Goal: Task Accomplishment & Management: Use online tool/utility

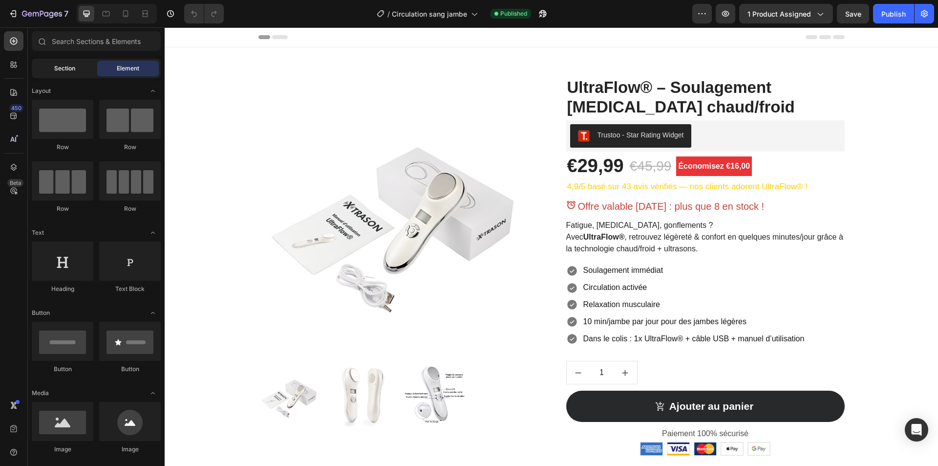
click at [83, 70] on div "Section" at bounding box center [65, 69] width 62 height 16
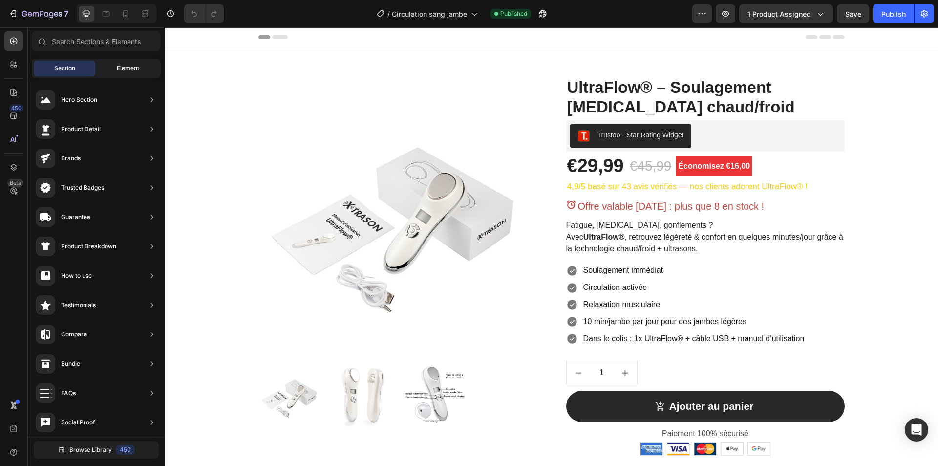
click at [124, 68] on span "Element" at bounding box center [128, 68] width 22 height 9
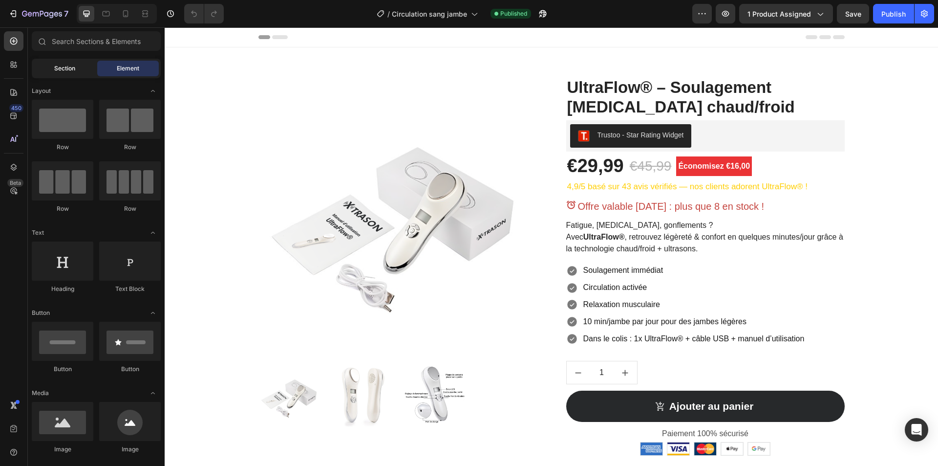
click at [68, 68] on span "Section" at bounding box center [64, 68] width 21 height 9
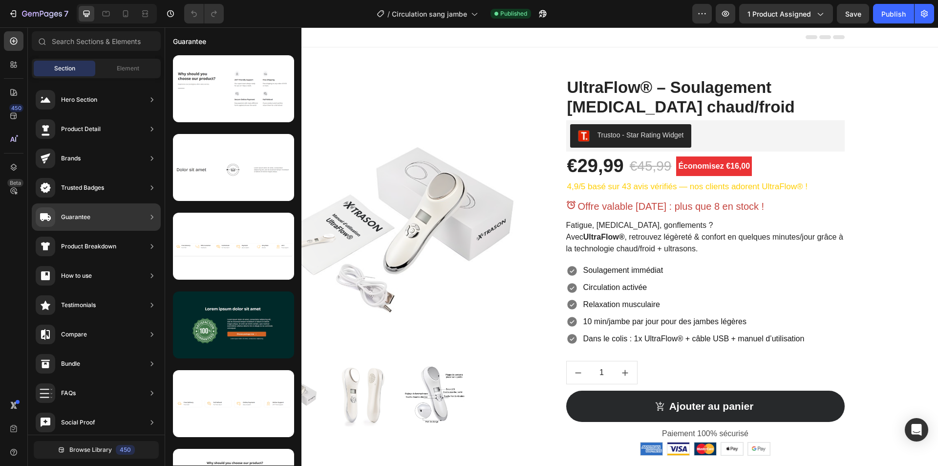
scroll to position [1613, 0]
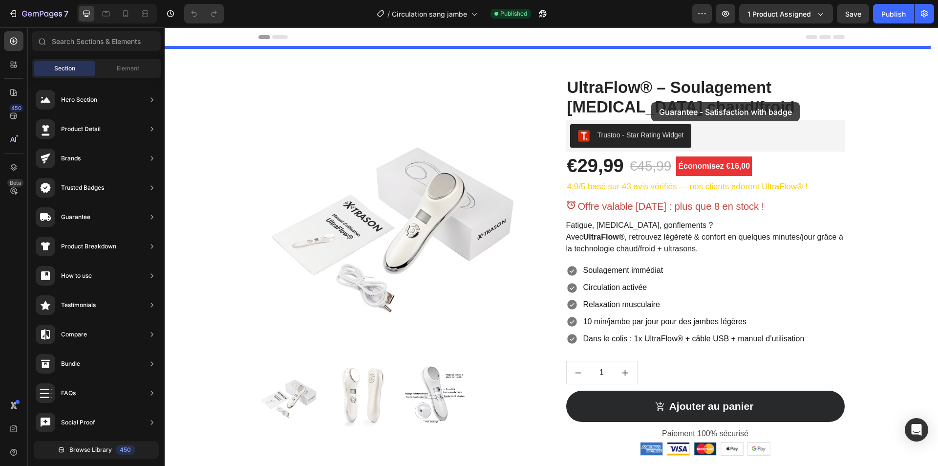
drag, startPoint x: 397, startPoint y: 166, endPoint x: 649, endPoint y: 98, distance: 260.7
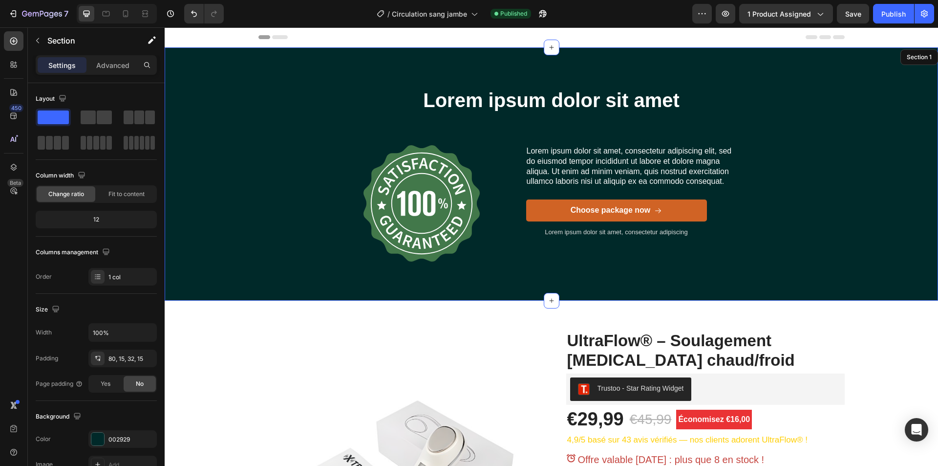
click at [878, 123] on div "Lorem ipsum dolor sit amet Heading Image Lorem ipsum dolor sit amet, consectetu…" at bounding box center [551, 185] width 759 height 198
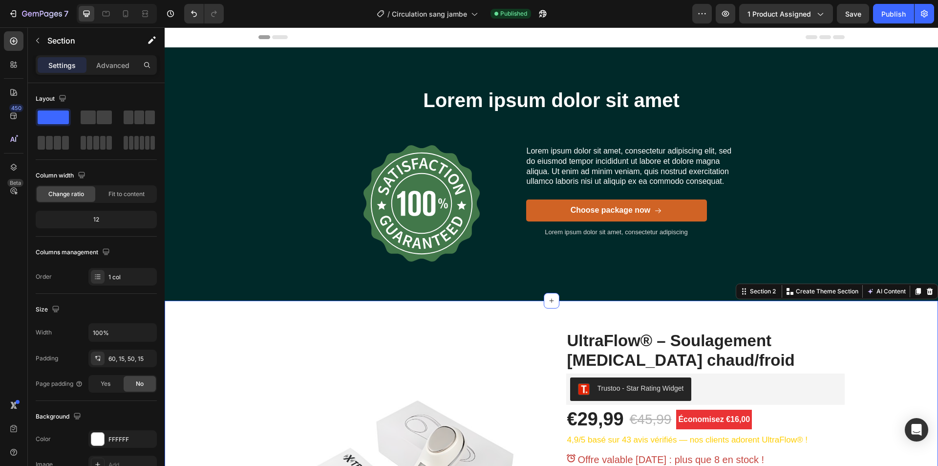
click at [854, 248] on div "Lorem ipsum dolor sit amet Heading Image Lorem ipsum dolor sit amet, consectetu…" at bounding box center [551, 185] width 759 height 198
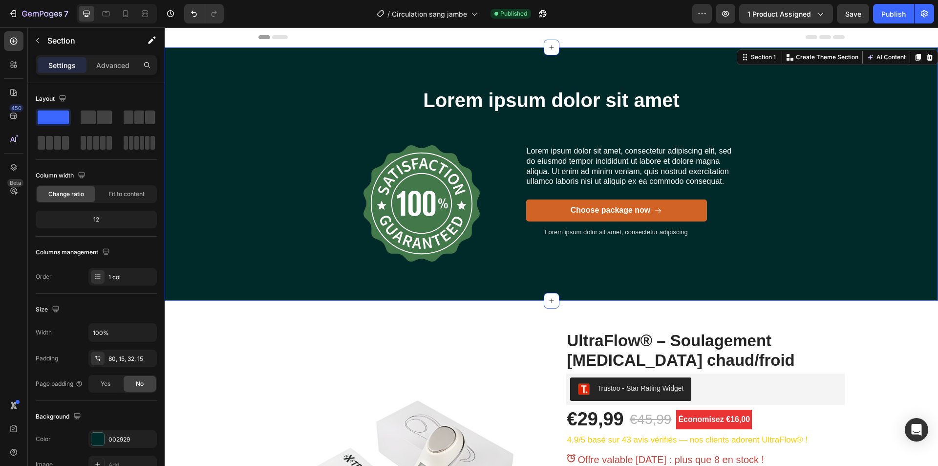
click at [924, 59] on div at bounding box center [930, 57] width 12 height 12
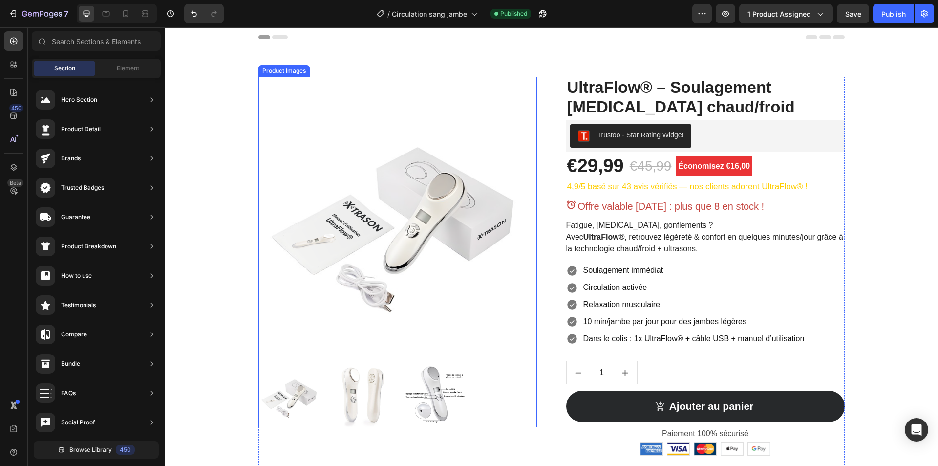
scroll to position [0, 0]
click at [113, 70] on div "Element" at bounding box center [128, 69] width 62 height 16
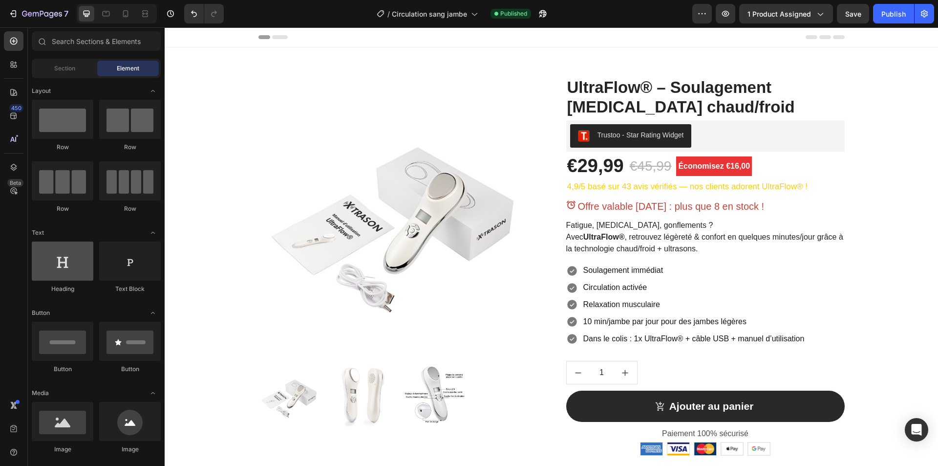
scroll to position [147, 0]
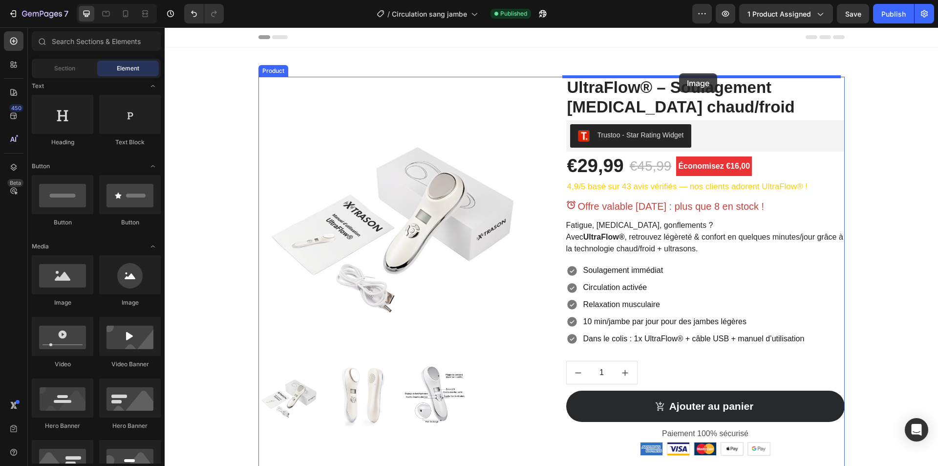
drag, startPoint x: 225, startPoint y: 303, endPoint x: 679, endPoint y: 73, distance: 509.0
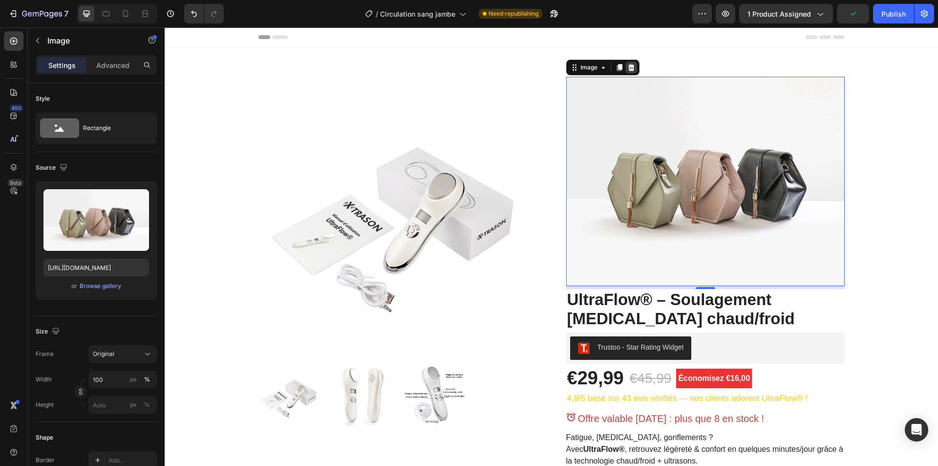
click at [628, 66] on icon at bounding box center [631, 67] width 6 height 7
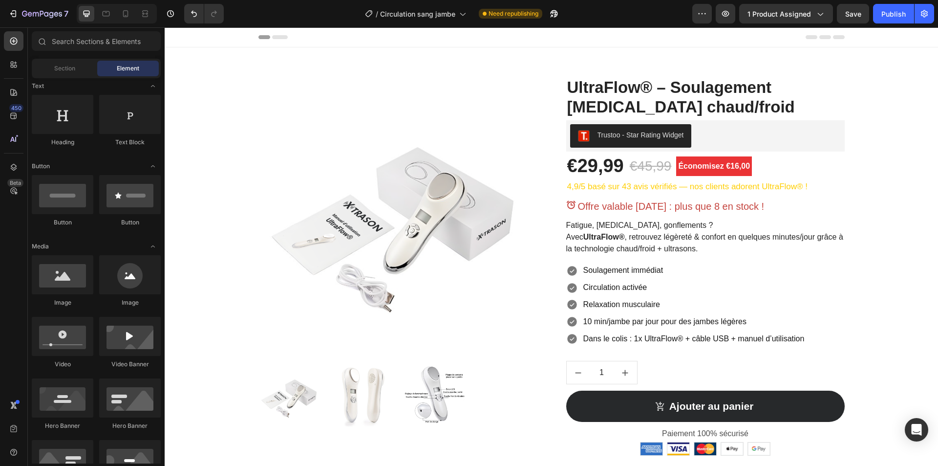
click at [75, 72] on span "Section" at bounding box center [64, 68] width 21 height 9
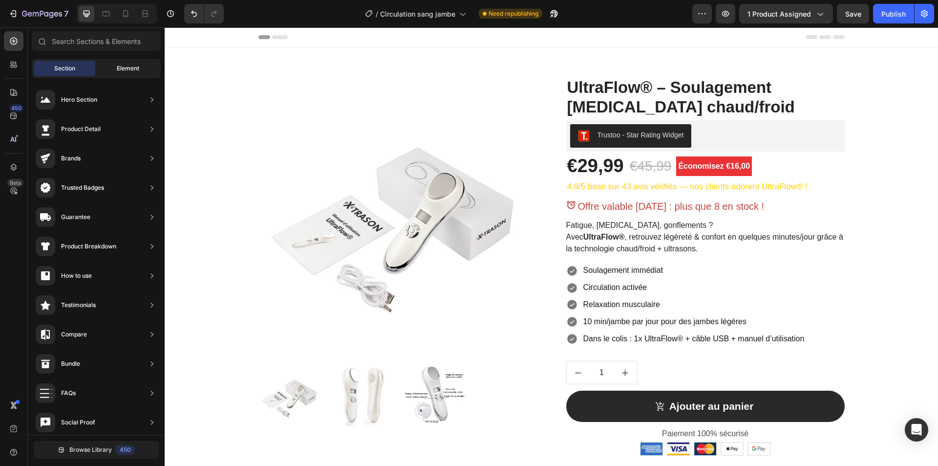
click at [111, 67] on div "Element" at bounding box center [128, 69] width 62 height 16
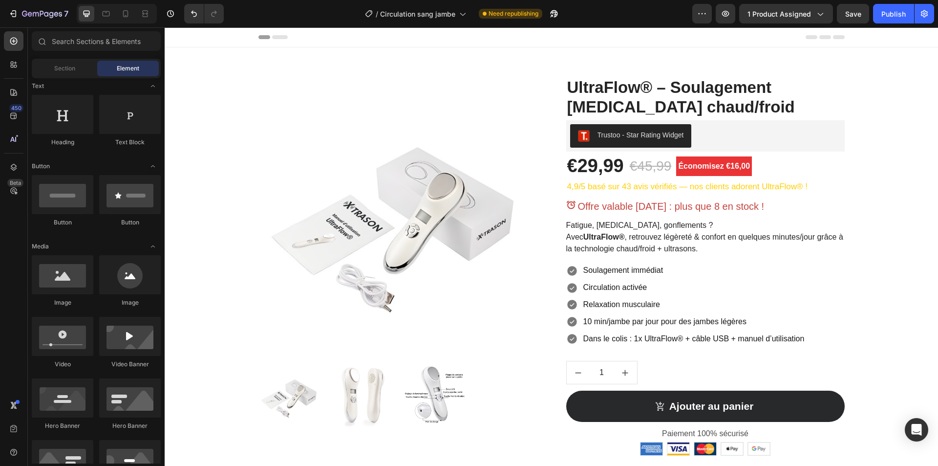
scroll to position [0, 0]
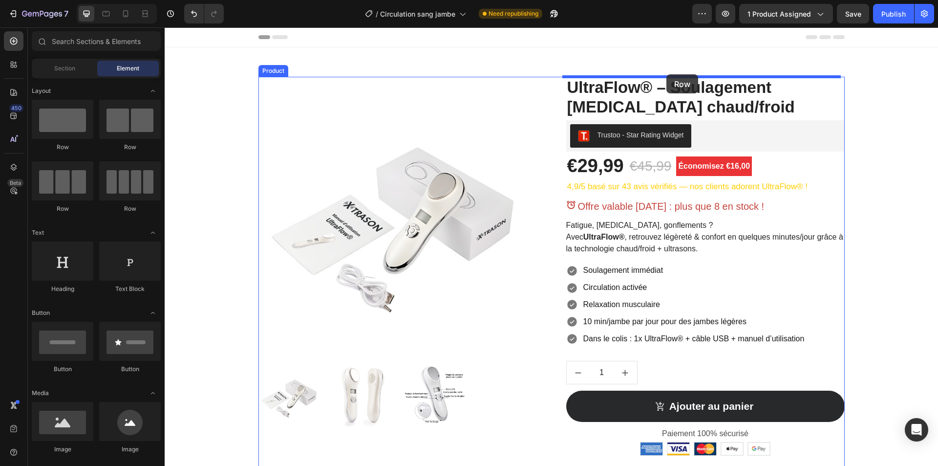
drag, startPoint x: 222, startPoint y: 148, endPoint x: 667, endPoint y: 74, distance: 450.7
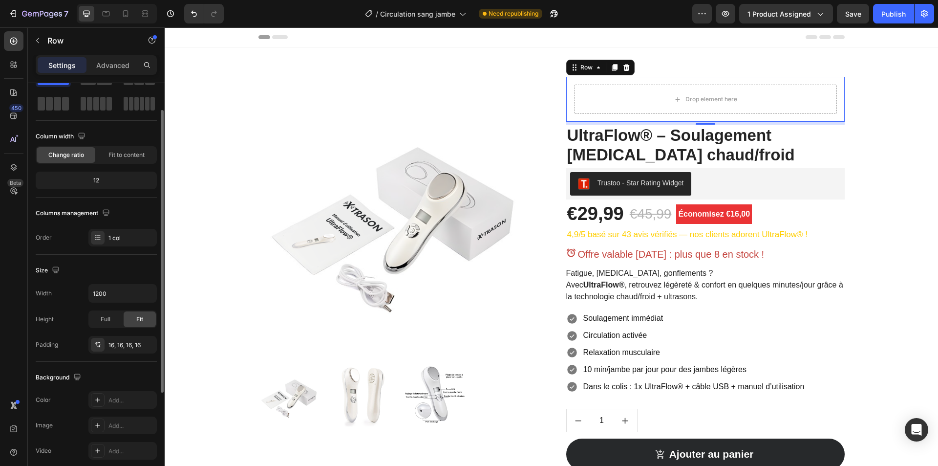
scroll to position [186, 0]
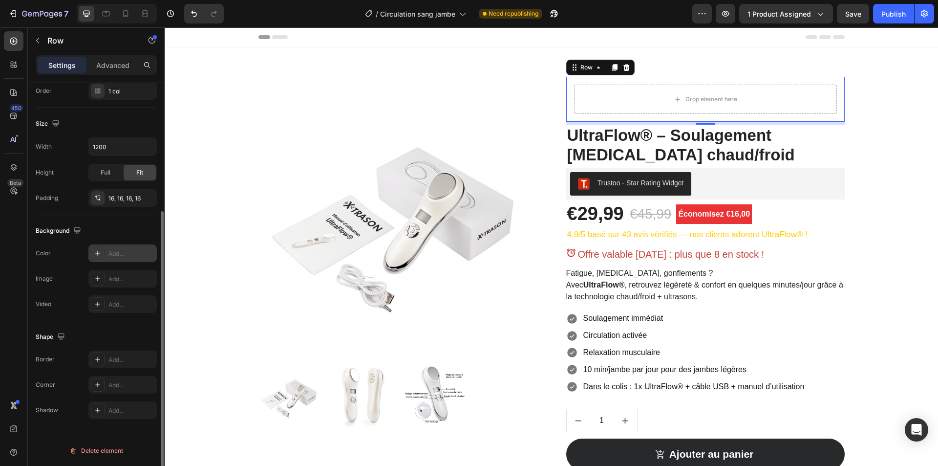
click at [121, 259] on div "Add..." at bounding box center [122, 253] width 68 height 18
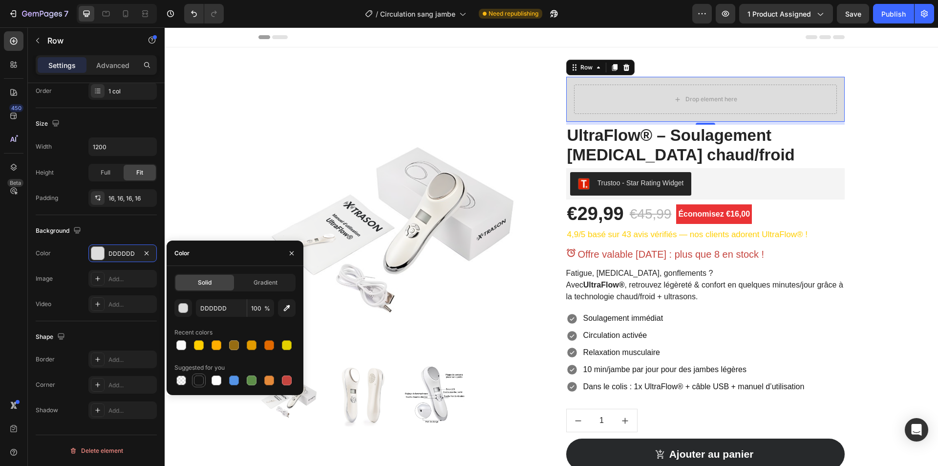
click at [198, 379] on div at bounding box center [199, 380] width 10 height 10
type input "151515"
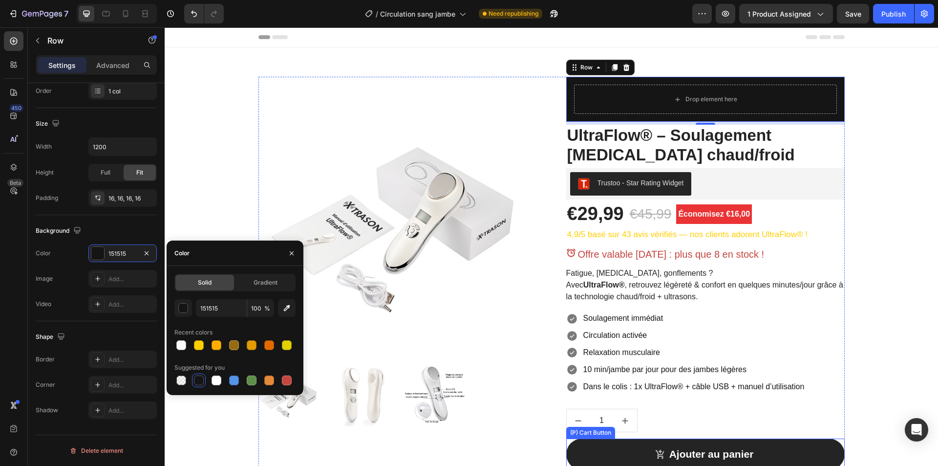
click at [587, 453] on button "Ajouter au panier" at bounding box center [705, 453] width 279 height 31
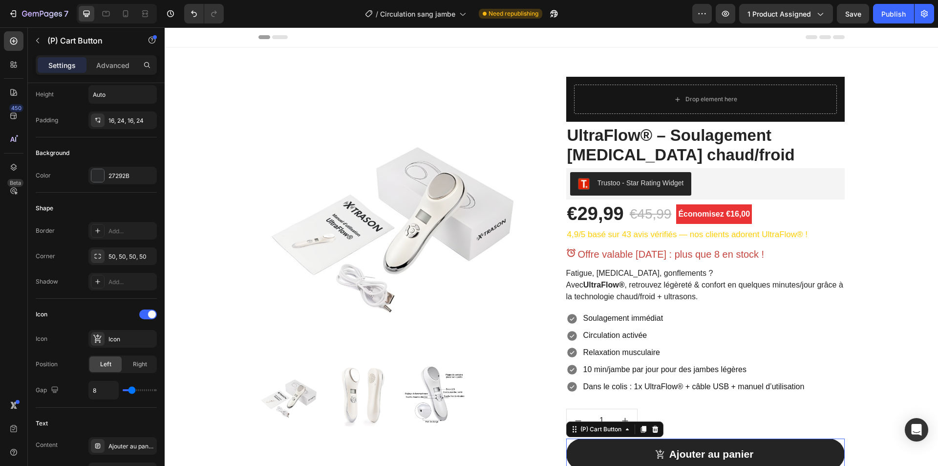
scroll to position [0, 0]
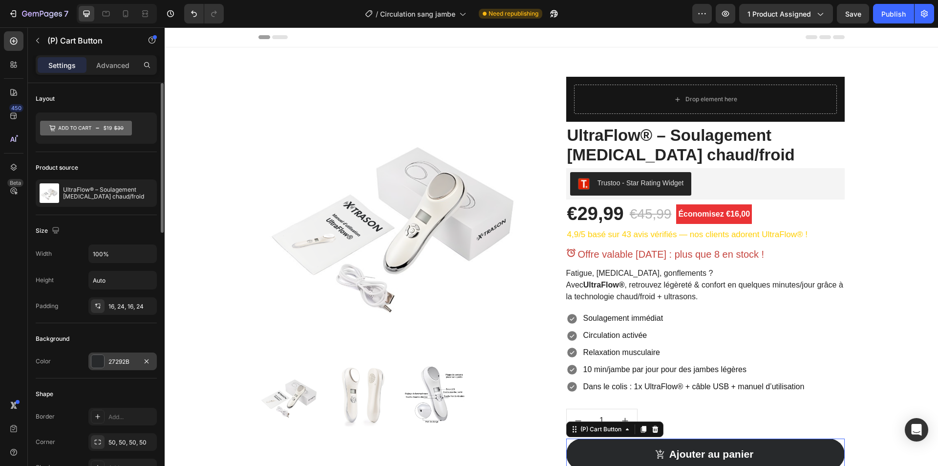
click at [118, 360] on div "27292B" at bounding box center [122, 361] width 28 height 9
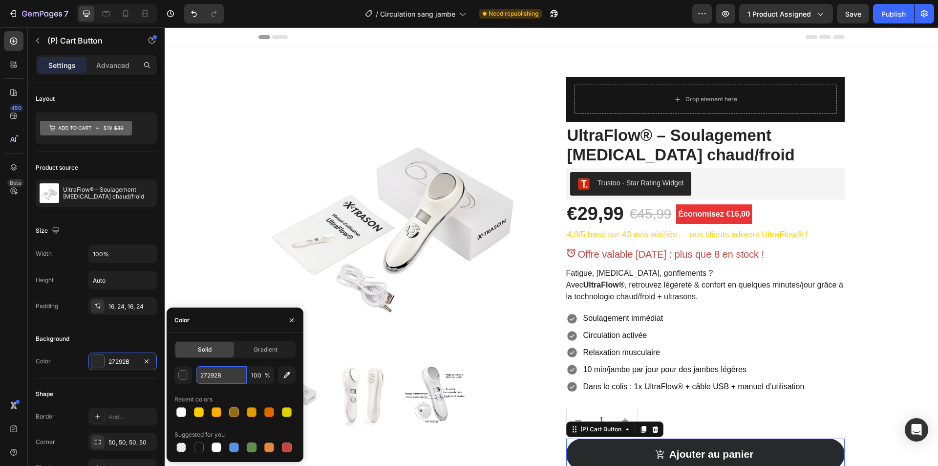
click at [229, 377] on input "27292B" at bounding box center [221, 375] width 51 height 18
click at [568, 88] on div "Drop element here Row" at bounding box center [705, 99] width 279 height 45
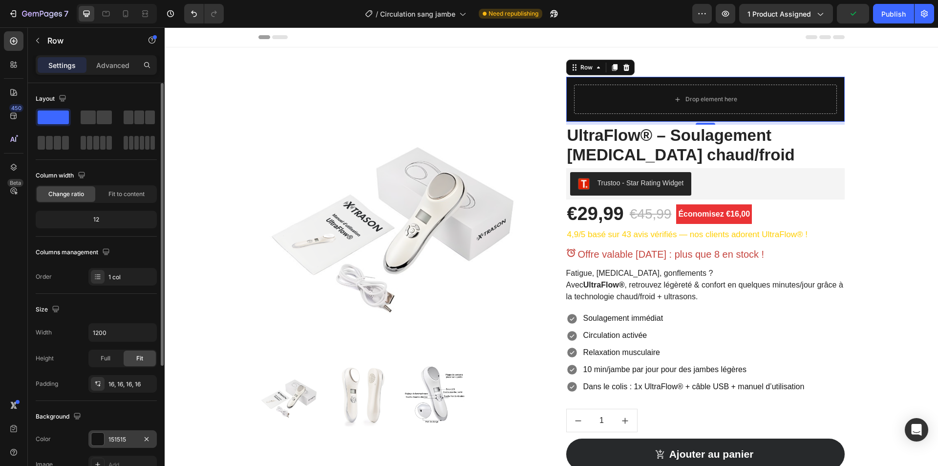
click at [122, 438] on div "151515" at bounding box center [122, 439] width 28 height 9
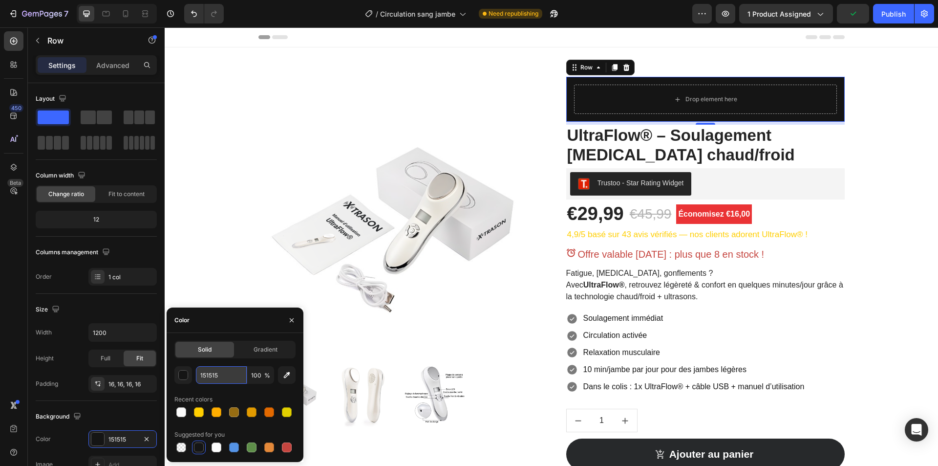
click at [230, 375] on input "151515" at bounding box center [221, 375] width 51 height 18
paste input "27292B"
type input "27292B"
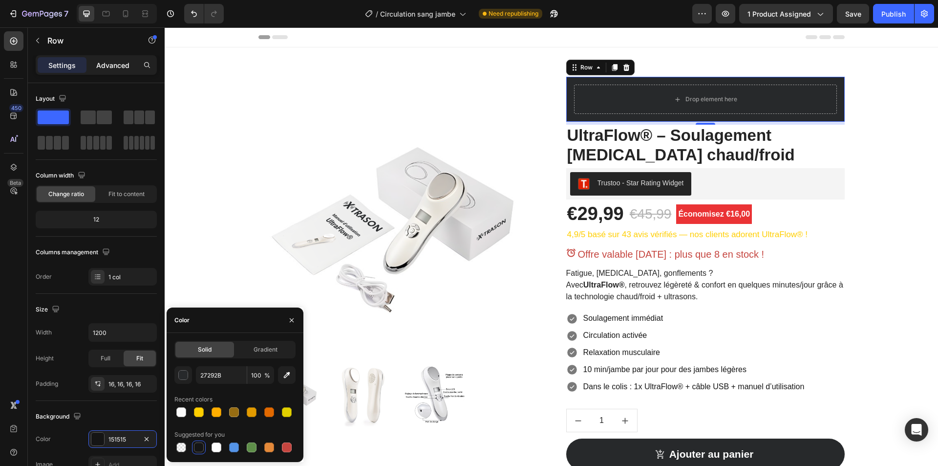
click at [102, 68] on p "Advanced" at bounding box center [112, 65] width 33 height 10
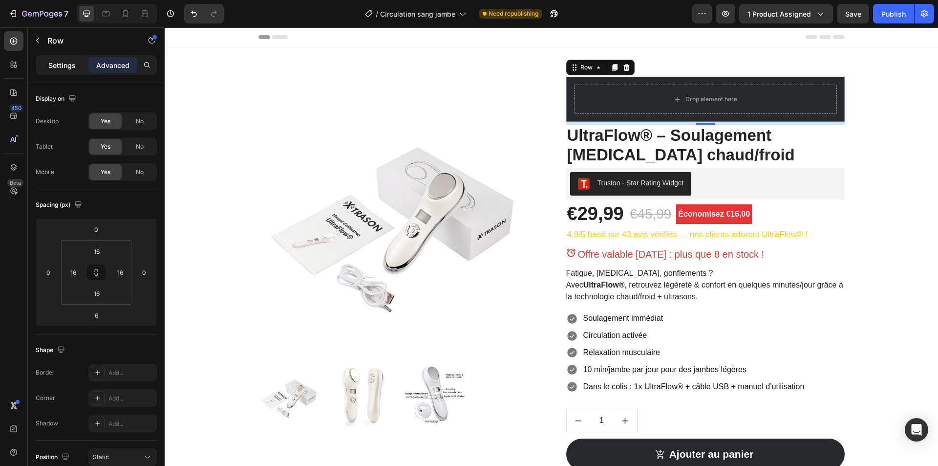
click at [55, 65] on p "Settings" at bounding box center [61, 65] width 27 height 10
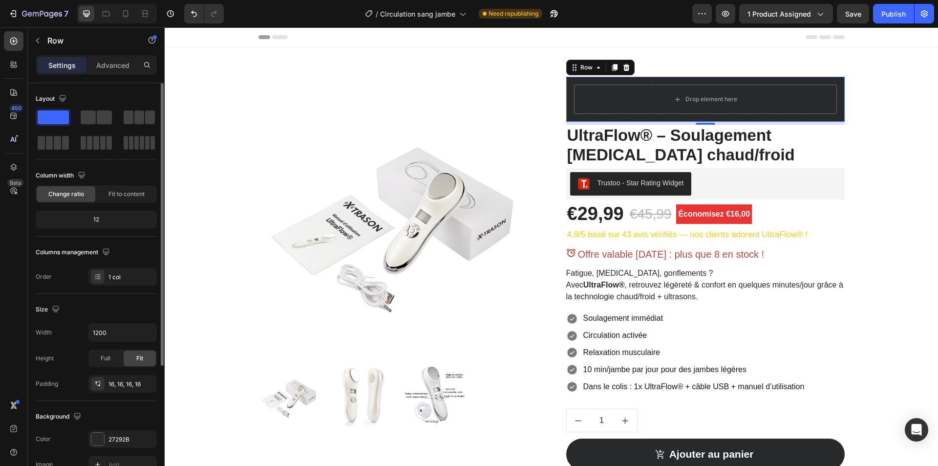
scroll to position [186, 0]
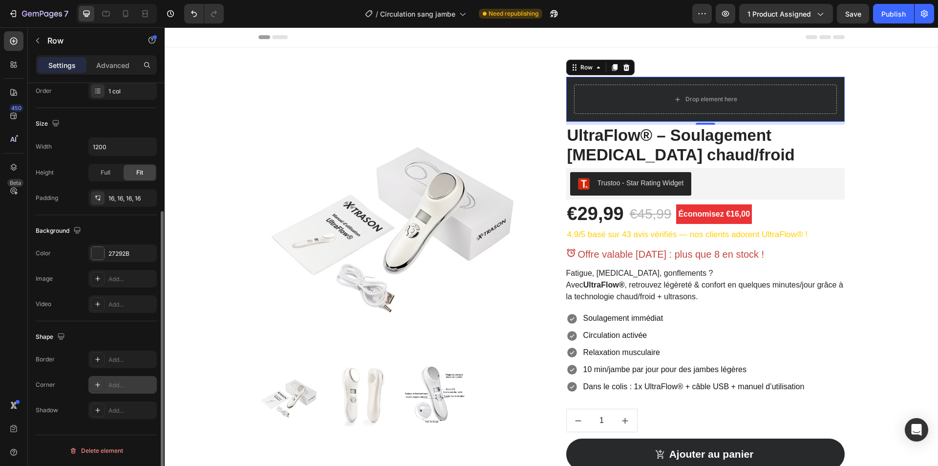
click at [116, 378] on div "Add..." at bounding box center [122, 385] width 68 height 18
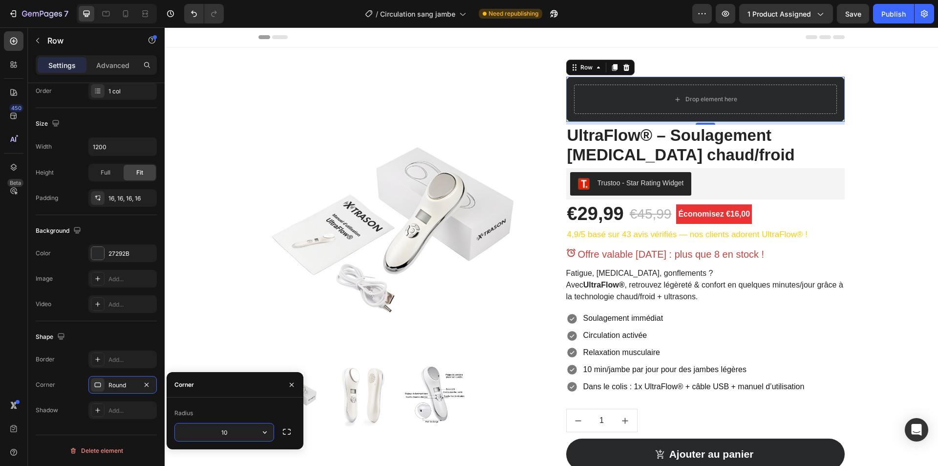
click at [230, 427] on input "10" at bounding box center [224, 432] width 99 height 18
type input "20"
click at [886, 195] on div "Product Images Drop element here Row 6 UltraFlow® – Soulagement [MEDICAL_DATA] …" at bounding box center [551, 322] width 759 height 490
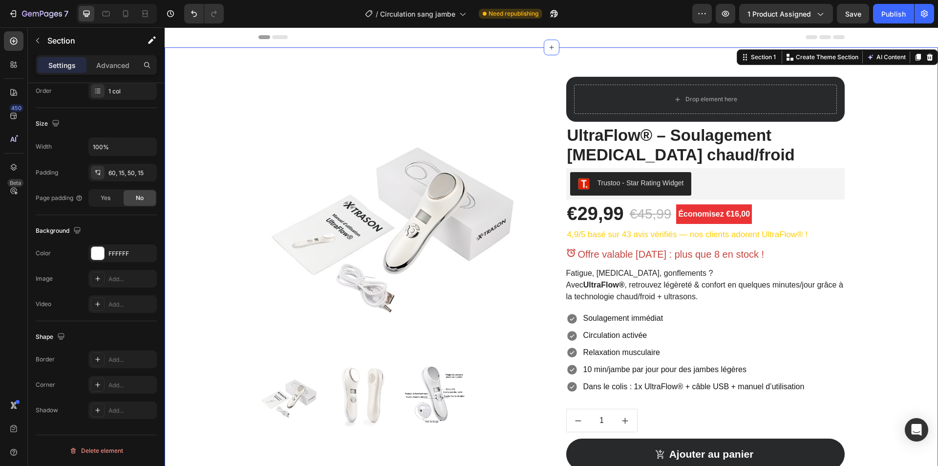
scroll to position [0, 0]
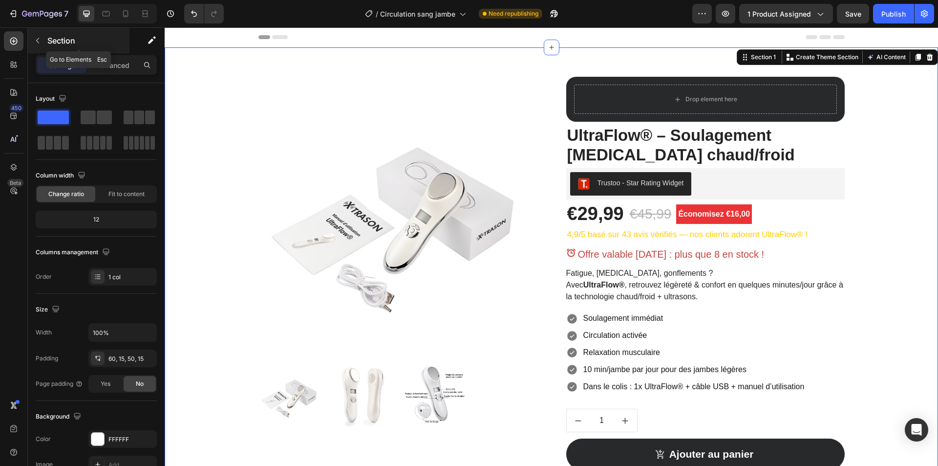
click at [42, 41] on button "button" at bounding box center [38, 41] width 16 height 16
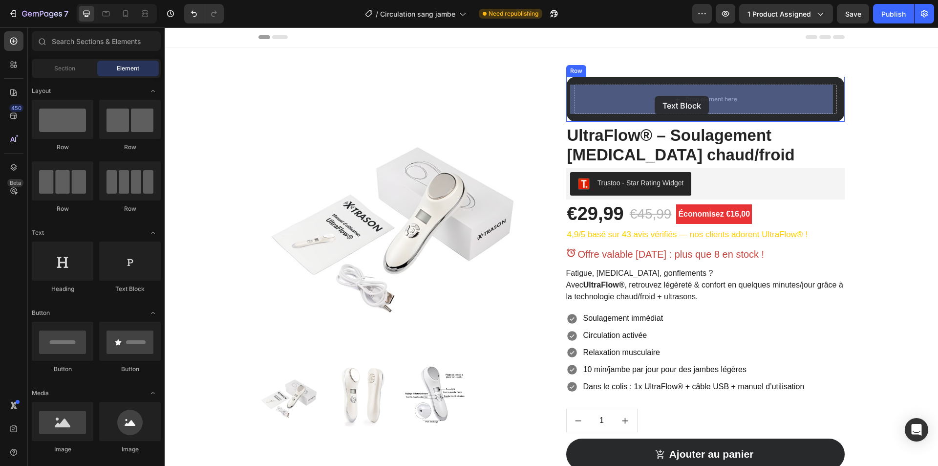
drag, startPoint x: 285, startPoint y: 300, endPoint x: 655, endPoint y: 96, distance: 422.6
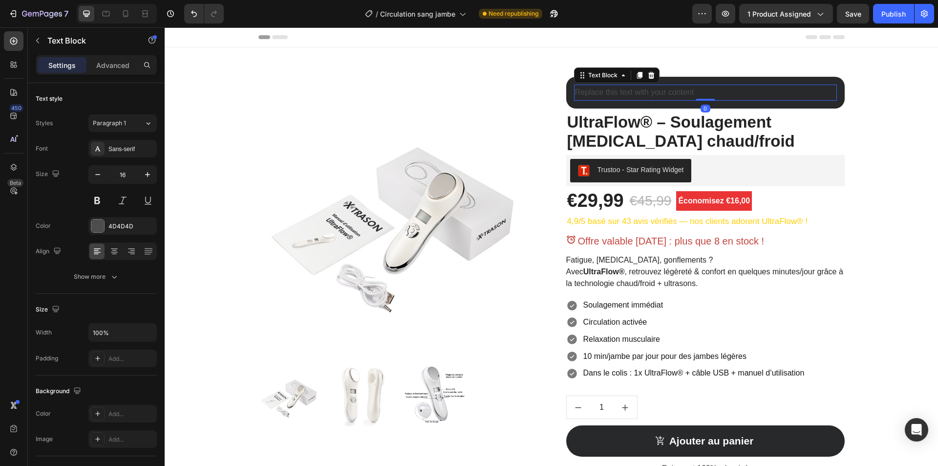
click at [634, 92] on div "Replace this text with your content" at bounding box center [705, 93] width 263 height 16
click at [634, 92] on p "Replace this text with your content" at bounding box center [705, 93] width 261 height 14
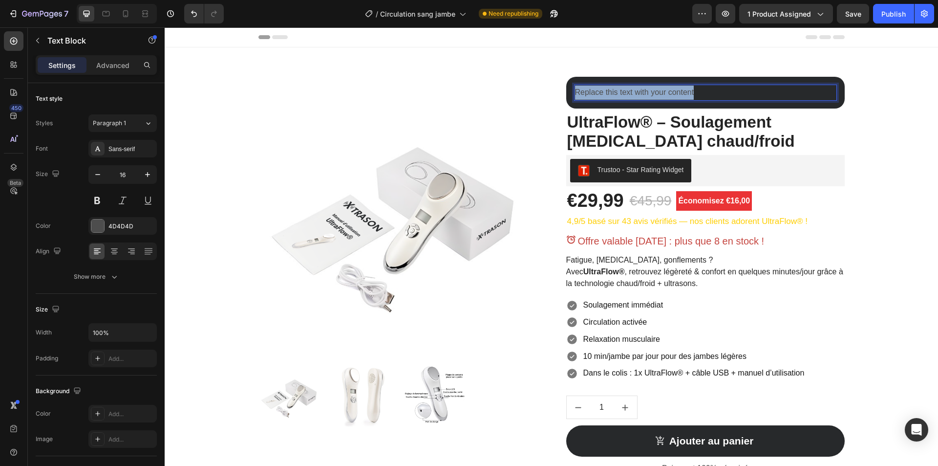
click at [634, 92] on p "Replace this text with your content" at bounding box center [705, 93] width 261 height 14
click at [634, 92] on p "les soldes d'été dure toute l'été cherz nous" at bounding box center [705, 93] width 261 height 14
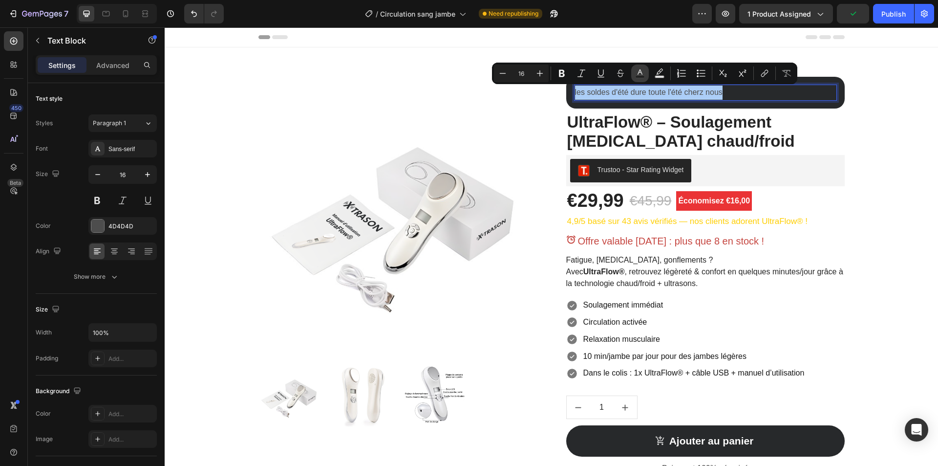
click at [643, 74] on icon "Editor contextual toolbar" at bounding box center [640, 73] width 10 height 10
type input "4D4D4D"
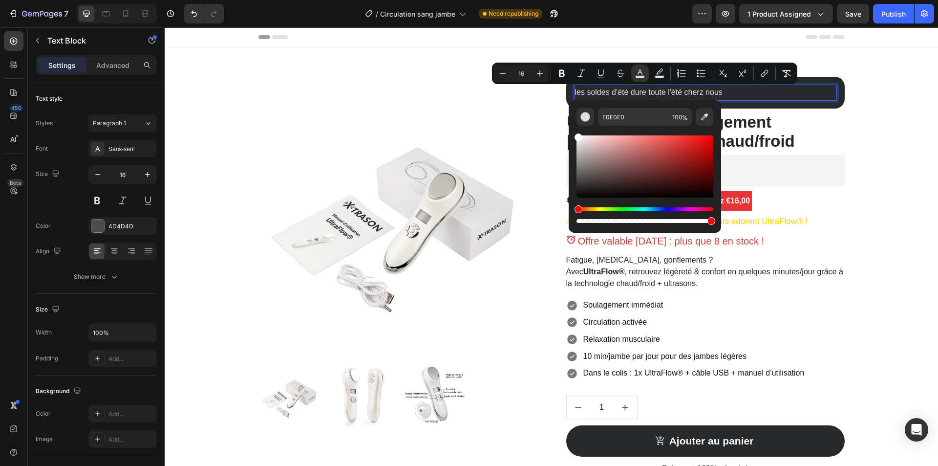
type input "FFFFFF"
drag, startPoint x: 580, startPoint y: 157, endPoint x: 573, endPoint y: 131, distance: 26.8
click at [573, 131] on div "FFFFFF 100 %" at bounding box center [645, 162] width 152 height 125
click at [597, 92] on span "les soldes d'été dure toute l'été cherz nous" at bounding box center [649, 92] width 148 height 8
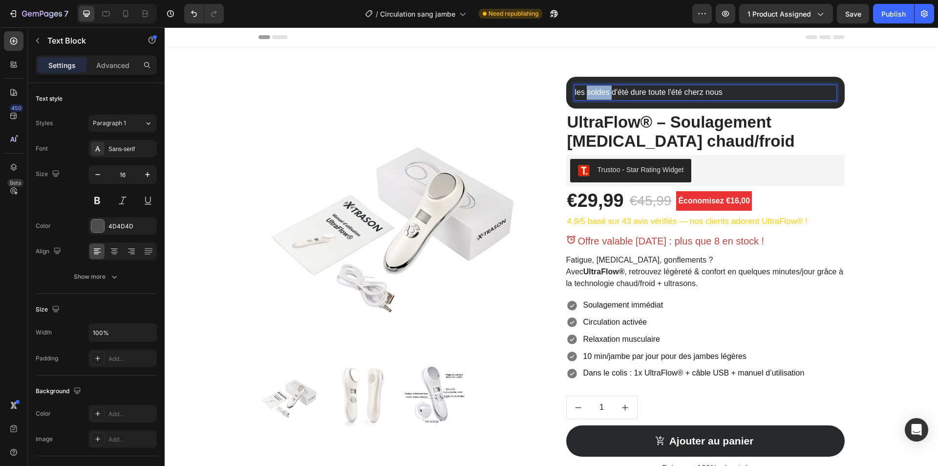
click at [597, 92] on span "les soldes d'été dure toute l'été cherz nous" at bounding box center [649, 92] width 148 height 8
click at [597, 92] on span "Les soldes d'été continue" at bounding box center [619, 92] width 88 height 8
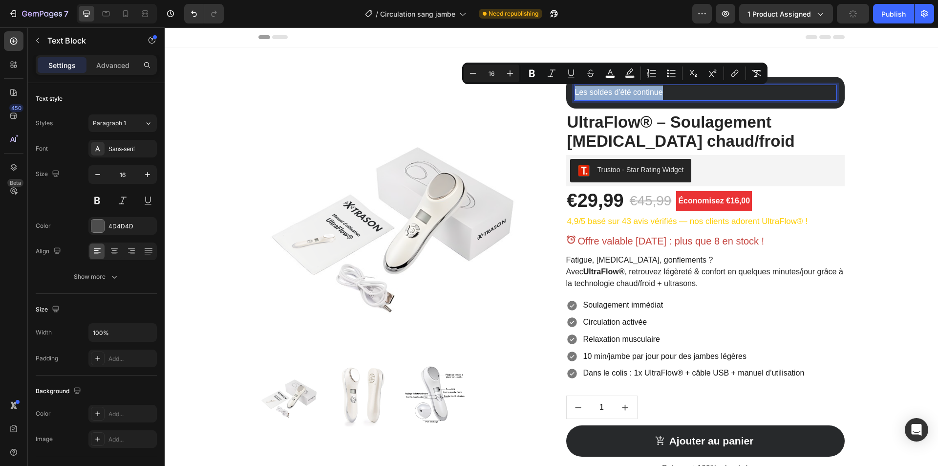
copy span "Les soldes d'été continue"
click at [599, 93] on span "Les soldes d'été continue" at bounding box center [619, 92] width 88 height 8
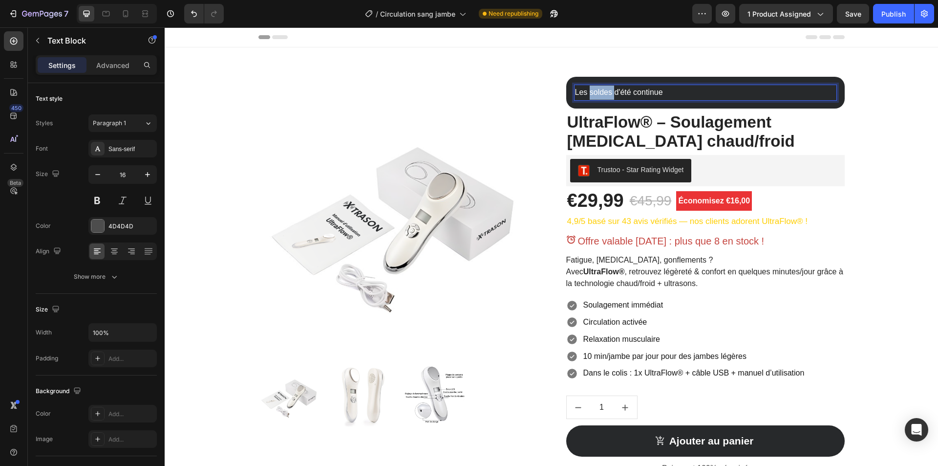
click at [599, 93] on span "Les soldes d'été continue" at bounding box center [619, 92] width 88 height 8
copy span "Les soldes d'été continue"
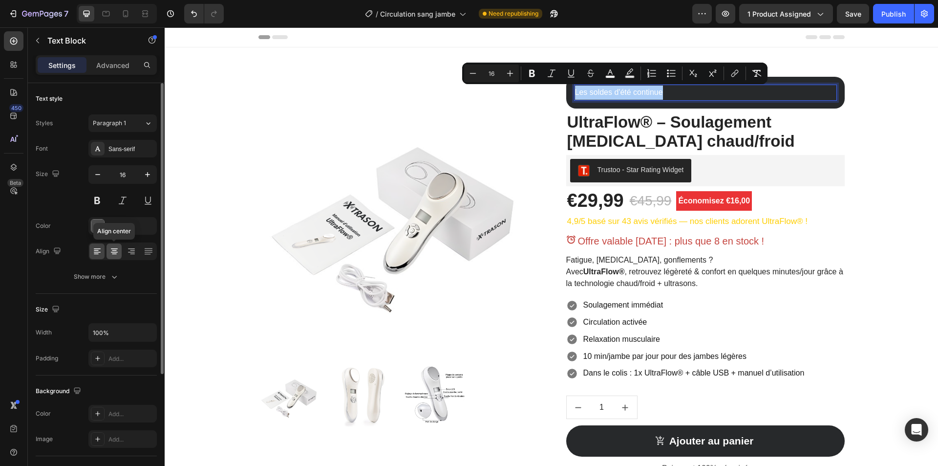
click at [115, 256] on div at bounding box center [114, 251] width 15 height 16
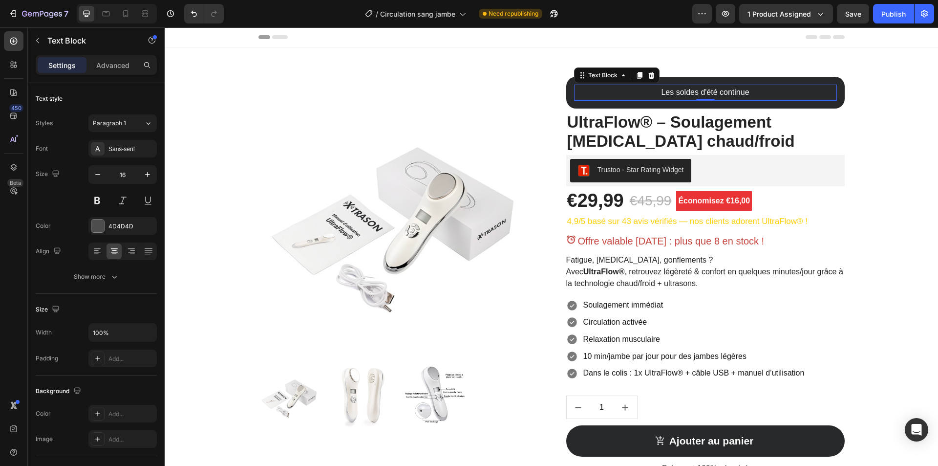
click at [698, 90] on span "Les soldes d'été continue" at bounding box center [705, 92] width 88 height 8
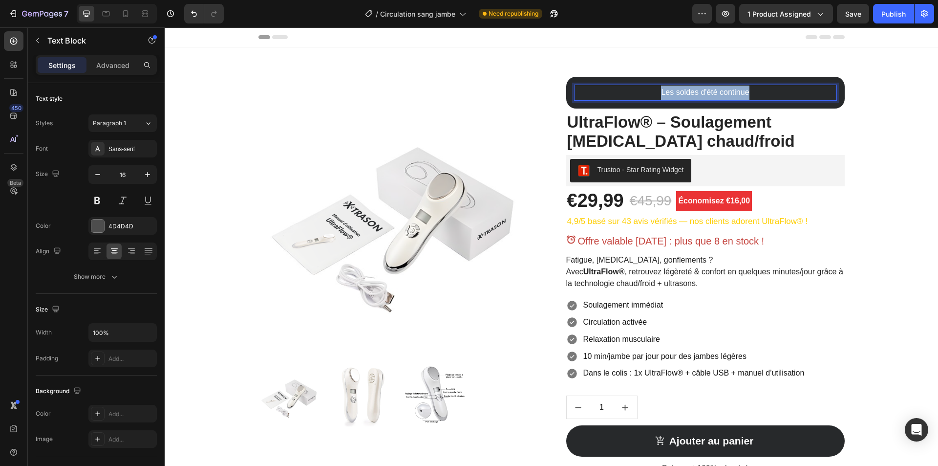
click at [698, 90] on span "Les soldes d'été continue" at bounding box center [705, 92] width 88 height 8
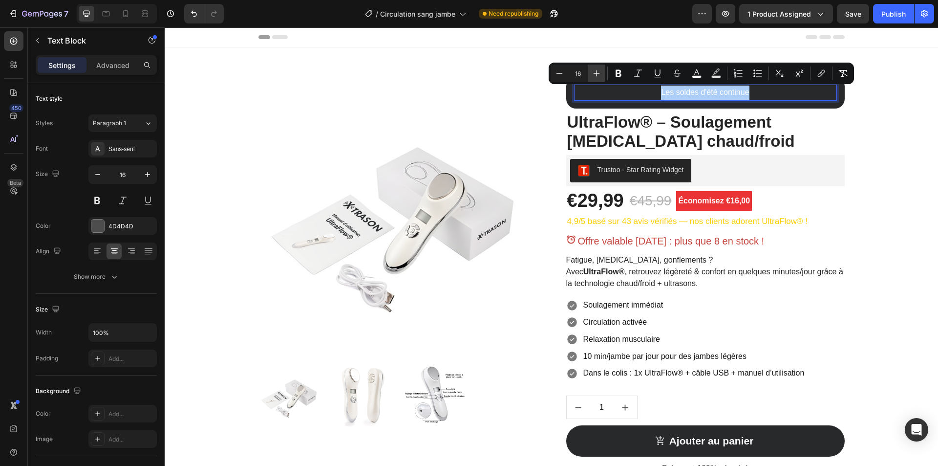
click at [596, 72] on icon "Editor contextual toolbar" at bounding box center [597, 73] width 10 height 10
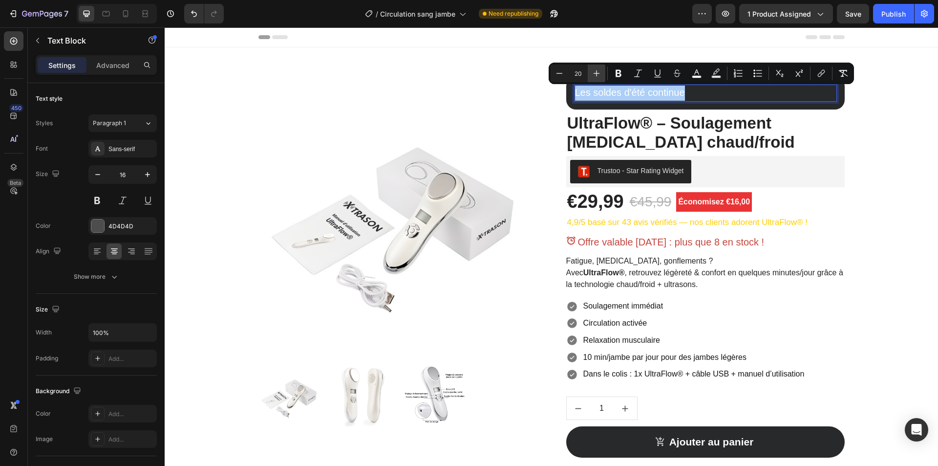
click at [596, 72] on icon "Editor contextual toolbar" at bounding box center [597, 73] width 10 height 10
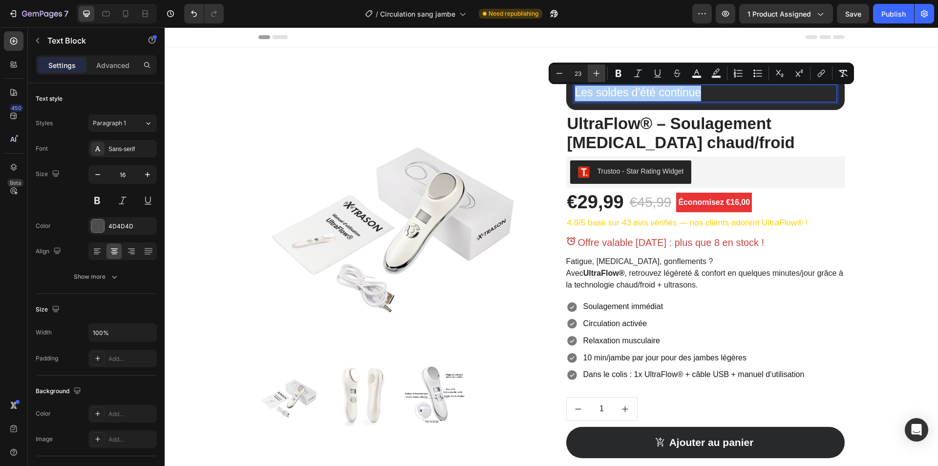
click at [596, 72] on icon "Editor contextual toolbar" at bounding box center [597, 73] width 10 height 10
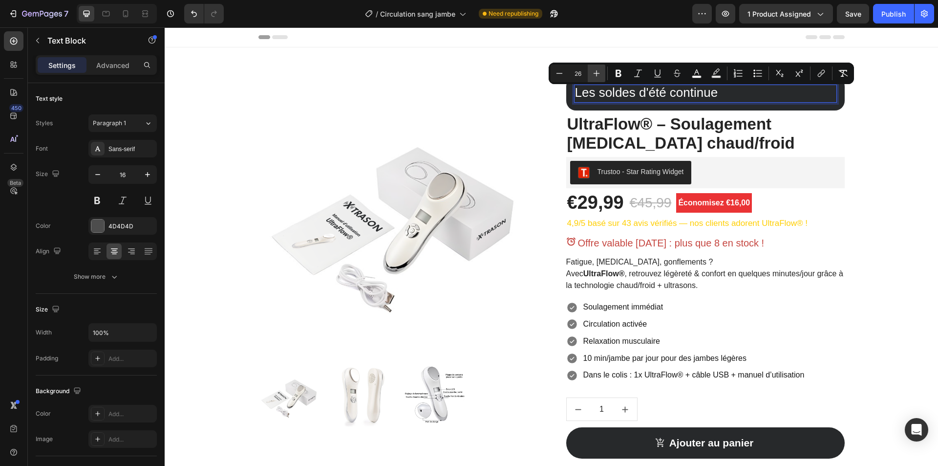
click at [596, 72] on icon "Editor contextual toolbar" at bounding box center [597, 73] width 10 height 10
type input "27"
click at [615, 93] on p "Les soldes d'été continue" at bounding box center [649, 94] width 149 height 16
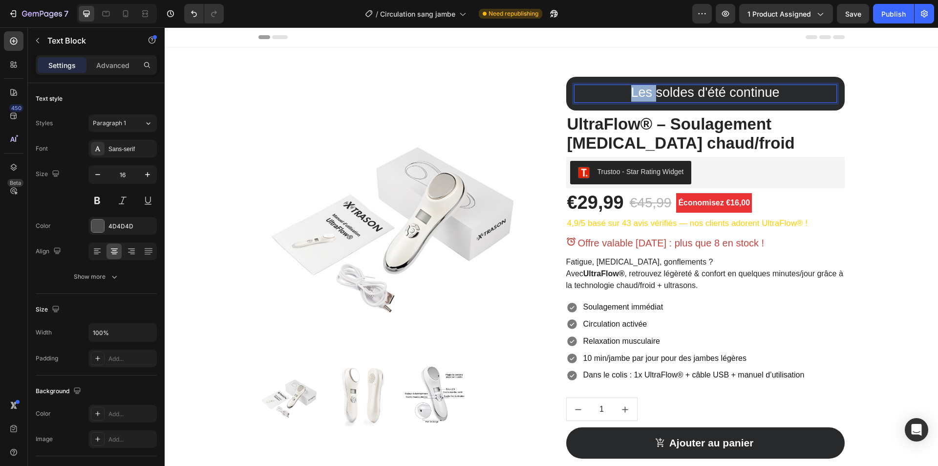
click at [615, 93] on p "Les soldes d'été continue" at bounding box center [705, 94] width 261 height 16
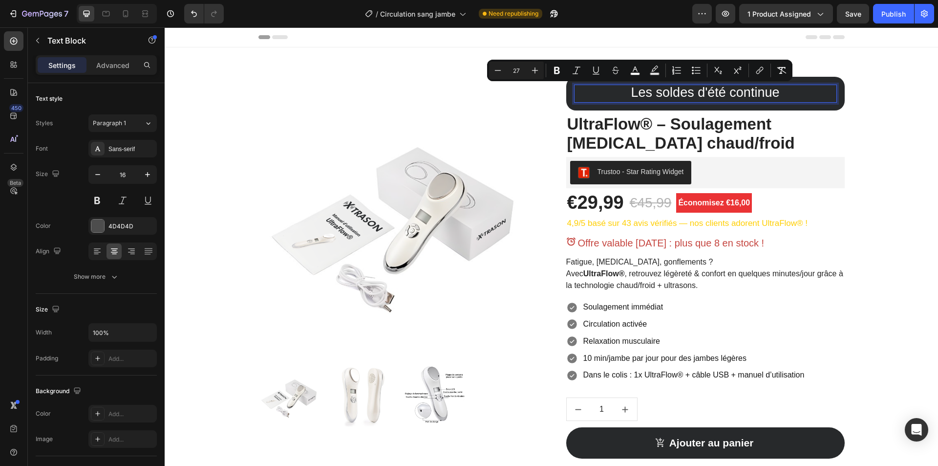
click at [657, 92] on span "Les soldes d'été continue" at bounding box center [705, 92] width 149 height 15
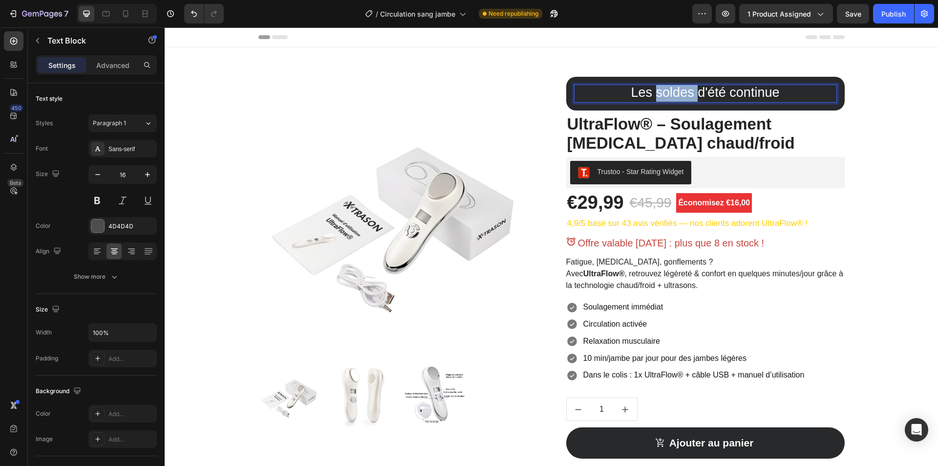
click at [657, 92] on span "Les soldes d'été continue" at bounding box center [705, 92] width 149 height 15
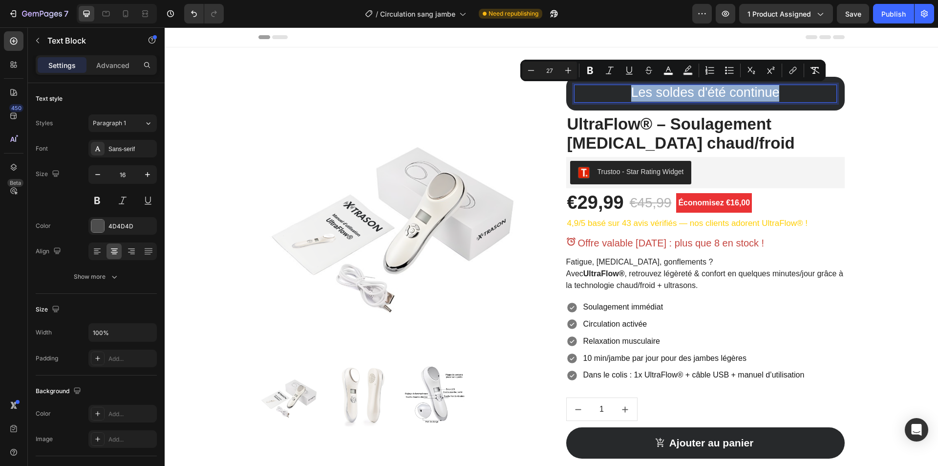
click at [657, 92] on span "Les soldes d'été continue" at bounding box center [705, 92] width 149 height 15
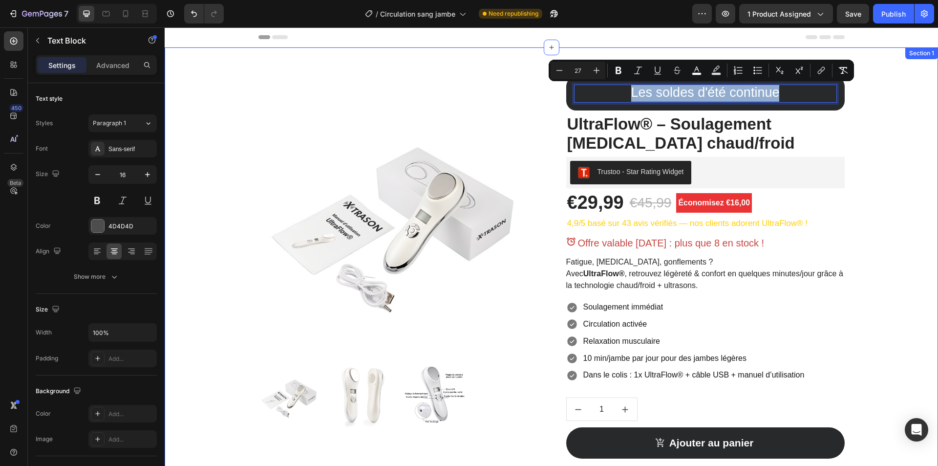
click at [907, 109] on div "Product Images Les soldes d'été continue Text Block 0 Row UltraFlow® – Soulagem…" at bounding box center [551, 316] width 759 height 478
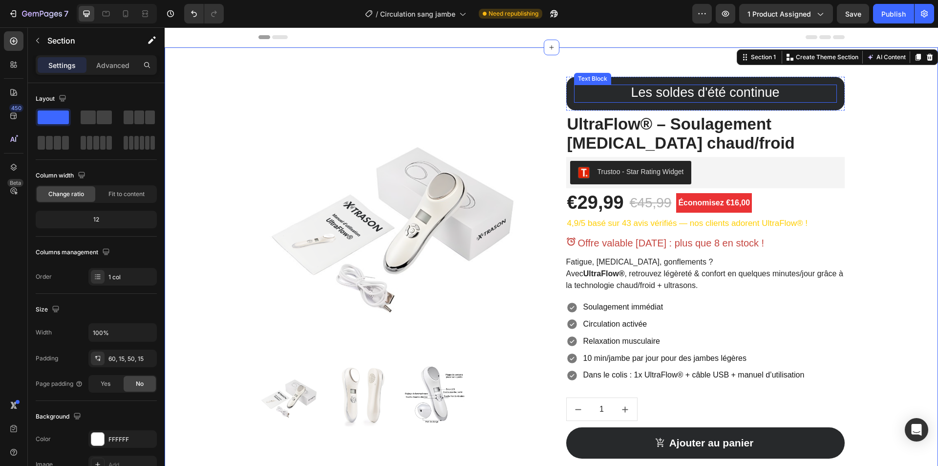
click at [744, 93] on span "Les soldes d'été continue" at bounding box center [705, 92] width 149 height 15
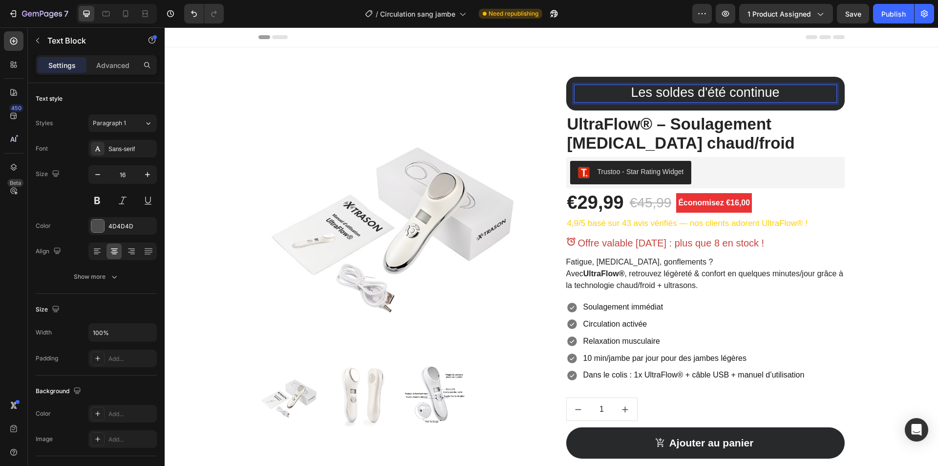
click at [797, 93] on p "Les soldes d'été continue" at bounding box center [705, 94] width 261 height 16
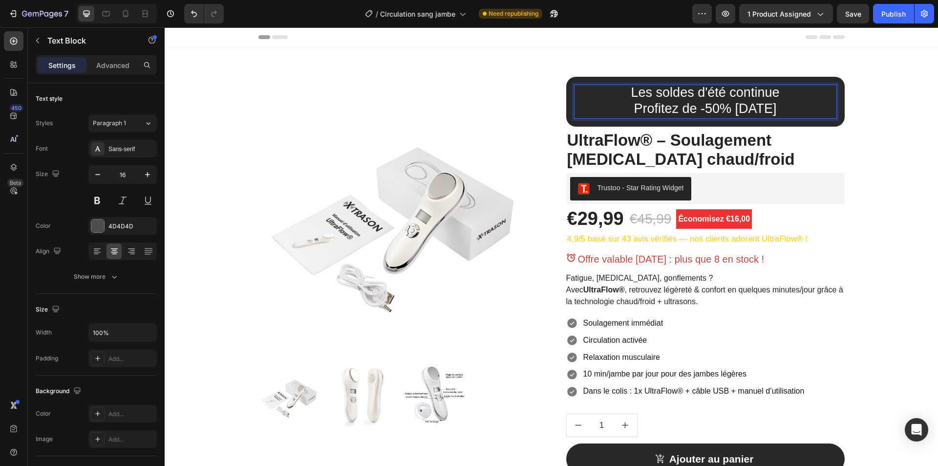
click at [704, 105] on span "Profitez de -50% [DATE]" at bounding box center [705, 108] width 143 height 15
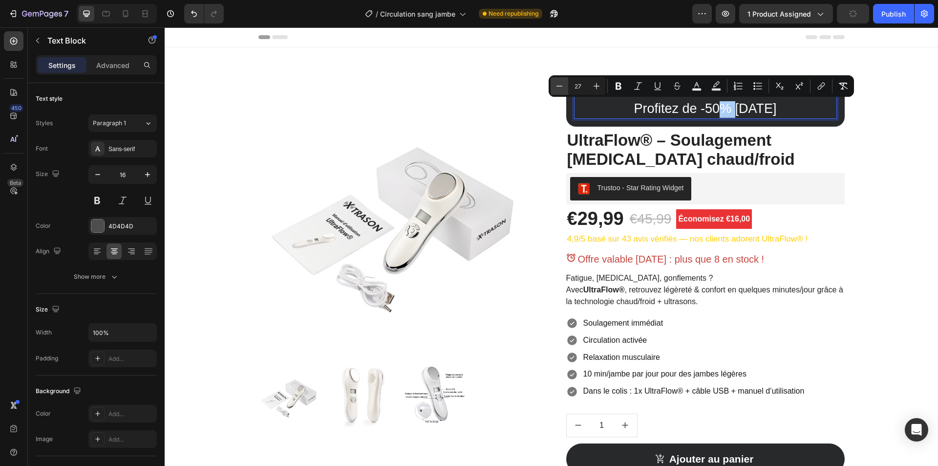
click at [563, 86] on icon "Editor contextual toolbar" at bounding box center [560, 86] width 10 height 10
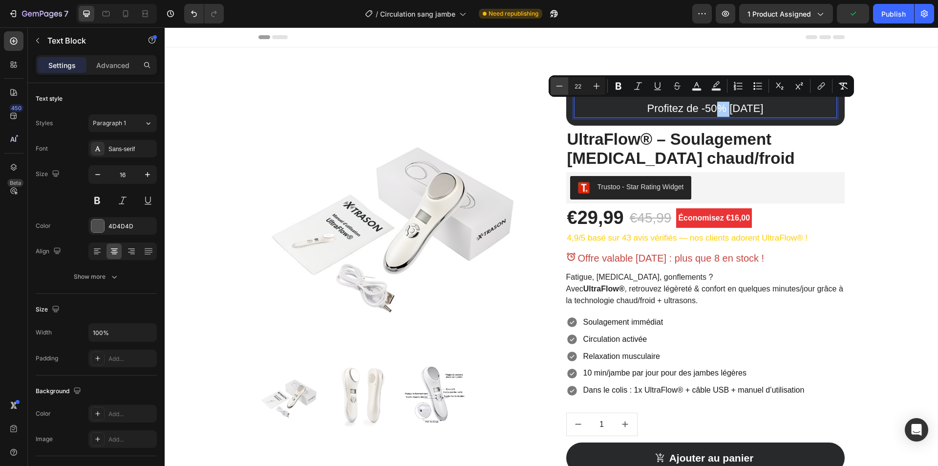
click at [563, 86] on icon "Editor contextual toolbar" at bounding box center [560, 86] width 10 height 10
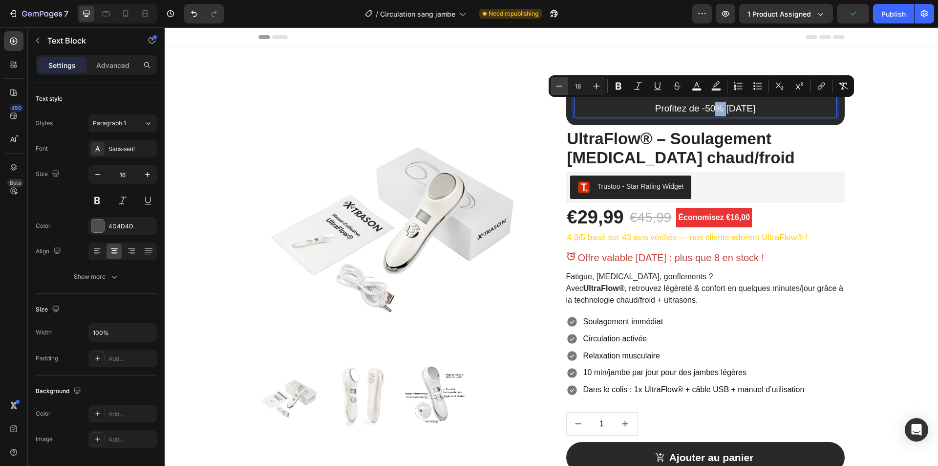
type input "17"
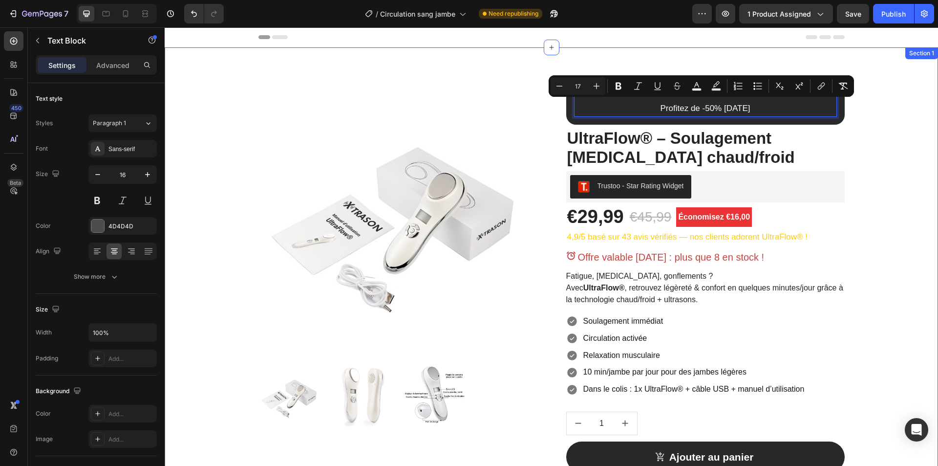
click at [901, 126] on div "Product Images Les soldes d'été continue Profitez de -50% [DATE] Text Block 0 R…" at bounding box center [551, 323] width 759 height 493
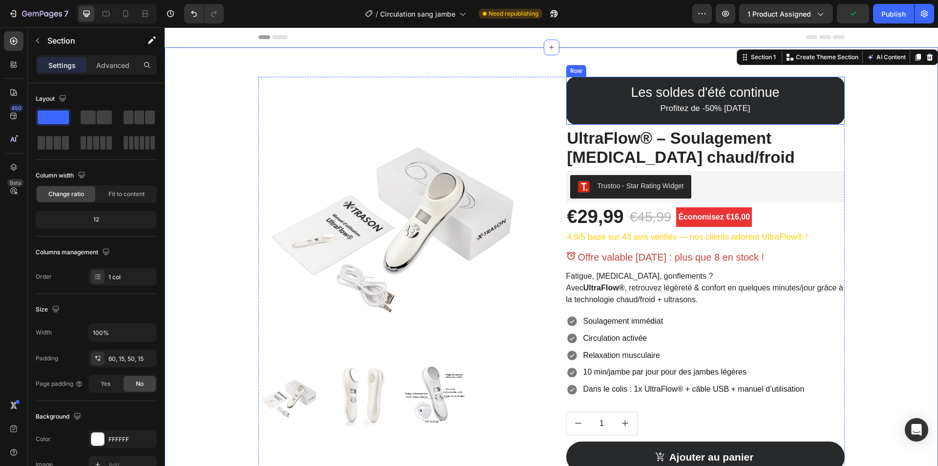
click at [566, 103] on div "Les soldes d'été continue Profitez de -50% [DATE] Text Block Row" at bounding box center [705, 101] width 279 height 48
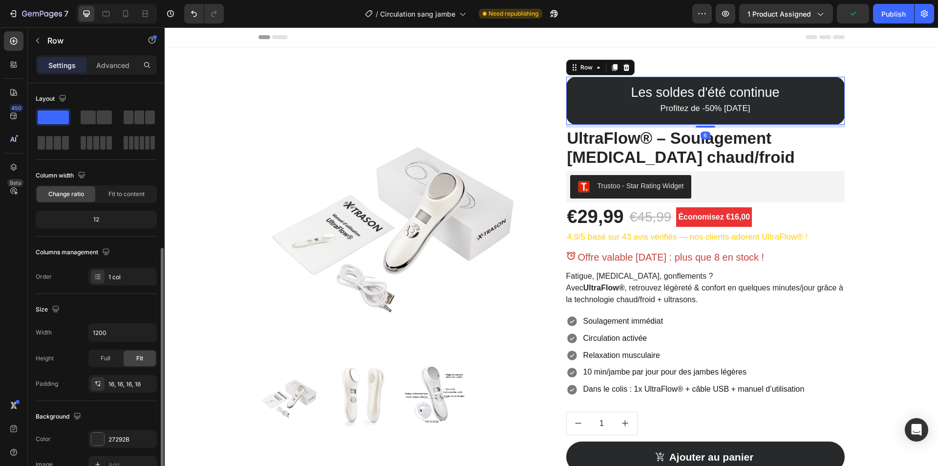
scroll to position [147, 0]
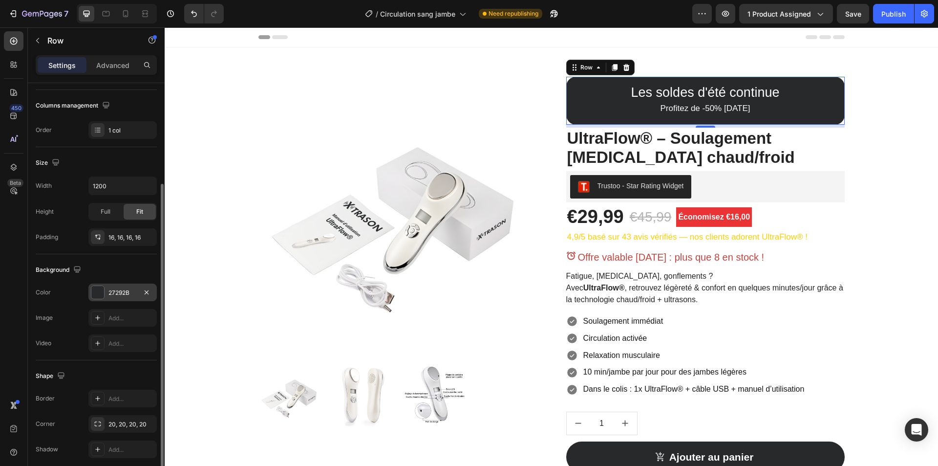
click at [125, 297] on div "27292B" at bounding box center [122, 292] width 28 height 9
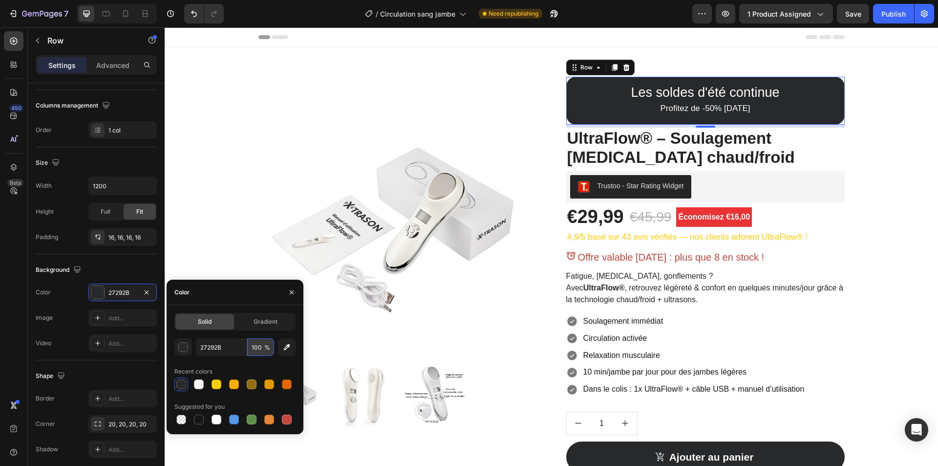
click at [263, 350] on input "100" at bounding box center [260, 347] width 27 height 18
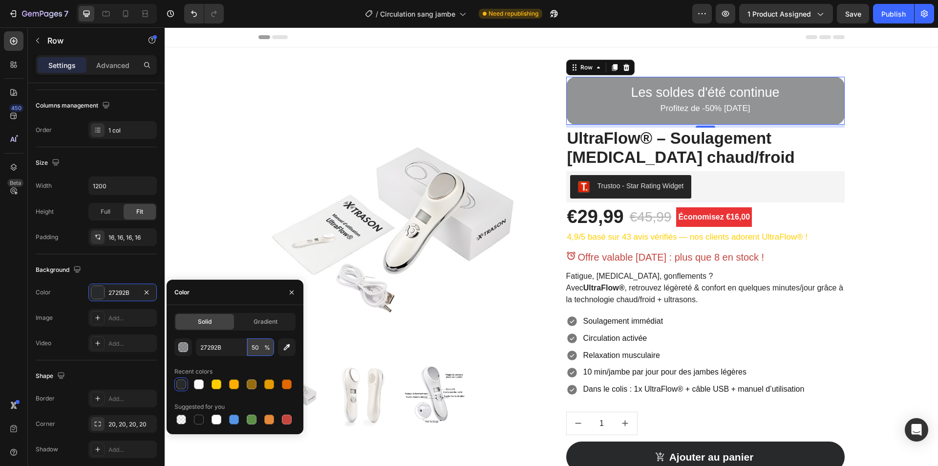
click at [263, 350] on input "50" at bounding box center [260, 347] width 27 height 18
type input "75"
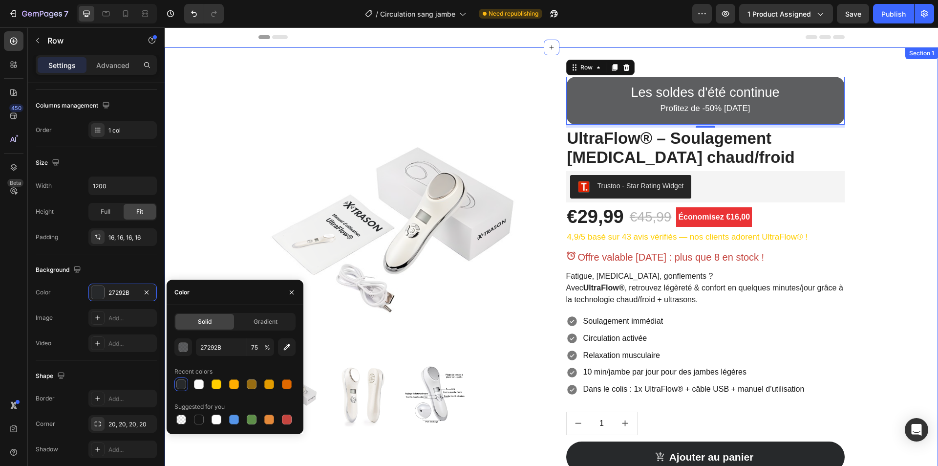
click at [901, 166] on div "Product Images Les soldes d'été continue Profitez de -50% [DATE] Text Block Row…" at bounding box center [551, 323] width 759 height 493
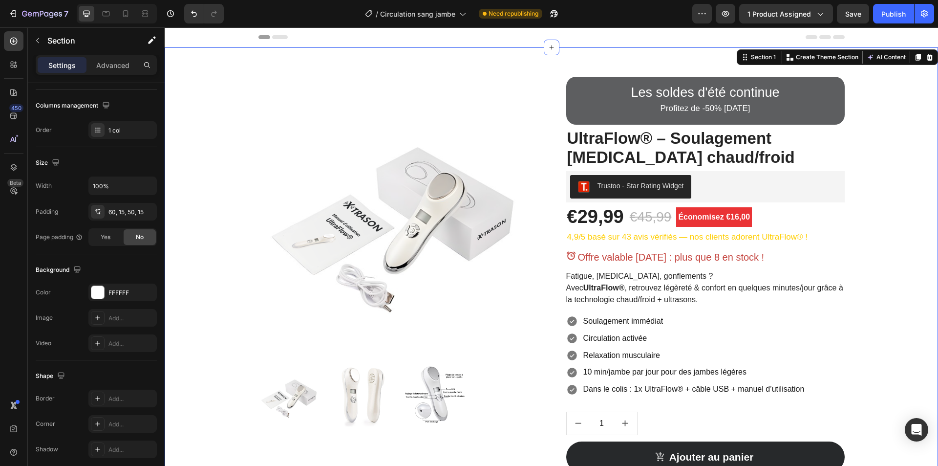
scroll to position [0, 0]
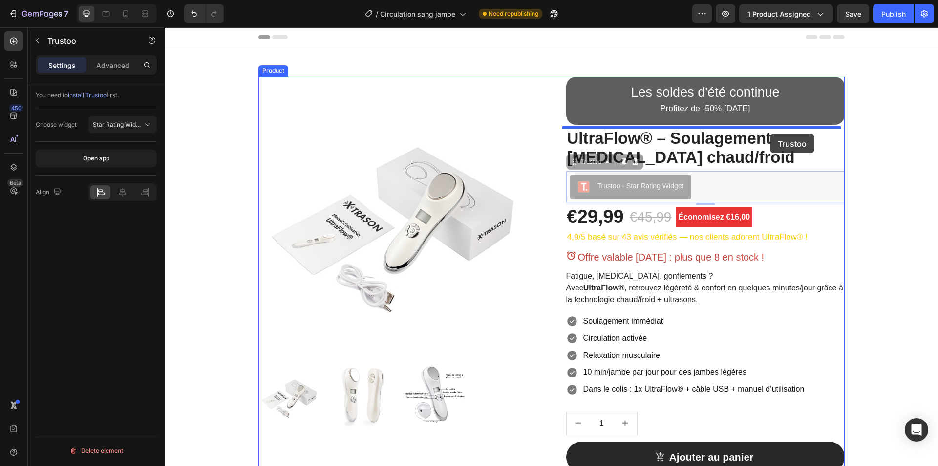
drag, startPoint x: 778, startPoint y: 188, endPoint x: 770, endPoint y: 134, distance: 54.4
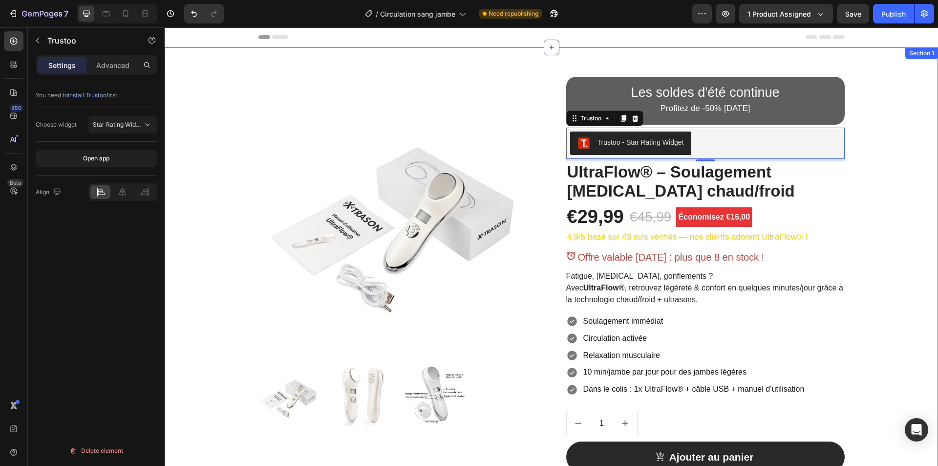
click at [898, 185] on div "Product Images Les soldes d'été continue Profitez de -50% [DATE] Text Block Row…" at bounding box center [551, 323] width 759 height 493
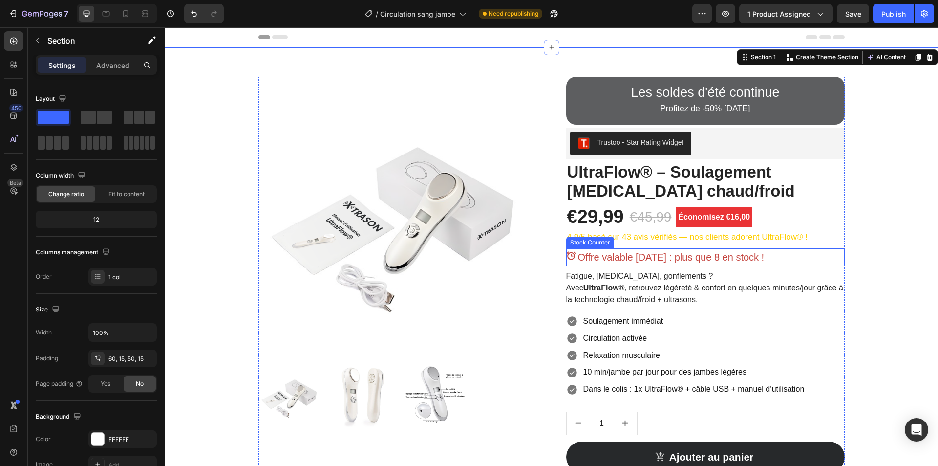
click at [808, 253] on div "Offre valable [DATE] : plus que 8 en stock !" at bounding box center [705, 257] width 279 height 18
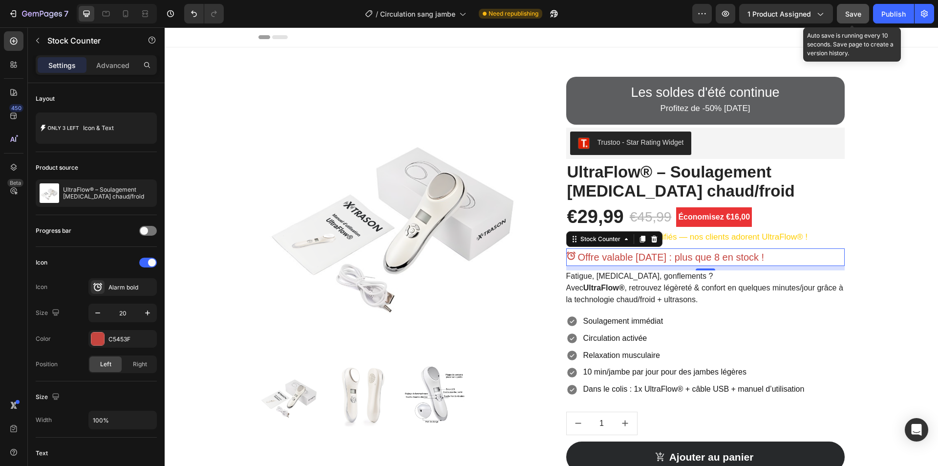
click at [847, 16] on span "Save" at bounding box center [853, 14] width 16 height 8
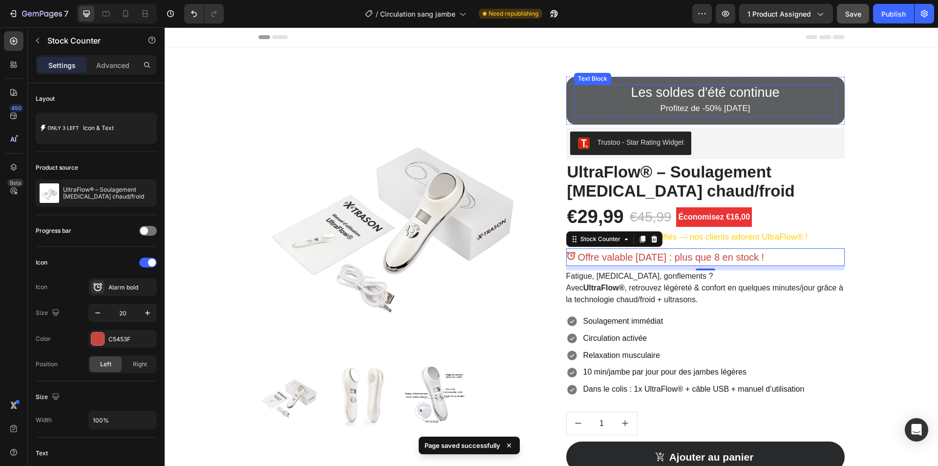
click at [607, 108] on p "Profitez de -50% [DATE]" at bounding box center [705, 109] width 261 height 14
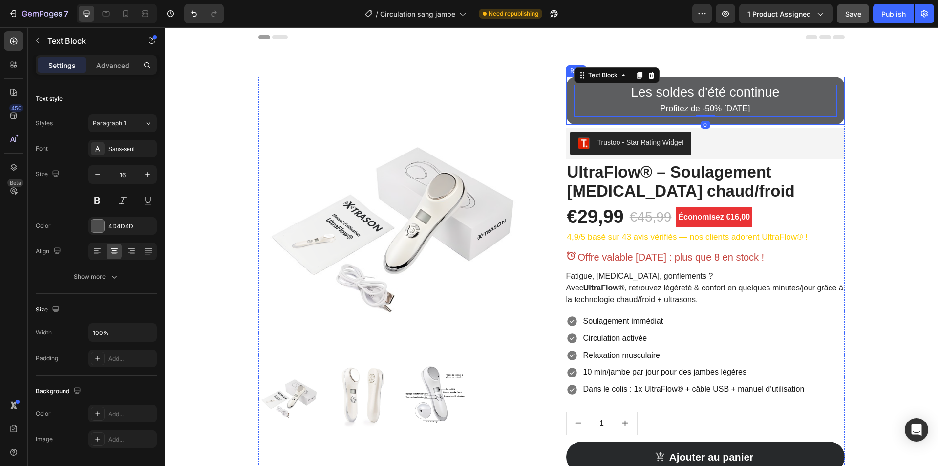
click at [585, 123] on div "Les soldes d'été continue Profitez de -50% [DATE] Text Block 0 Row" at bounding box center [705, 101] width 279 height 48
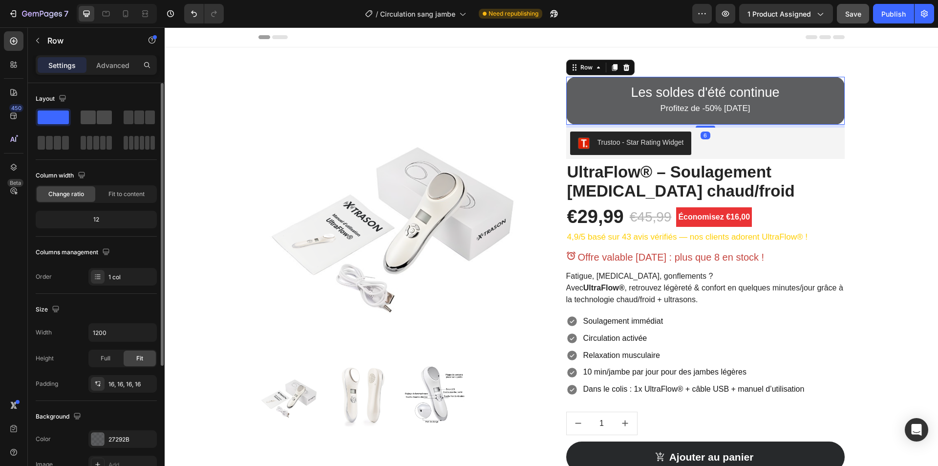
click at [91, 116] on span at bounding box center [88, 117] width 15 height 14
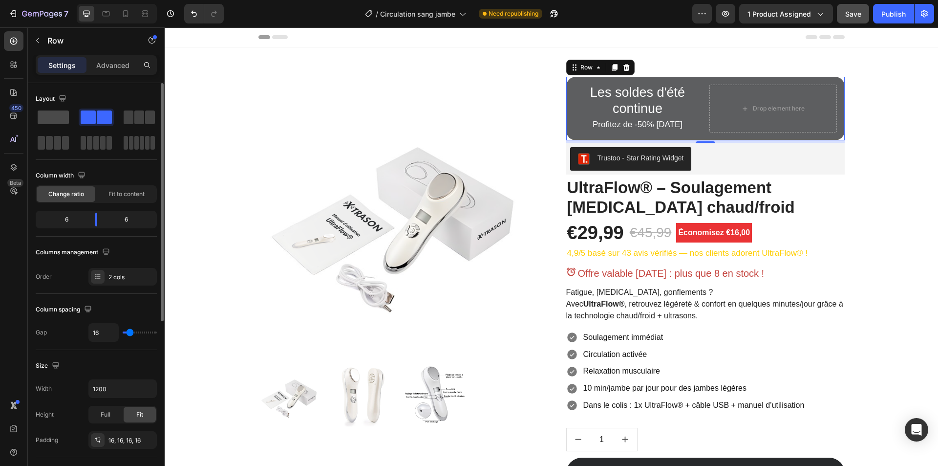
click at [50, 116] on span at bounding box center [53, 117] width 31 height 14
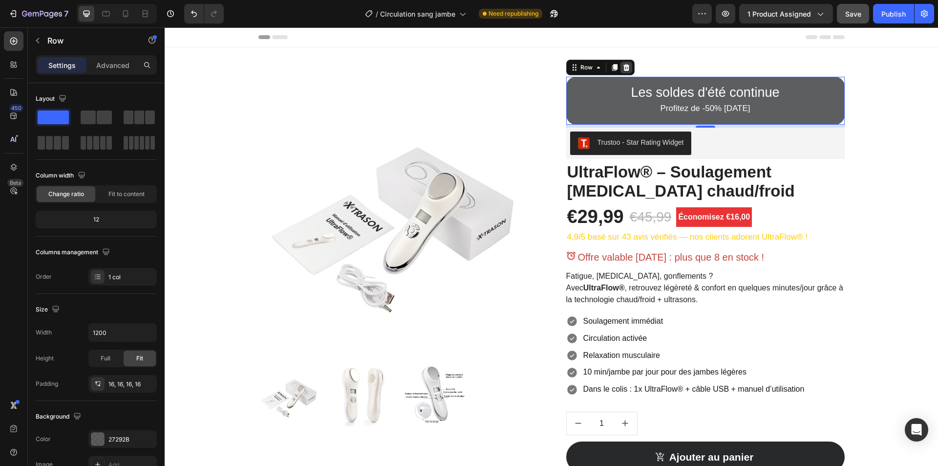
click at [623, 66] on icon at bounding box center [626, 67] width 6 height 7
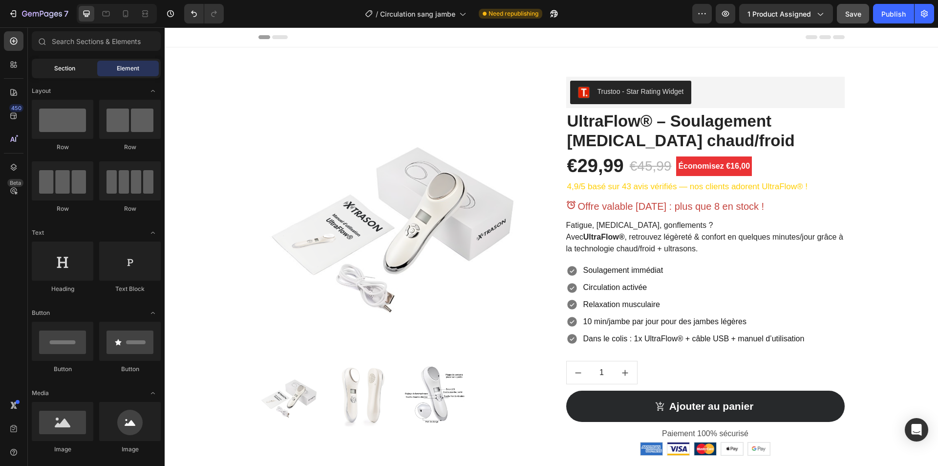
drag, startPoint x: 78, startPoint y: 81, endPoint x: 77, endPoint y: 74, distance: 7.3
click at [77, 74] on div "Sections(18) Elements(84) Section Element Hero Section Product Detail Brands Tr…" at bounding box center [96, 247] width 137 height 432
click at [77, 73] on div "Section" at bounding box center [65, 69] width 62 height 16
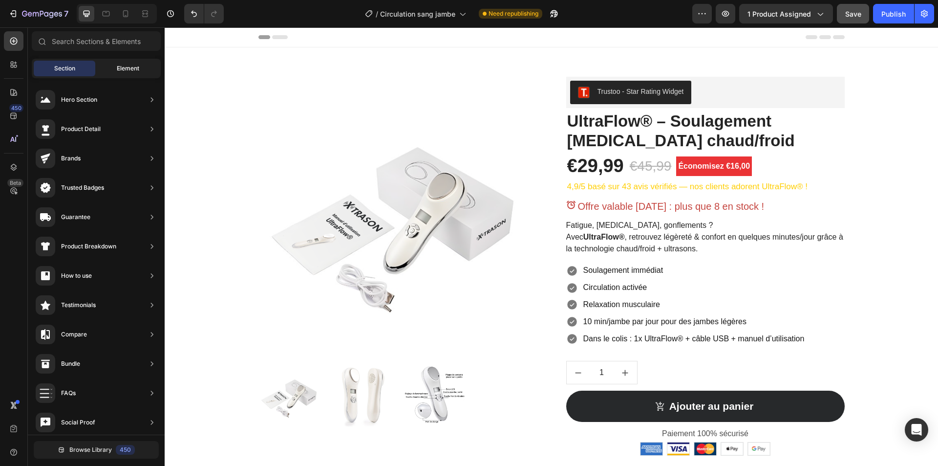
click at [128, 70] on span "Element" at bounding box center [128, 68] width 22 height 9
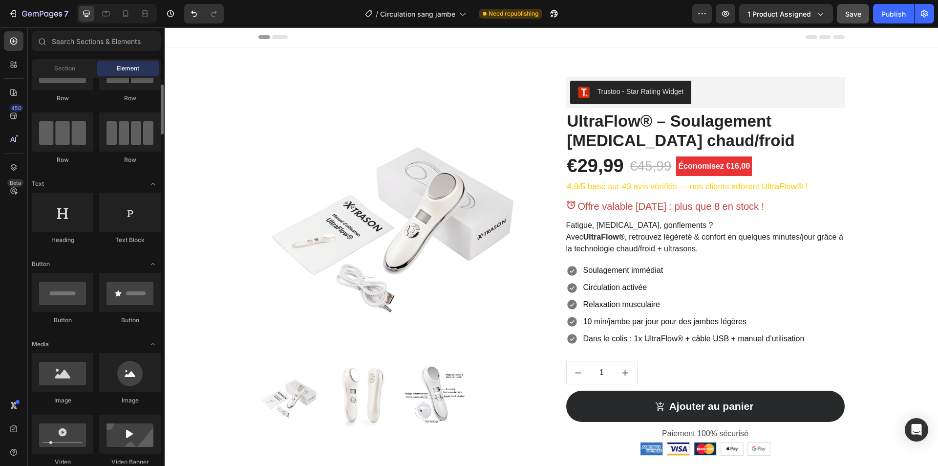
scroll to position [98, 0]
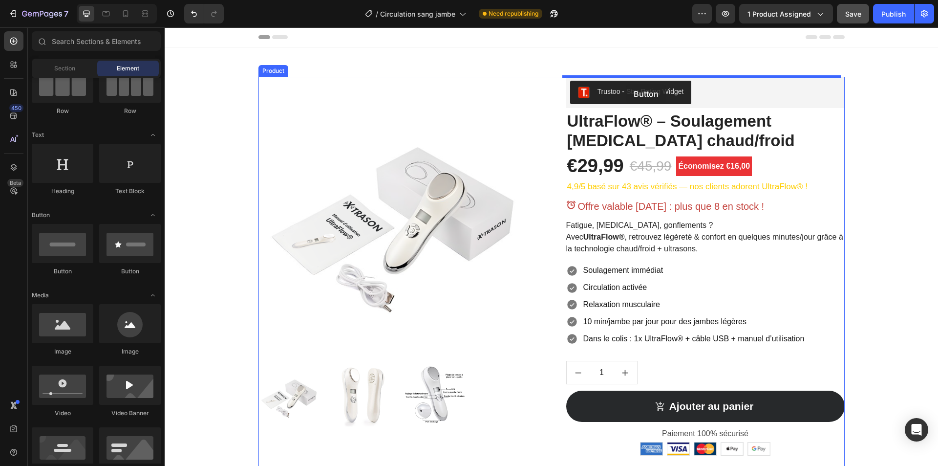
drag, startPoint x: 361, startPoint y: 174, endPoint x: 626, endPoint y: 84, distance: 279.9
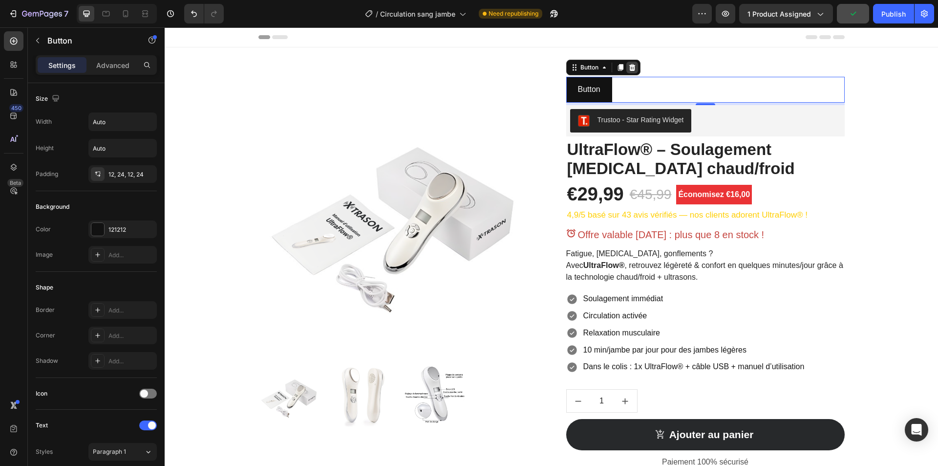
click at [632, 67] on icon at bounding box center [632, 68] width 8 height 8
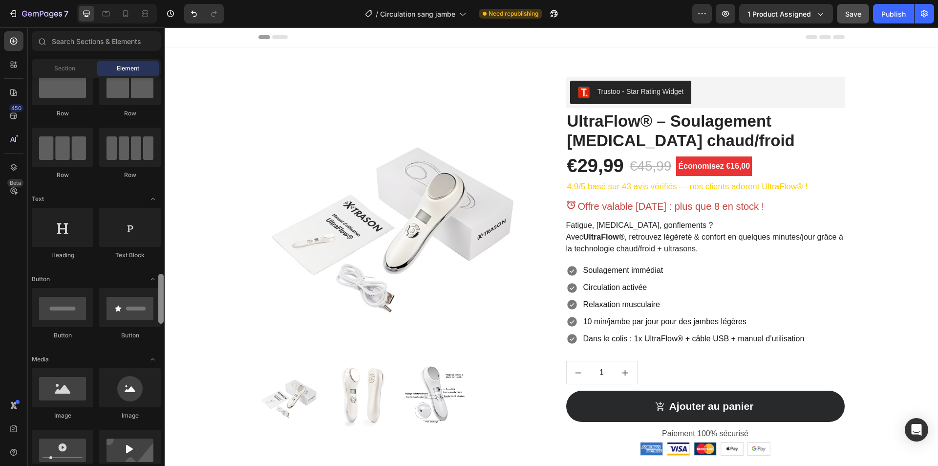
scroll to position [0, 0]
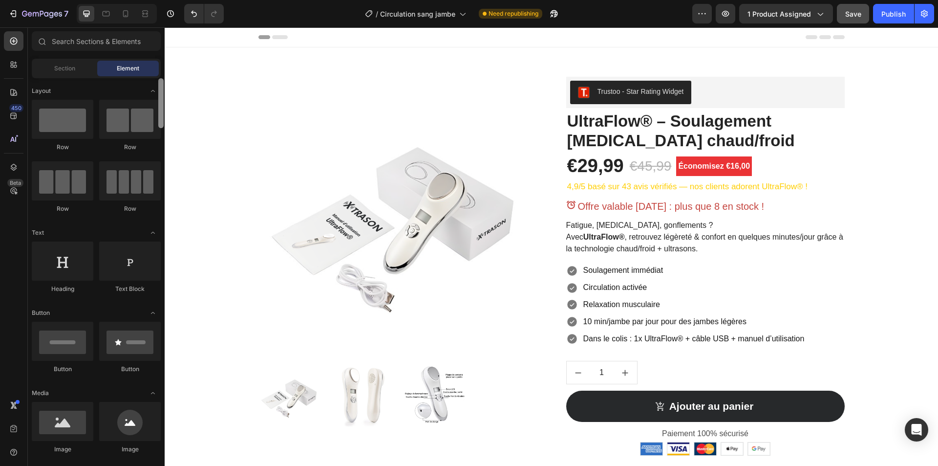
drag, startPoint x: 163, startPoint y: 429, endPoint x: 164, endPoint y: 74, distance: 355.3
click at [164, 74] on div "Sections(18) Elements(84) Section Element Hero Section Product Detail Brands Tr…" at bounding box center [96, 247] width 137 height 432
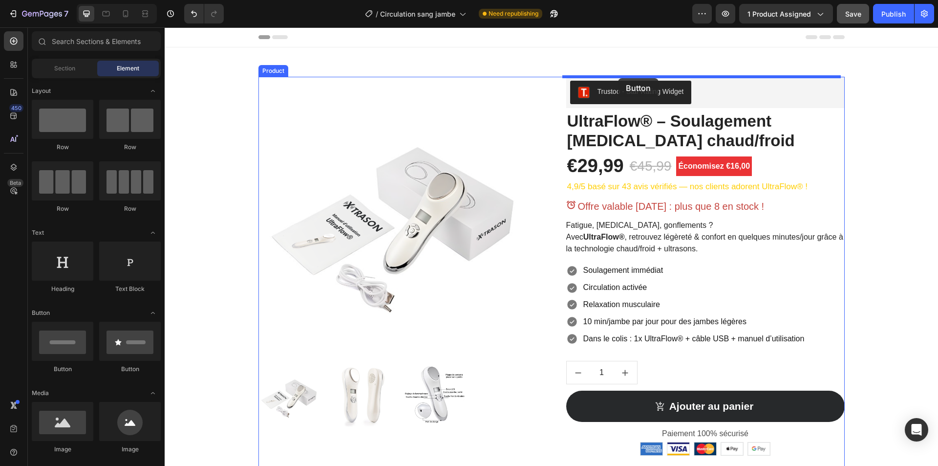
drag, startPoint x: 228, startPoint y: 369, endPoint x: 618, endPoint y: 78, distance: 486.4
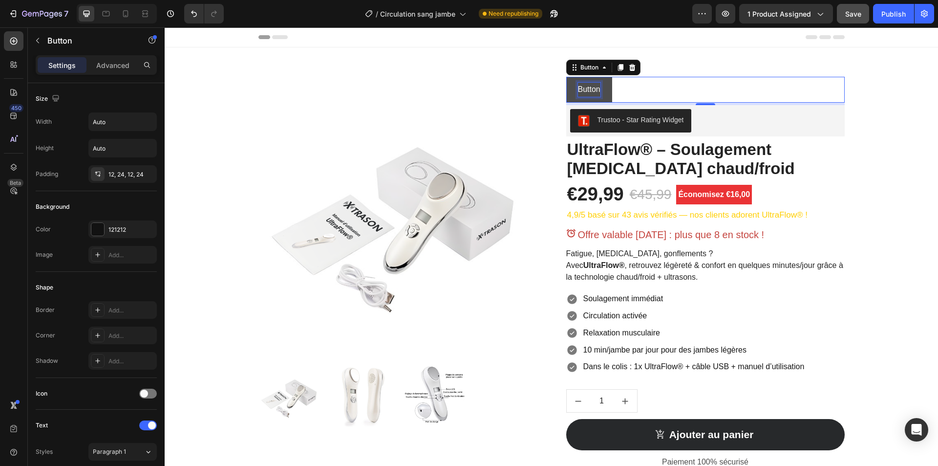
click at [587, 90] on p "Button" at bounding box center [589, 90] width 22 height 14
click at [587, 92] on p "Button" at bounding box center [589, 90] width 22 height 14
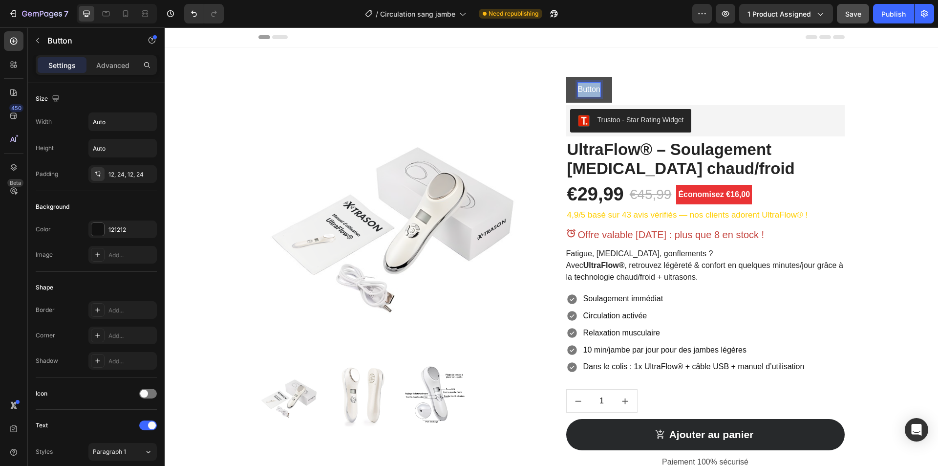
click at [587, 92] on p "Button" at bounding box center [589, 90] width 22 height 14
click at [566, 77] on button "Solde" at bounding box center [587, 90] width 43 height 26
click at [566, 93] on button "Soldes d'été" at bounding box center [599, 90] width 66 height 26
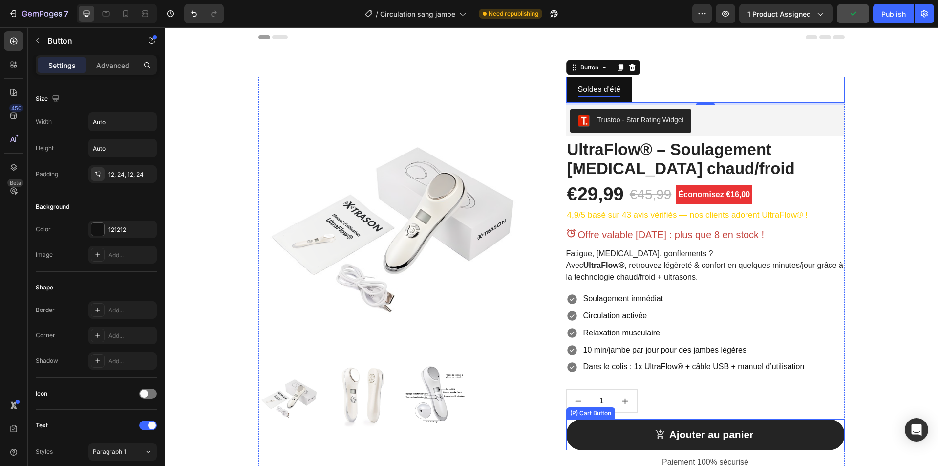
click at [572, 438] on button "Ajouter au panier" at bounding box center [705, 434] width 279 height 31
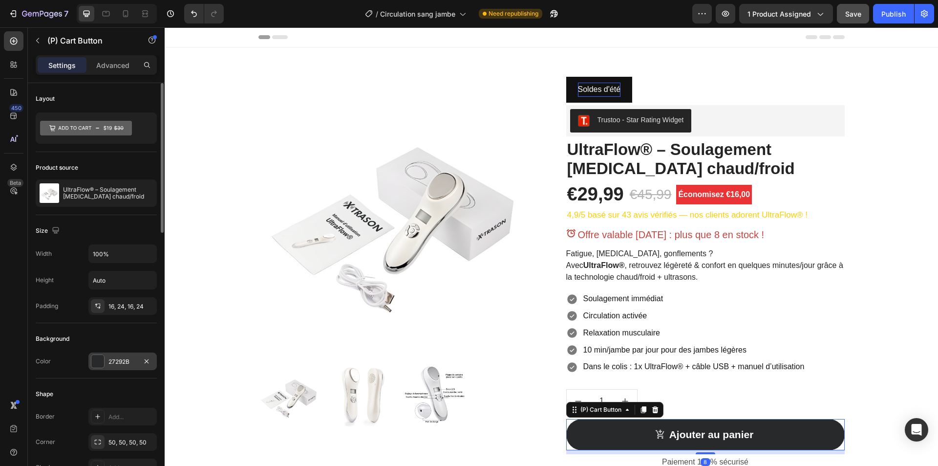
click at [108, 357] on div "27292B" at bounding box center [122, 361] width 28 height 9
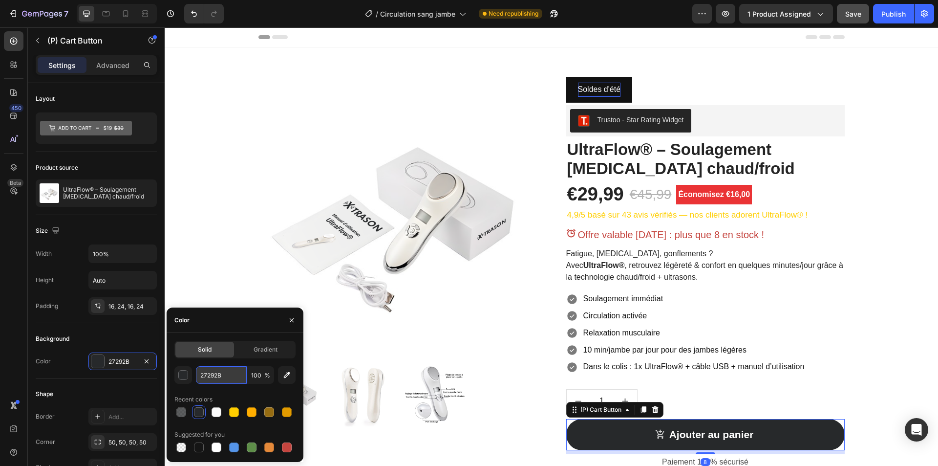
click at [231, 379] on input "27292B" at bounding box center [221, 375] width 51 height 18
click at [566, 92] on button "Soldes d'été" at bounding box center [599, 90] width 66 height 26
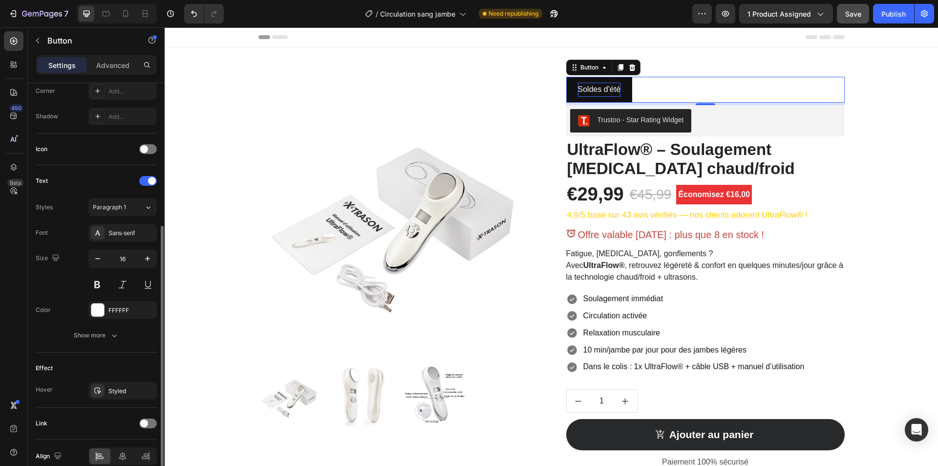
scroll to position [49, 0]
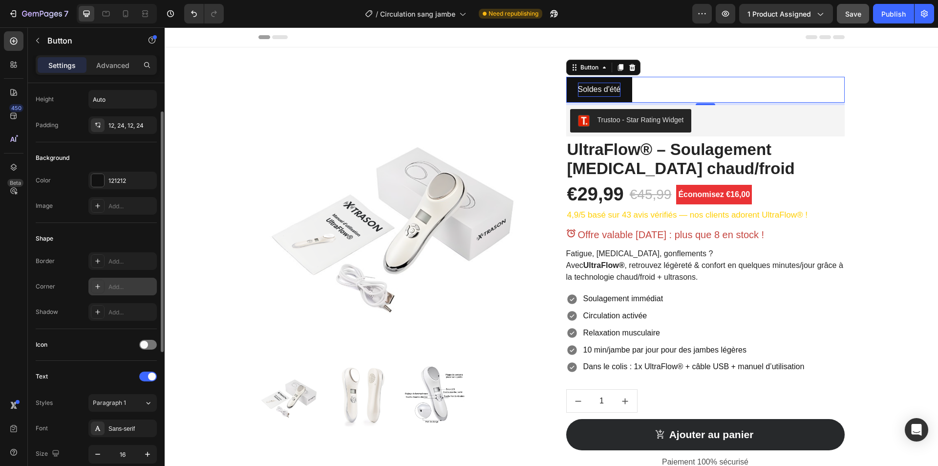
click at [112, 285] on div "Add..." at bounding box center [131, 286] width 46 height 9
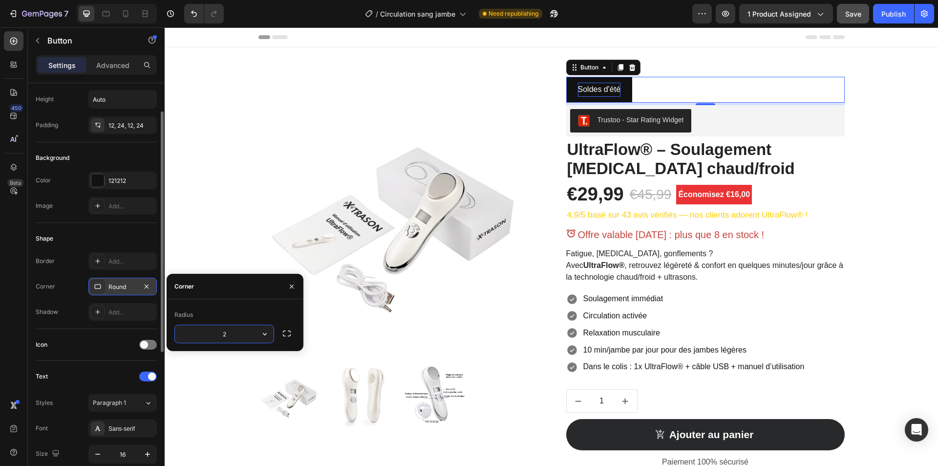
type input "25"
click at [117, 182] on div "121212" at bounding box center [122, 180] width 28 height 9
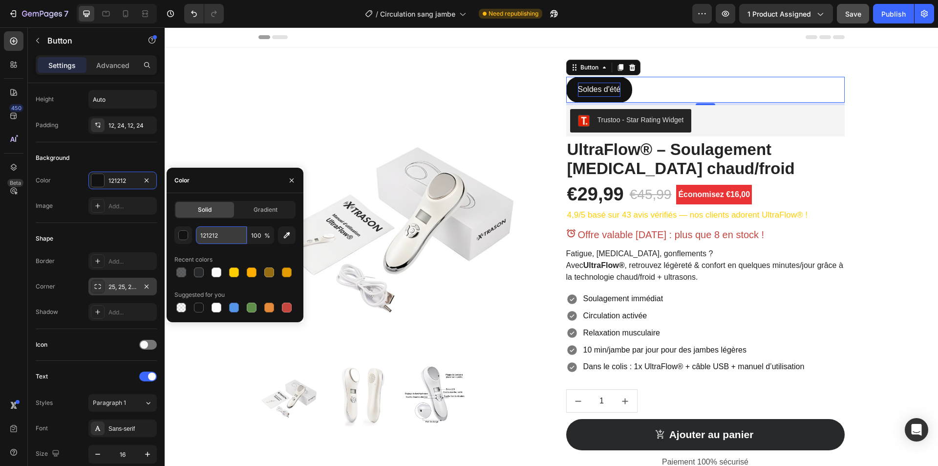
click at [225, 236] on input "121212" at bounding box center [221, 235] width 51 height 18
paste input "27292B"
type input "27292B"
click at [259, 236] on input "100" at bounding box center [260, 235] width 27 height 18
type input "0"
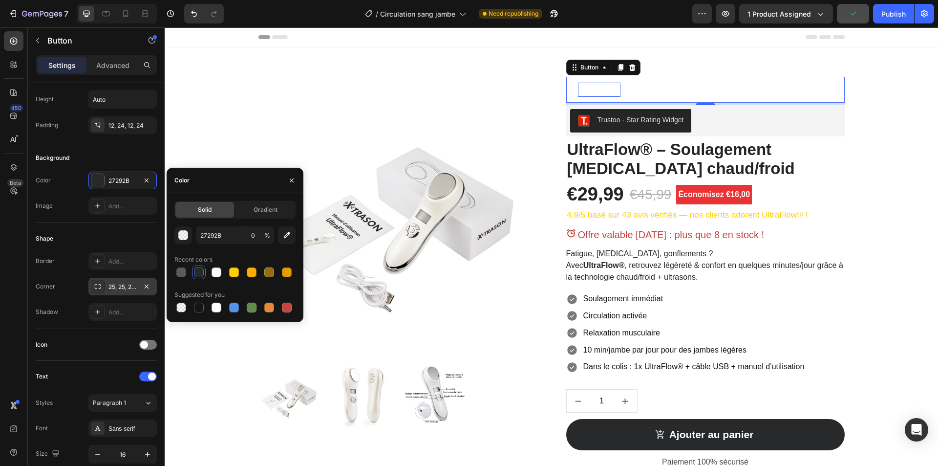
click at [69, 230] on div "Shape Border Add... Corner 25, 25, 25, 25 Shadow Add..." at bounding box center [96, 276] width 121 height 106
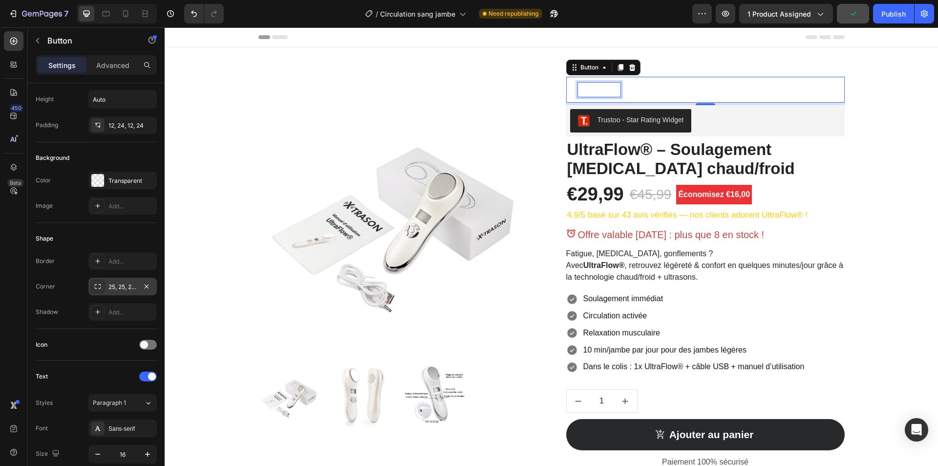
click at [601, 88] on p "Soldes d'été" at bounding box center [599, 90] width 43 height 14
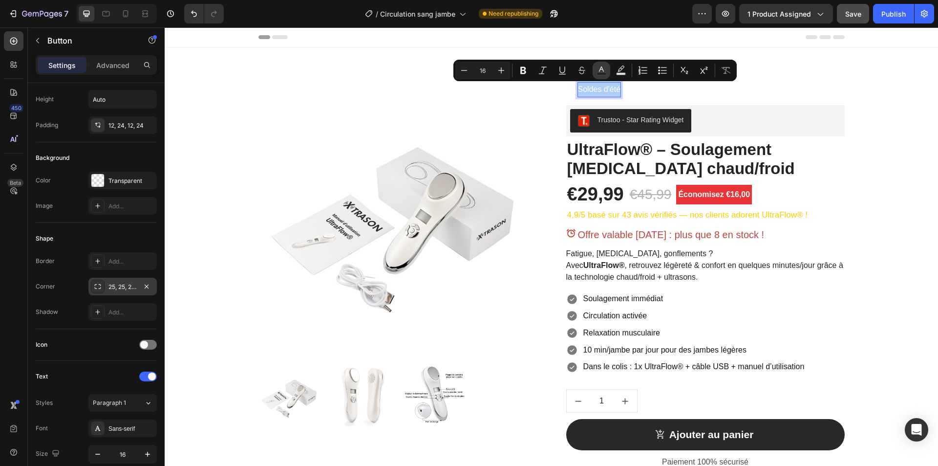
click at [605, 69] on icon "Editor contextual toolbar" at bounding box center [602, 70] width 10 height 10
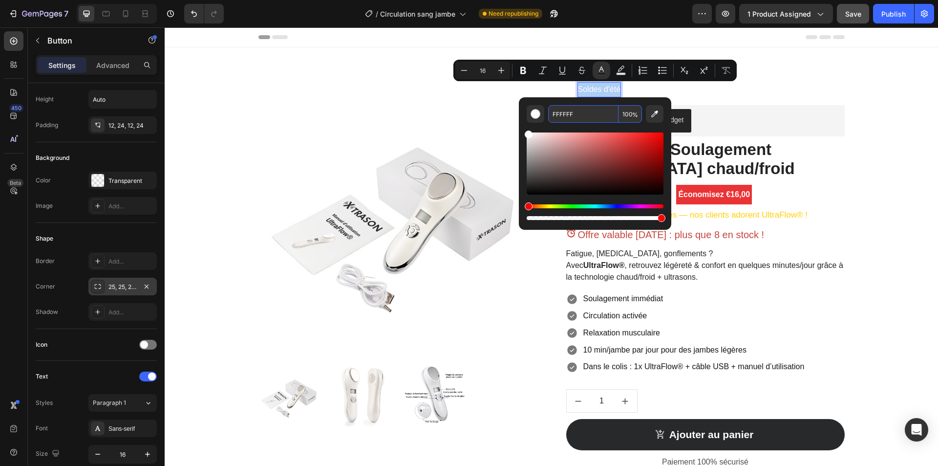
click at [581, 114] on input "FFFFFF" at bounding box center [583, 114] width 70 height 18
paste input "27292B"
type input "27292B"
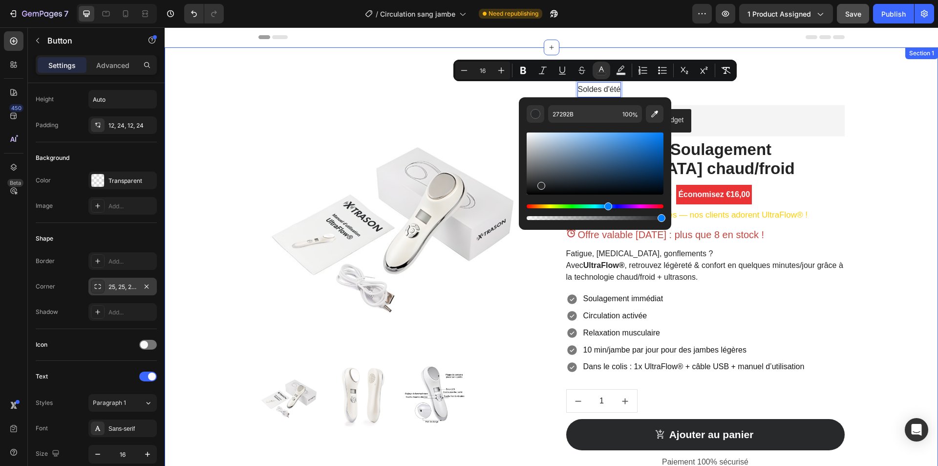
click at [862, 90] on div "Product Images Soldes d'été Button 5 Trustoo - Star Rating Widget Trustoo Ultra…" at bounding box center [551, 312] width 759 height 470
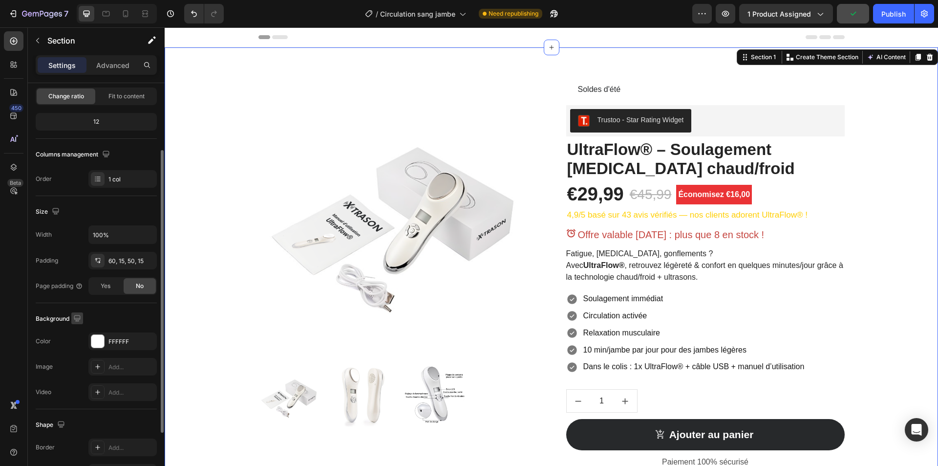
scroll to position [186, 0]
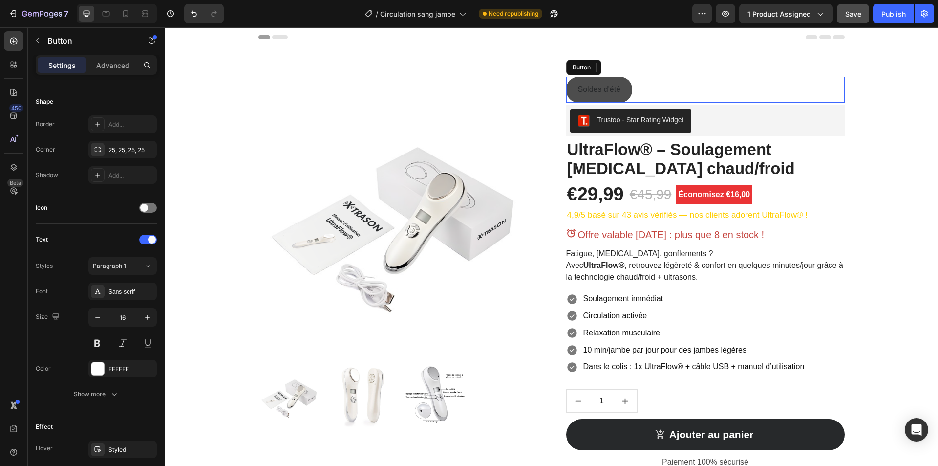
click at [566, 85] on button "Soldes d'été" at bounding box center [599, 90] width 66 height 26
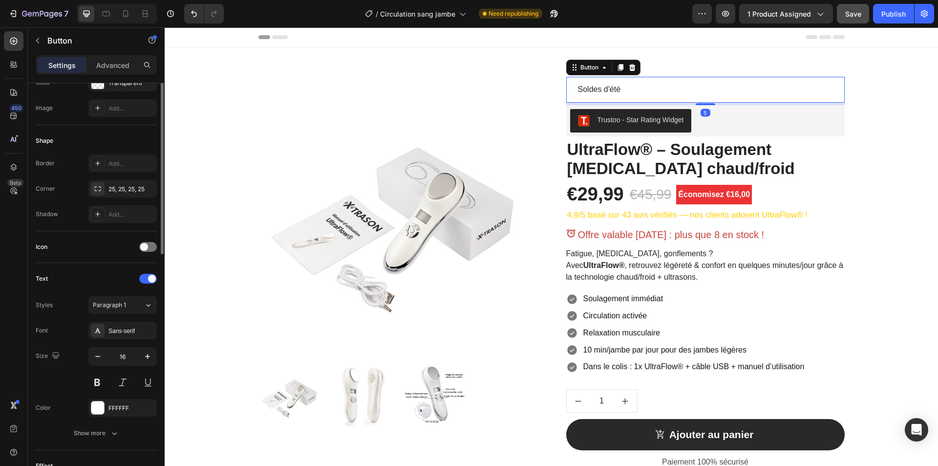
scroll to position [0, 0]
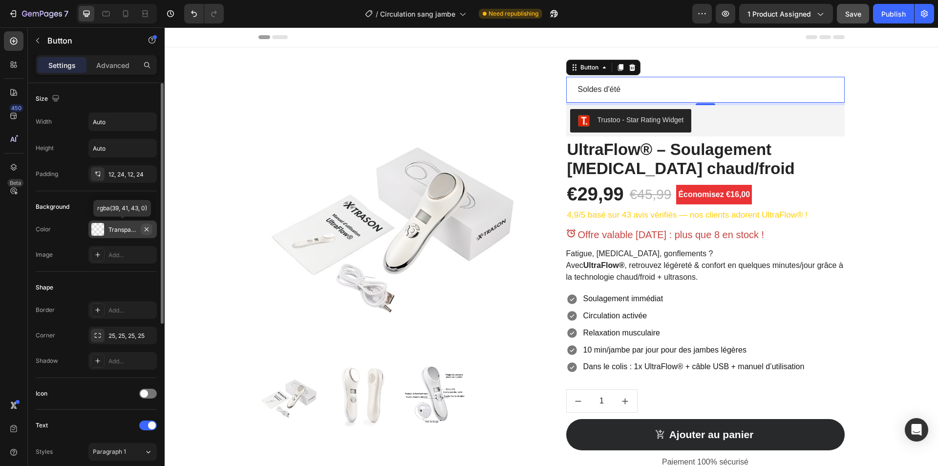
click at [150, 229] on icon "button" at bounding box center [147, 229] width 8 height 8
click at [109, 311] on div "Add..." at bounding box center [131, 310] width 46 height 9
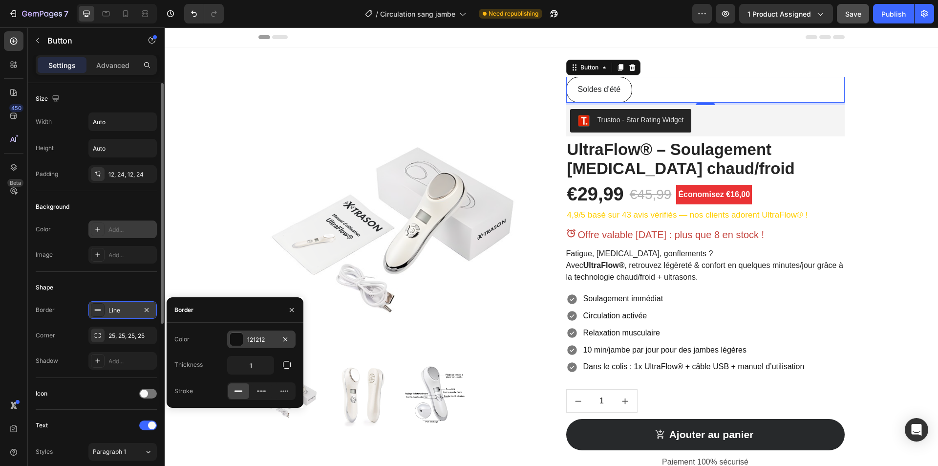
click at [271, 342] on div "121212" at bounding box center [261, 339] width 28 height 9
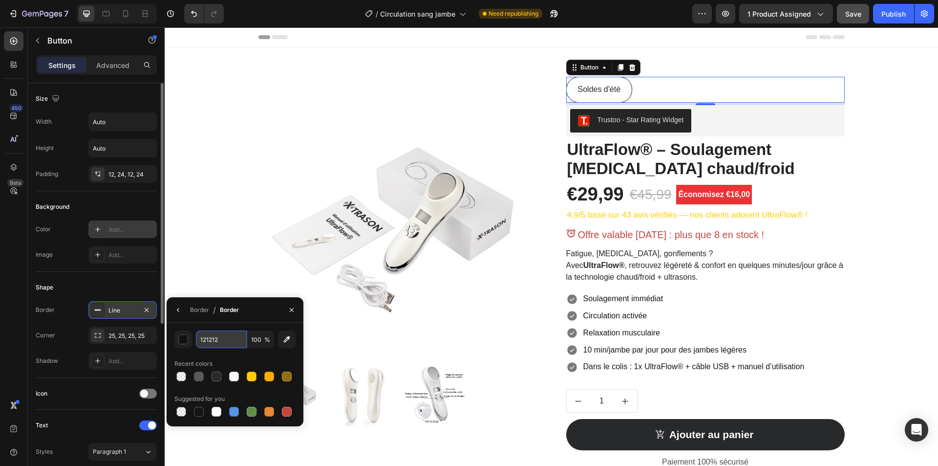
click at [212, 342] on input "121212" at bounding box center [221, 339] width 51 height 18
paste input "27292B"
type input "27292B"
click at [887, 169] on div "Product Images Soldes d'été Button 5 Trustoo - Star Rating Widget Trustoo Ultra…" at bounding box center [551, 312] width 759 height 470
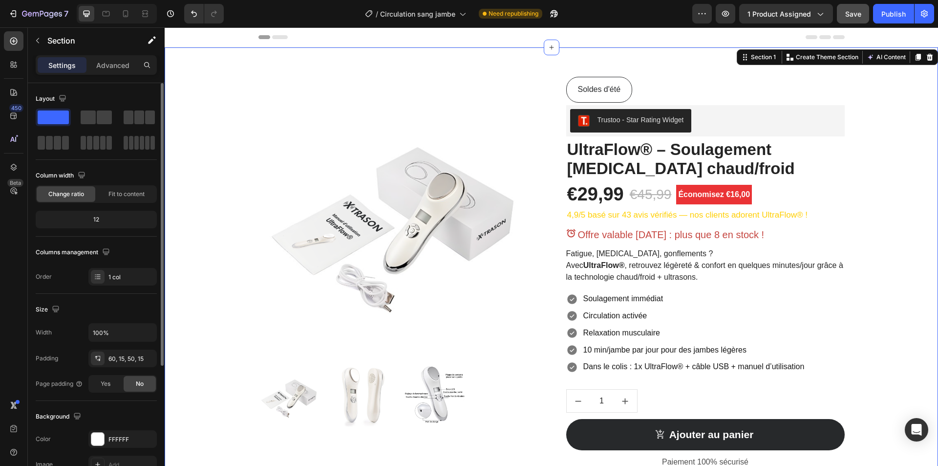
scroll to position [186, 0]
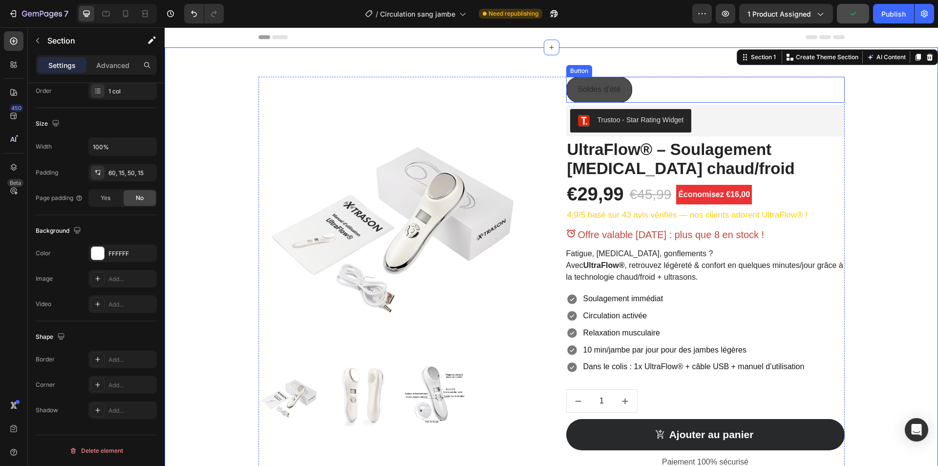
click at [567, 85] on button "Soldes d'été" at bounding box center [599, 90] width 66 height 26
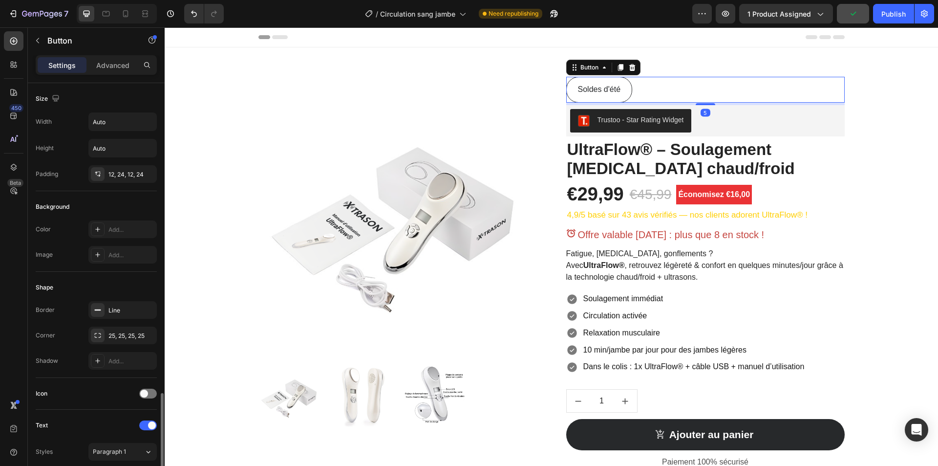
scroll to position [290, 0]
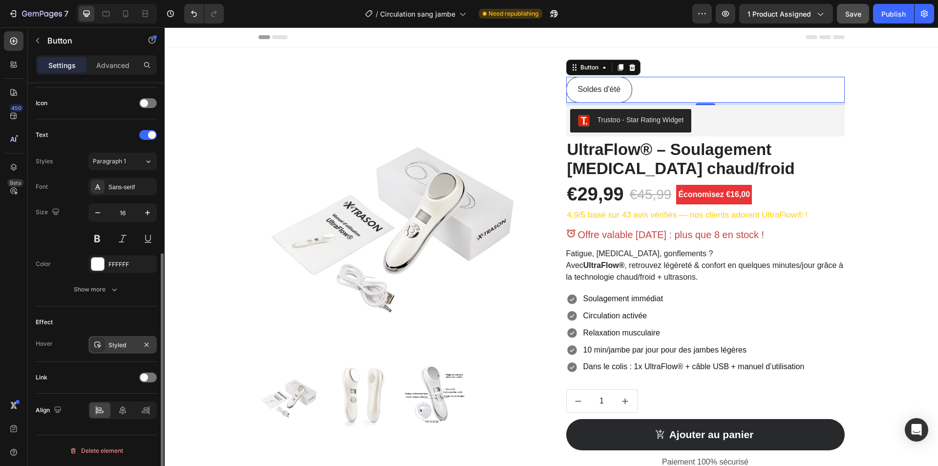
click at [126, 340] on div "Styled" at bounding box center [122, 345] width 68 height 18
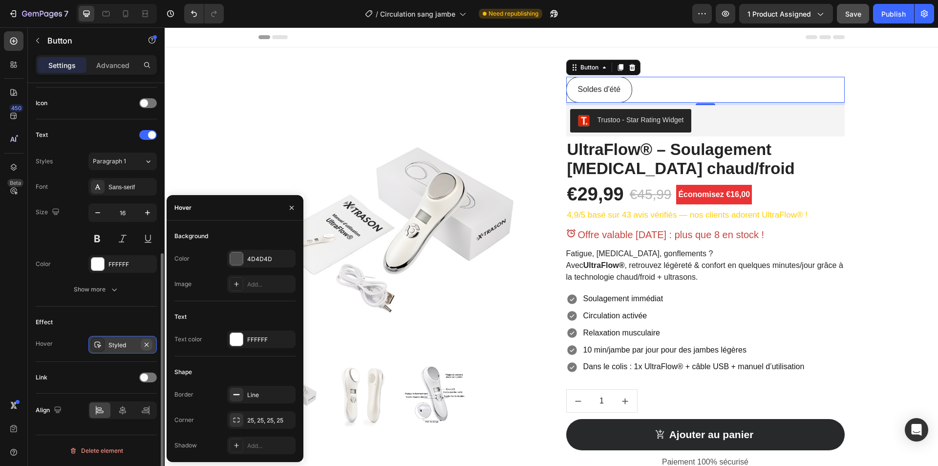
click at [145, 345] on icon "button" at bounding box center [147, 345] width 8 height 8
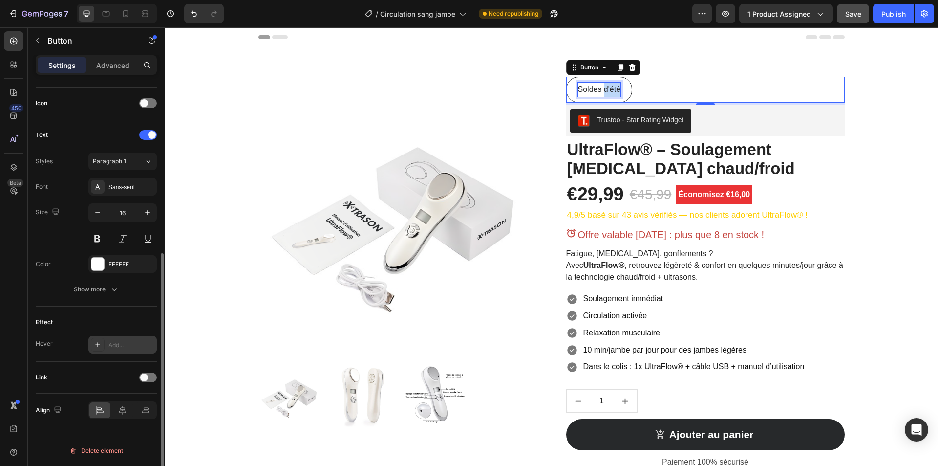
click at [603, 90] on span "Soldes d'été" at bounding box center [599, 89] width 43 height 8
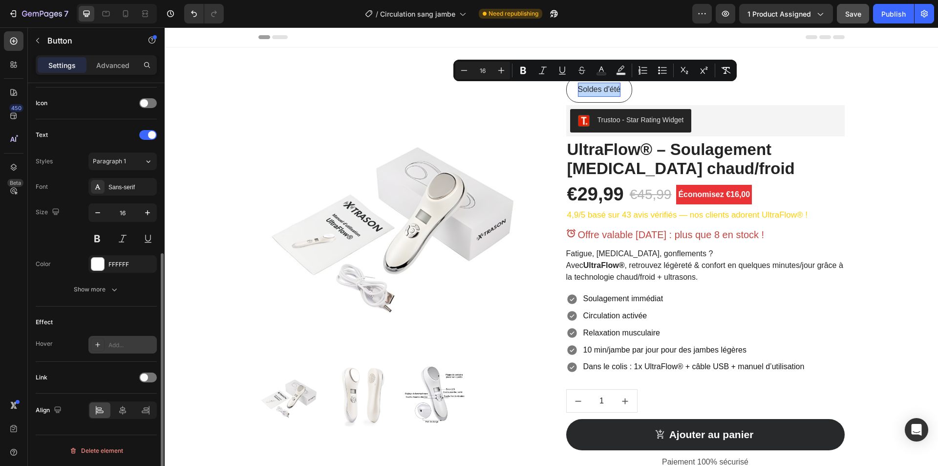
click at [566, 91] on button "Soldes d'été" at bounding box center [599, 90] width 66 height 26
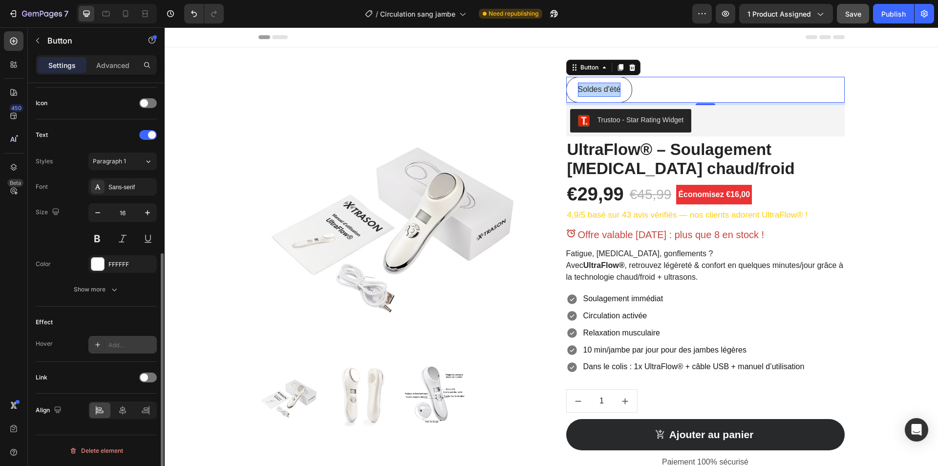
click at [566, 91] on button "Soldes d'été" at bounding box center [599, 90] width 66 height 26
click at [870, 89] on div "Product Images Soldes d'été Button 5 Trustoo - Star Rating Widget Trustoo Ultra…" at bounding box center [551, 312] width 759 height 470
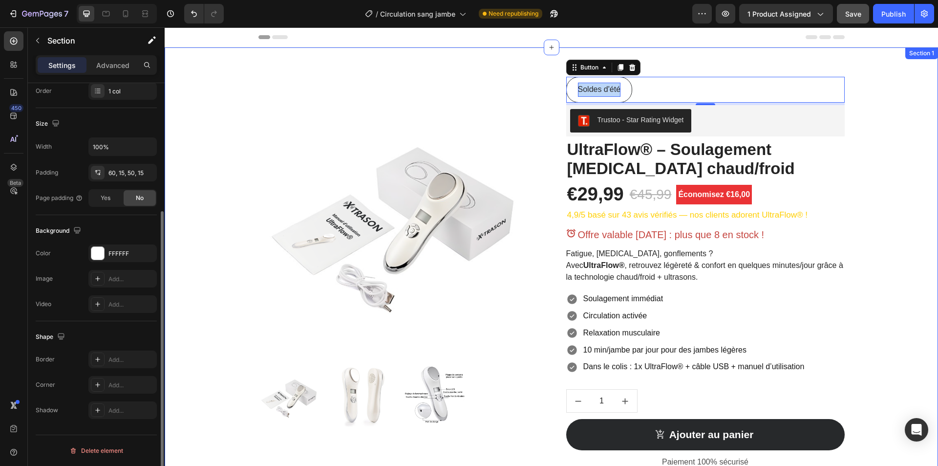
scroll to position [0, 0]
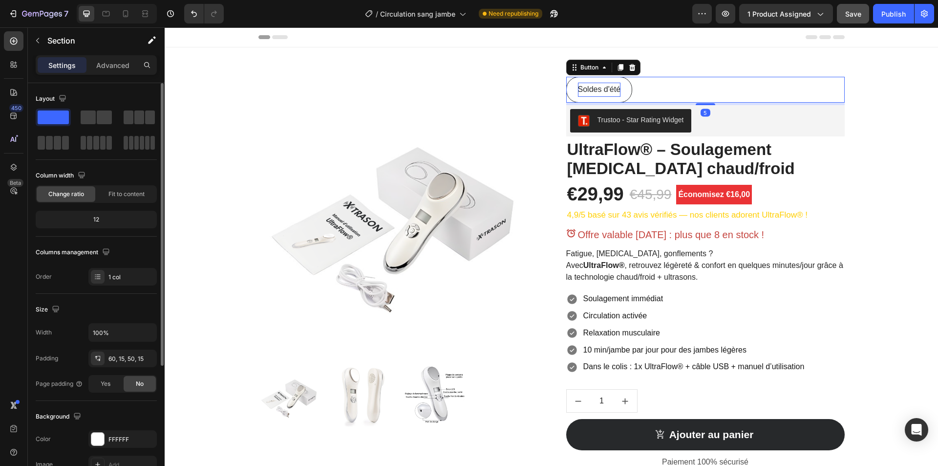
click at [708, 92] on div "Soldes d'été Button 5" at bounding box center [705, 90] width 279 height 26
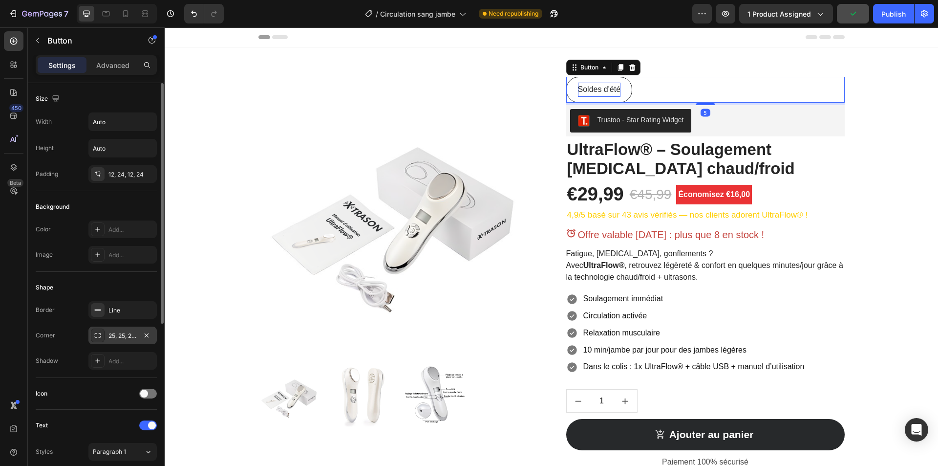
click at [116, 333] on div "25, 25, 25, 25" at bounding box center [122, 335] width 28 height 9
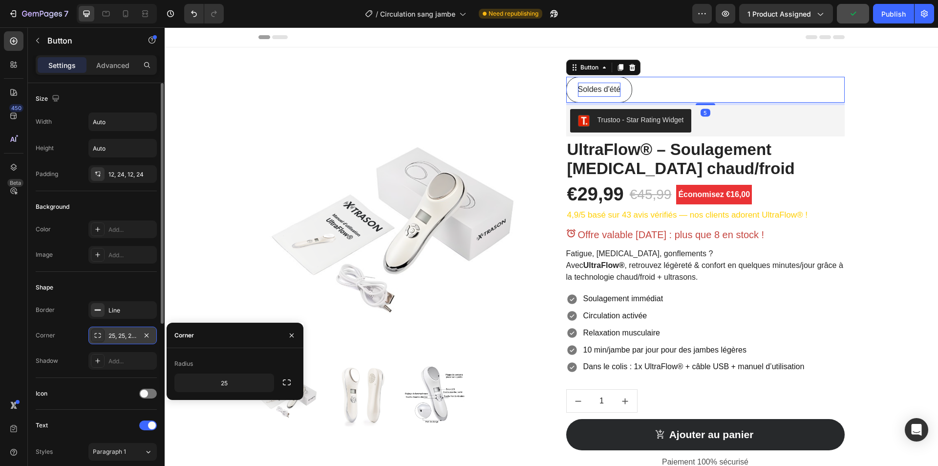
click at [116, 333] on div "25, 25, 25, 25" at bounding box center [122, 335] width 28 height 9
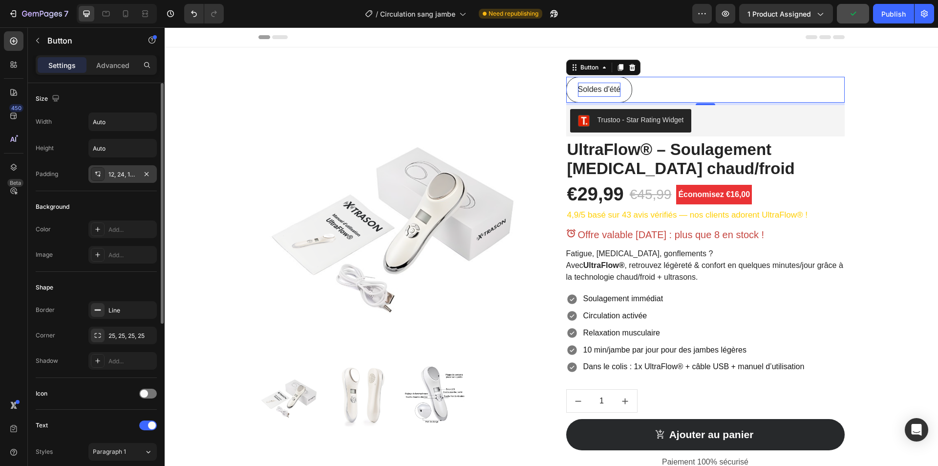
click at [119, 174] on div "12, 24, 12, 24" at bounding box center [122, 174] width 28 height 9
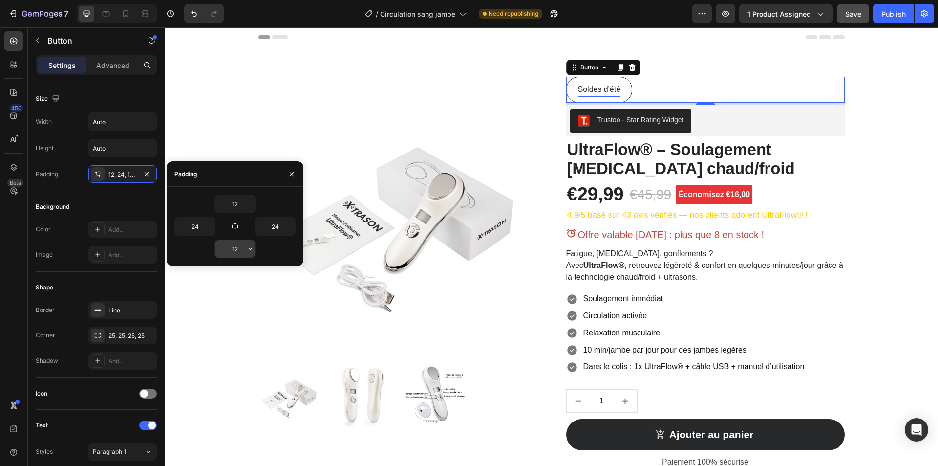
click at [234, 250] on input "12" at bounding box center [235, 249] width 40 height 18
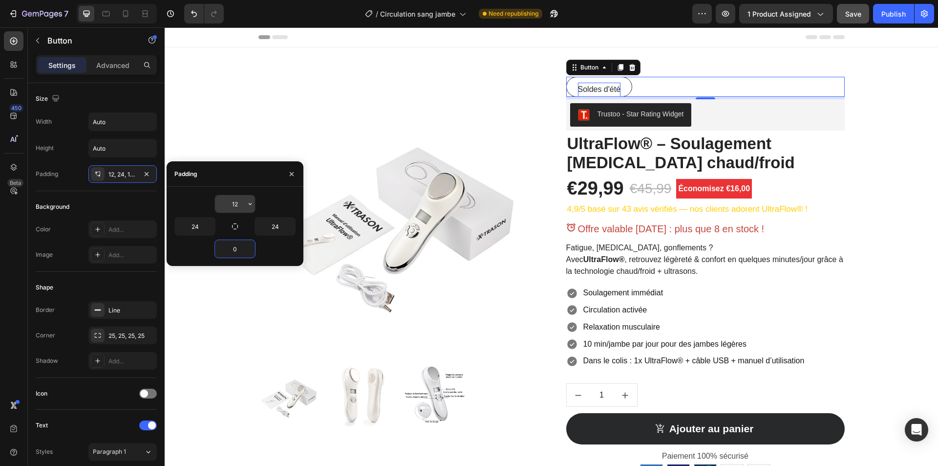
type input "0"
click at [234, 202] on input "12" at bounding box center [235, 204] width 40 height 18
type input "0"
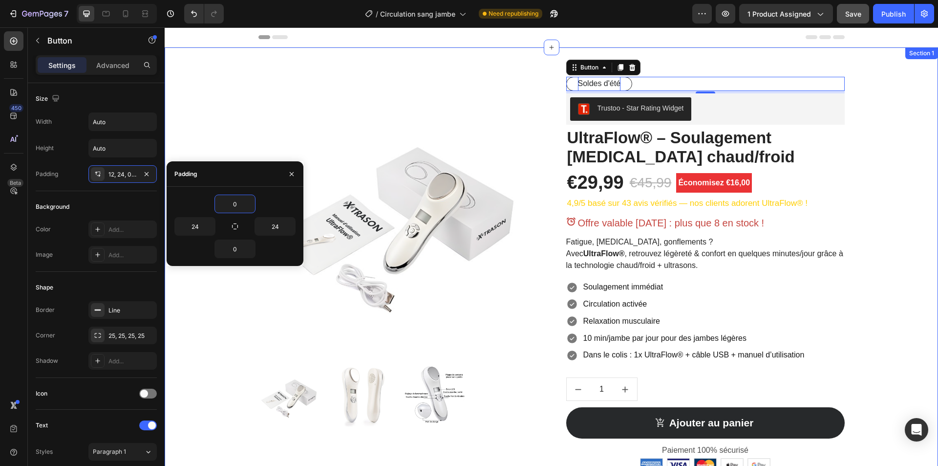
click at [877, 101] on div "Product Images Soldes d'été Button 5 Trustoo - Star Rating Widget Trustoo Ultra…" at bounding box center [551, 306] width 759 height 458
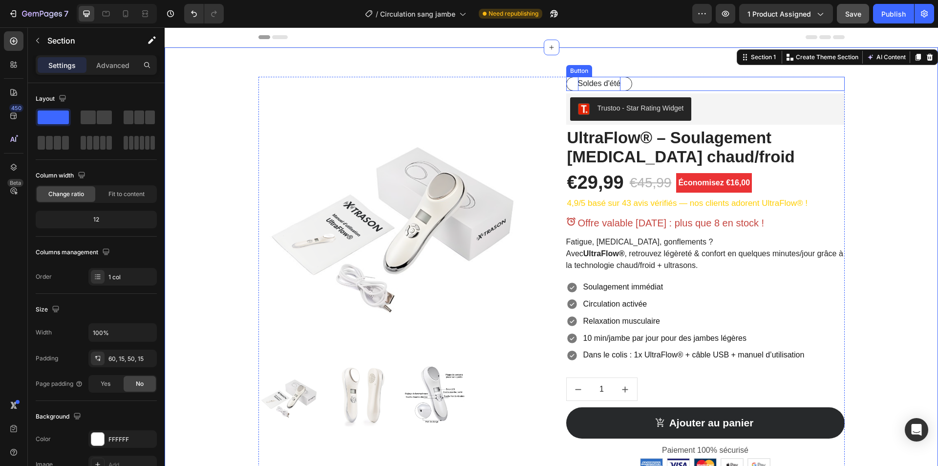
click at [605, 83] on span "Soldes d'été" at bounding box center [599, 83] width 43 height 8
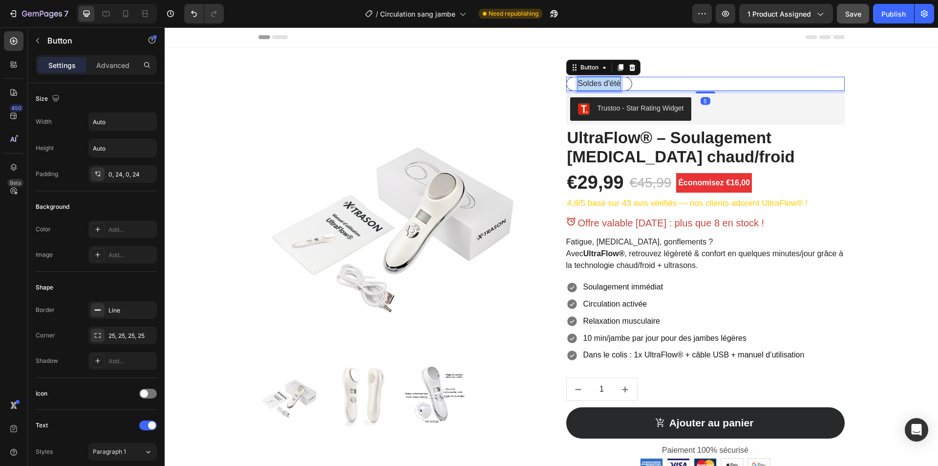
click at [605, 83] on span "Soldes d'été" at bounding box center [599, 83] width 43 height 8
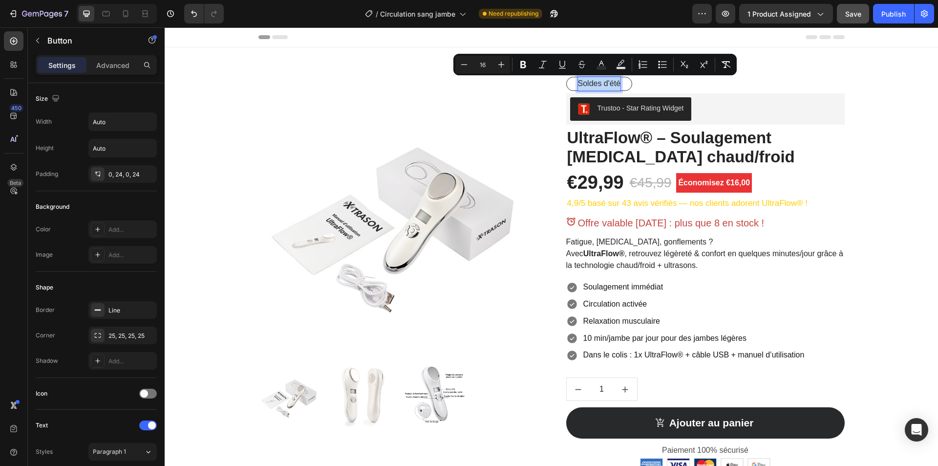
click at [596, 83] on span "Soldes d'été" at bounding box center [599, 83] width 43 height 8
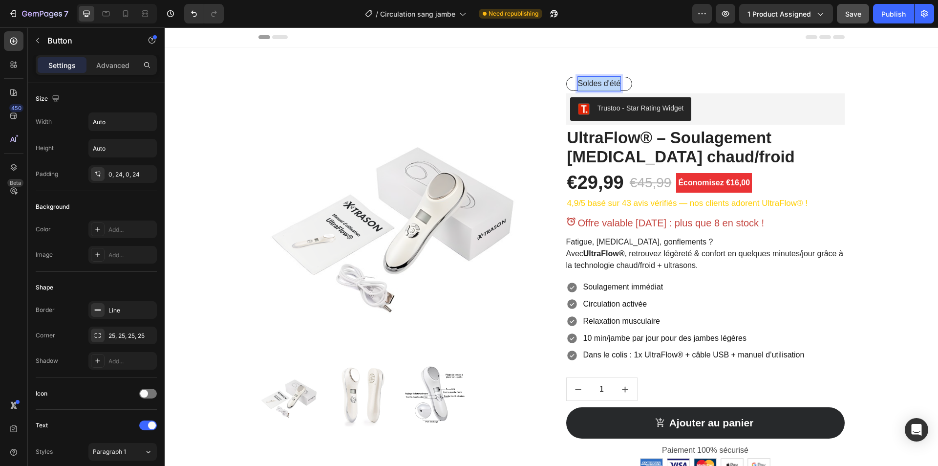
click at [596, 83] on span "Soldes d'été" at bounding box center [599, 83] width 43 height 8
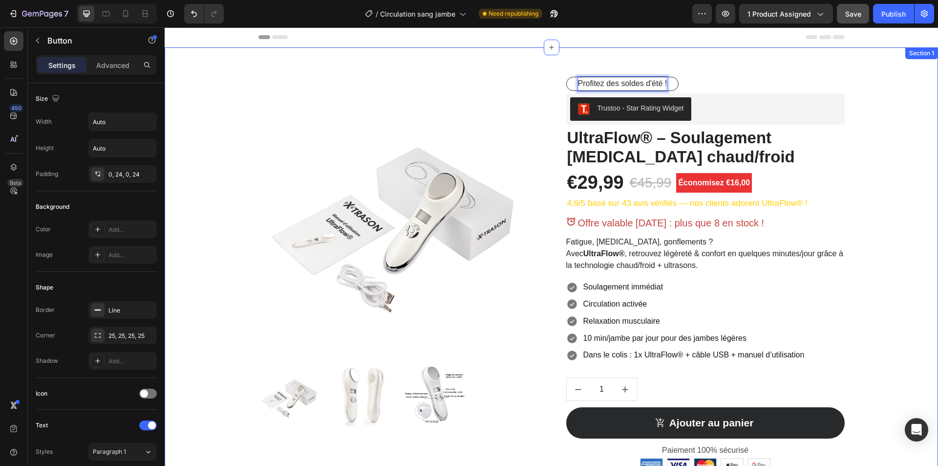
click at [875, 84] on div "Product Images Profitez des soldes d'été ! Button 5 Trustoo - Star Rating Widge…" at bounding box center [551, 306] width 759 height 458
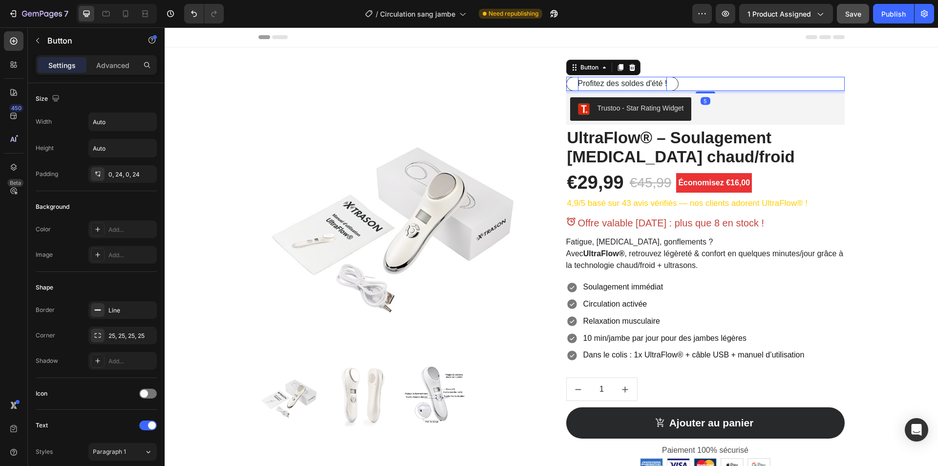
click at [716, 80] on div "Profitez des soldes d'été ! Button 5" at bounding box center [705, 84] width 279 height 14
click at [58, 45] on p "Button" at bounding box center [88, 41] width 83 height 12
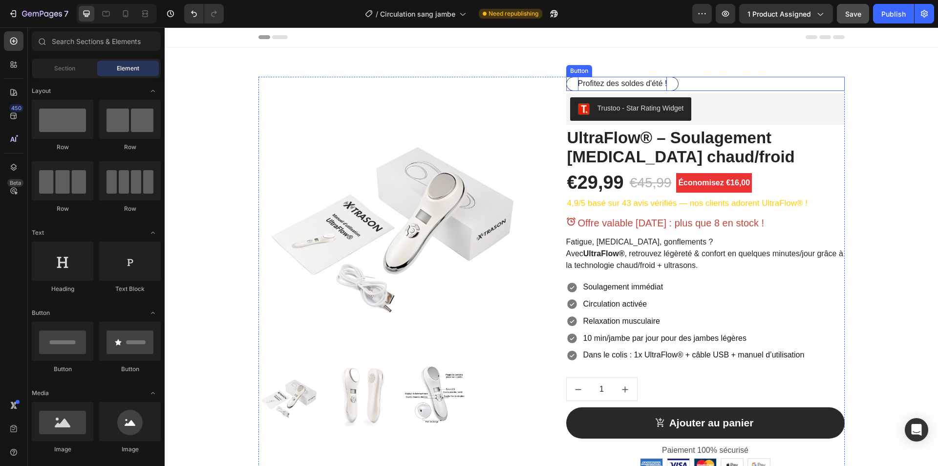
click at [716, 89] on div "Profitez des soldes d'été ! Button" at bounding box center [705, 84] width 279 height 14
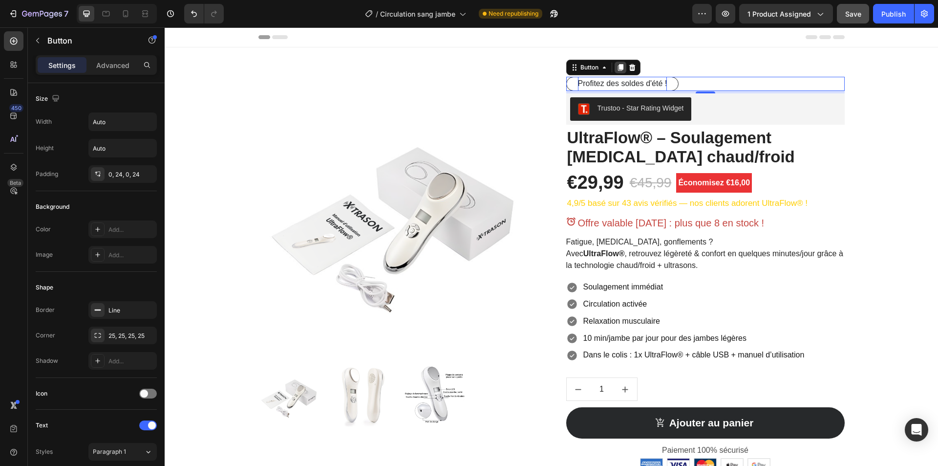
click at [618, 67] on icon at bounding box center [620, 67] width 5 height 7
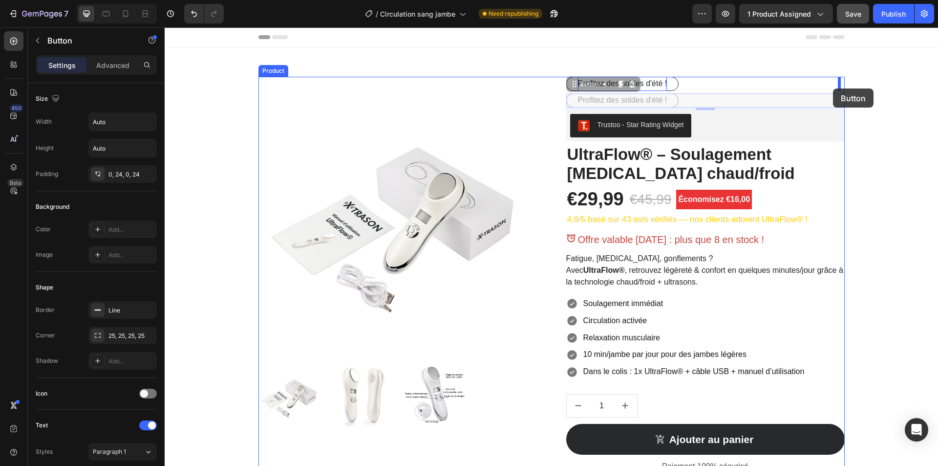
drag, startPoint x: 687, startPoint y: 101, endPoint x: 833, endPoint y: 88, distance: 146.6
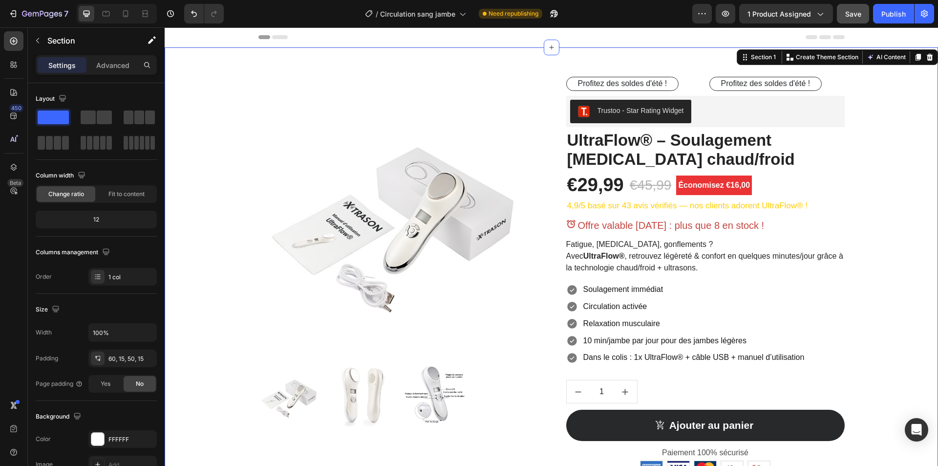
click at [874, 110] on div "Product Images Profitez des soldes d'été ! Button Profitez des soldes d'été ! B…" at bounding box center [551, 307] width 759 height 461
click at [747, 84] on span "Profitez des soldes d'été !" at bounding box center [765, 83] width 89 height 8
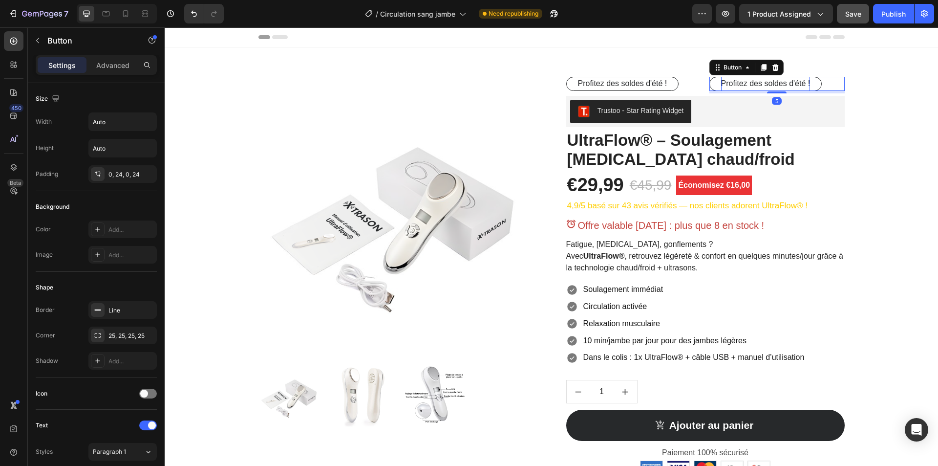
click at [747, 84] on span "Profitez des soldes d'été !" at bounding box center [765, 83] width 89 height 8
click at [710, 77] on button "-50%" at bounding box center [731, 84] width 42 height 14
click at [747, 84] on span "-50% [DATE]" at bounding box center [743, 83] width 45 height 8
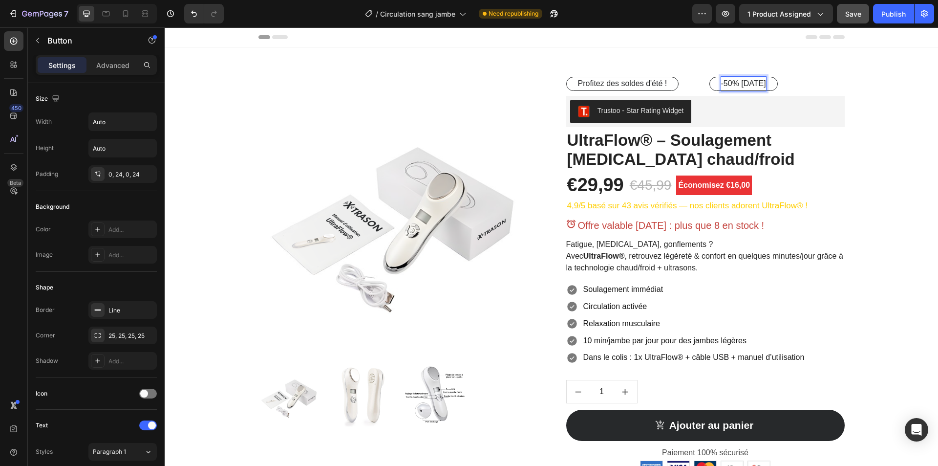
click at [747, 84] on span "-50% [DATE]" at bounding box center [743, 83] width 45 height 8
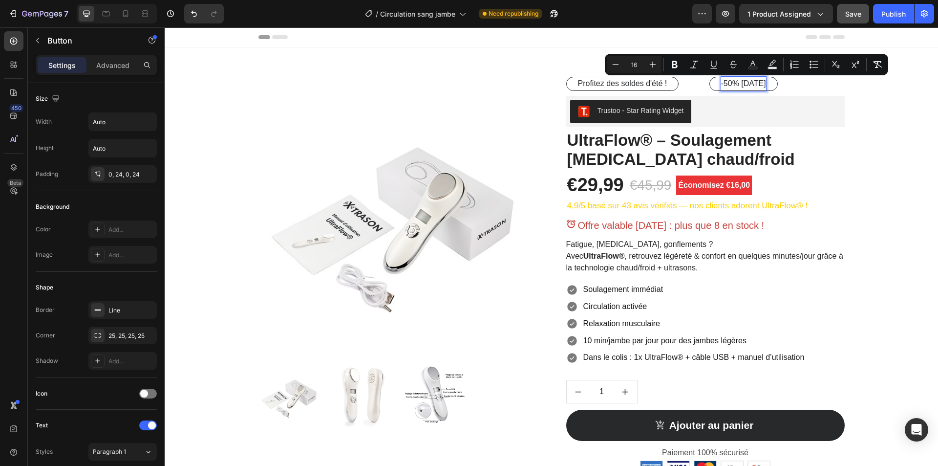
copy span "-50% [DATE]"
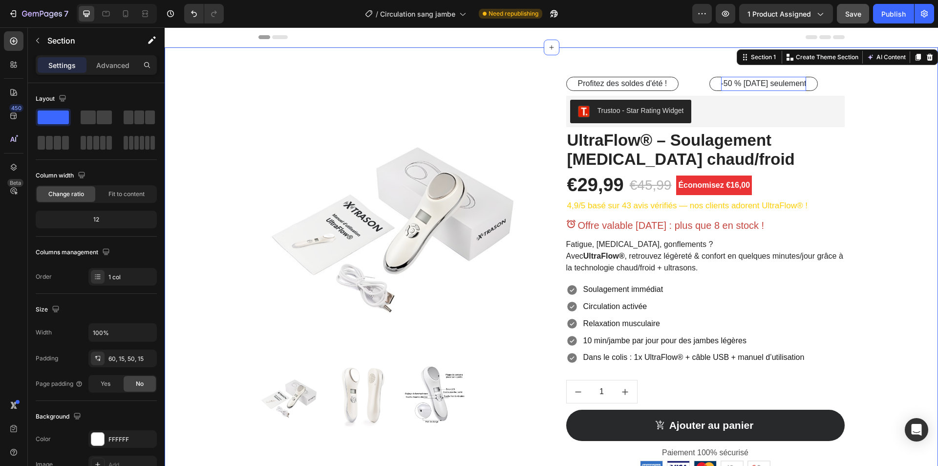
click at [902, 123] on div "Product Images Profitez des soldes d'été ! Button -50 % [DATE] seulement Button…" at bounding box center [551, 307] width 759 height 461
click at [710, 81] on button "-50 % [DATE] seulement" at bounding box center [764, 84] width 109 height 14
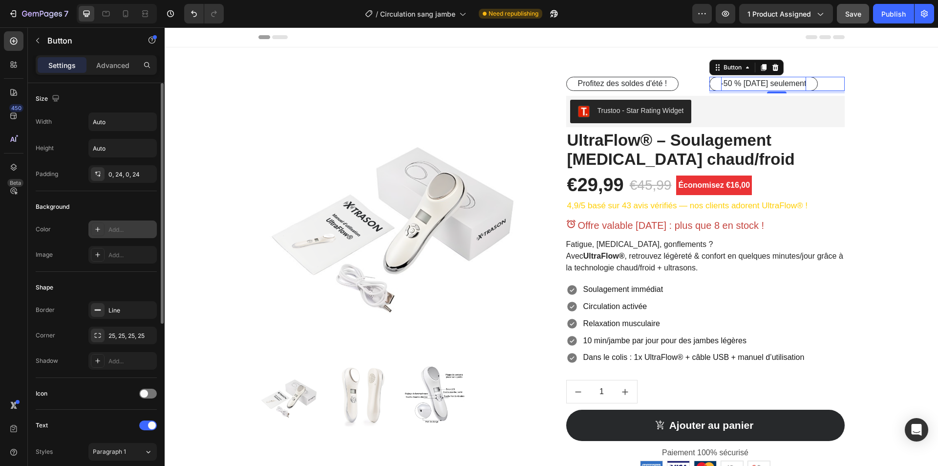
click at [112, 227] on div "Add..." at bounding box center [131, 229] width 46 height 9
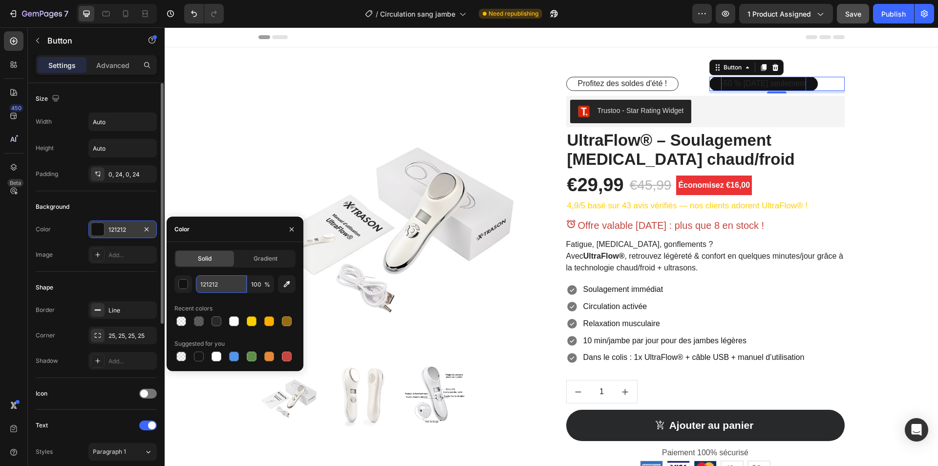
click at [219, 282] on input "121212" at bounding box center [221, 284] width 51 height 18
paste input "-50 % [DATE] seulement"
type input "-50 % [DATE] seulement"
click at [568, 423] on button "Ajouter au panier" at bounding box center [705, 425] width 279 height 31
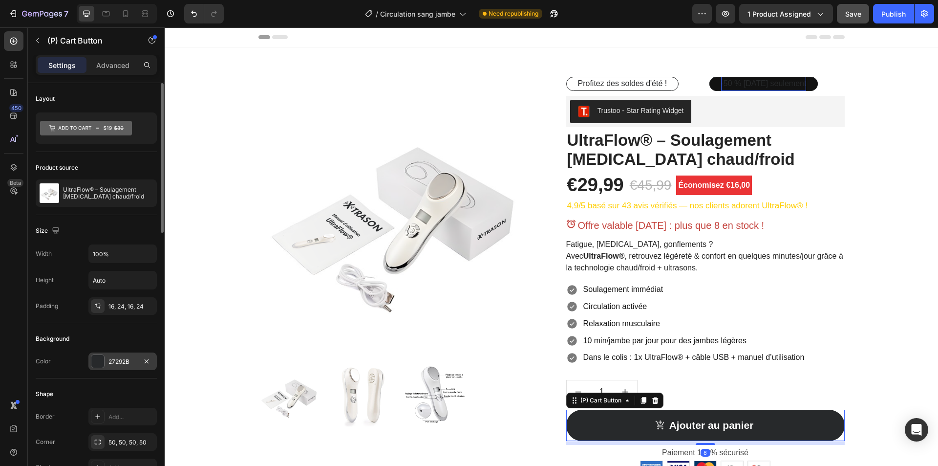
click at [119, 355] on div "27292B" at bounding box center [122, 361] width 68 height 18
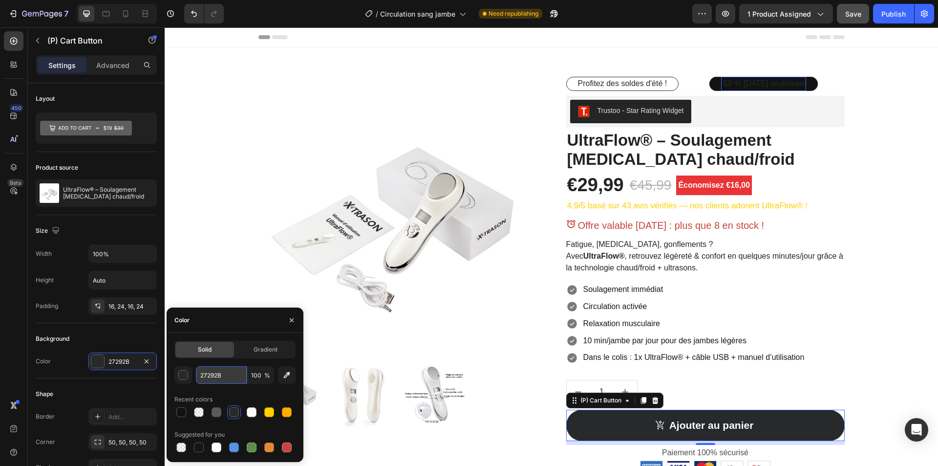
click at [232, 372] on input "27292B" at bounding box center [221, 375] width 51 height 18
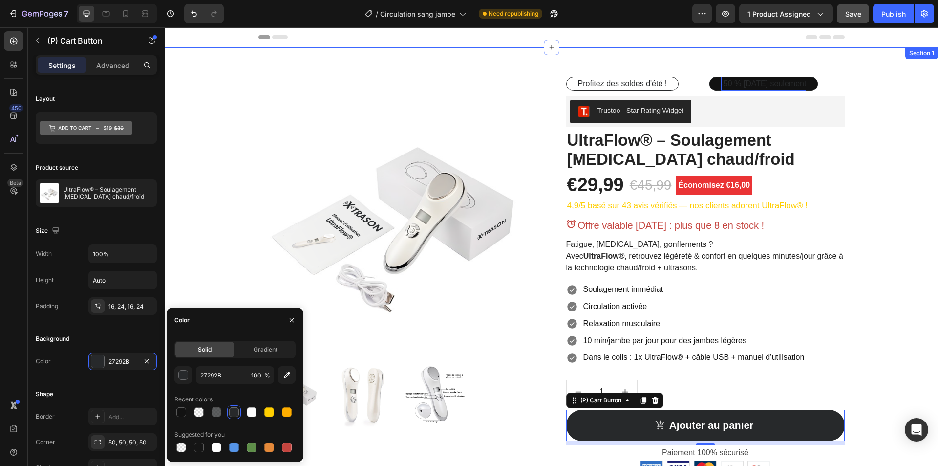
click at [711, 85] on button "-50 % [DATE] seulement" at bounding box center [764, 84] width 109 height 14
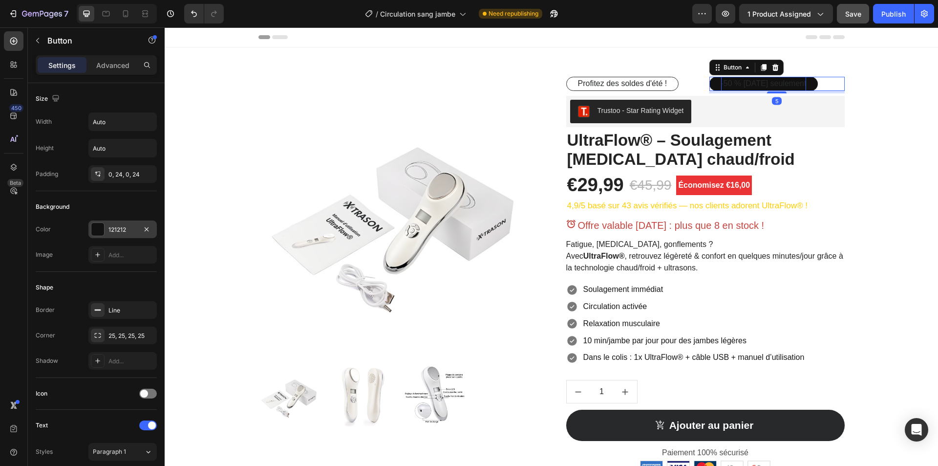
click at [120, 226] on div "121212" at bounding box center [122, 229] width 28 height 9
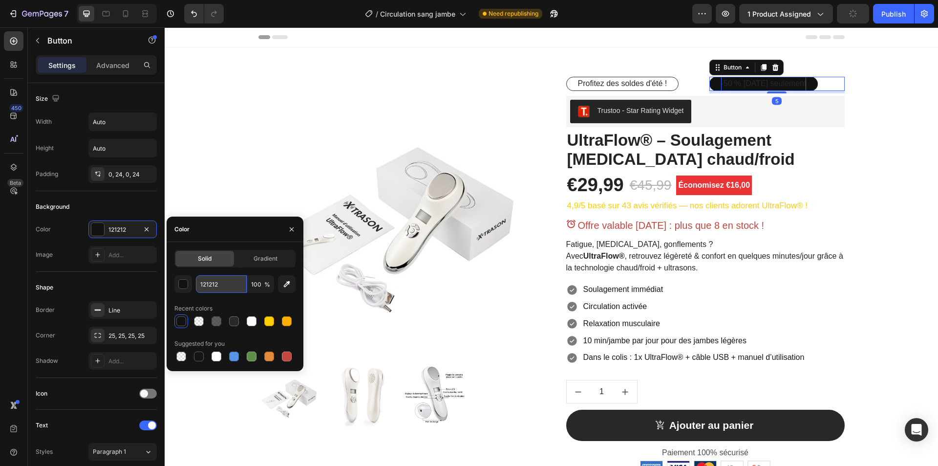
click at [226, 284] on input "121212" at bounding box center [221, 284] width 51 height 18
paste input "27292B"
type input "27292B"
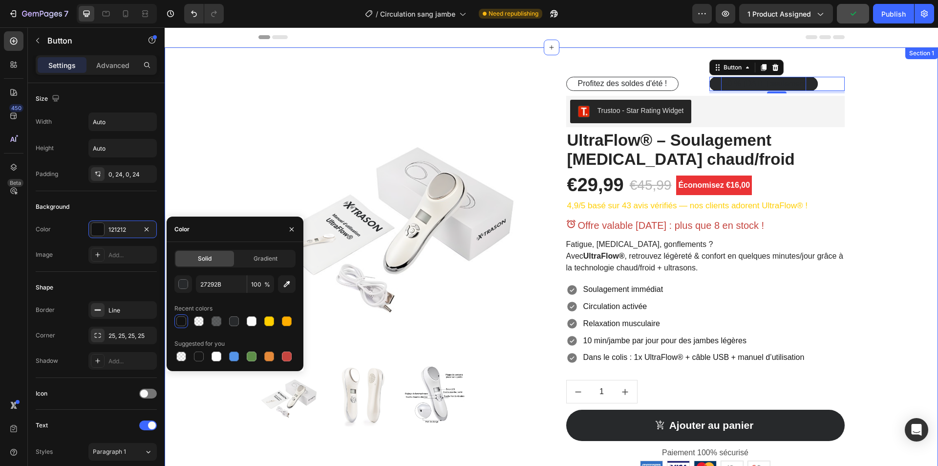
click at [884, 75] on div "Product Images Profitez des soldes d'été ! Button -50 % [DATE] seulement Button…" at bounding box center [552, 304] width 774 height 515
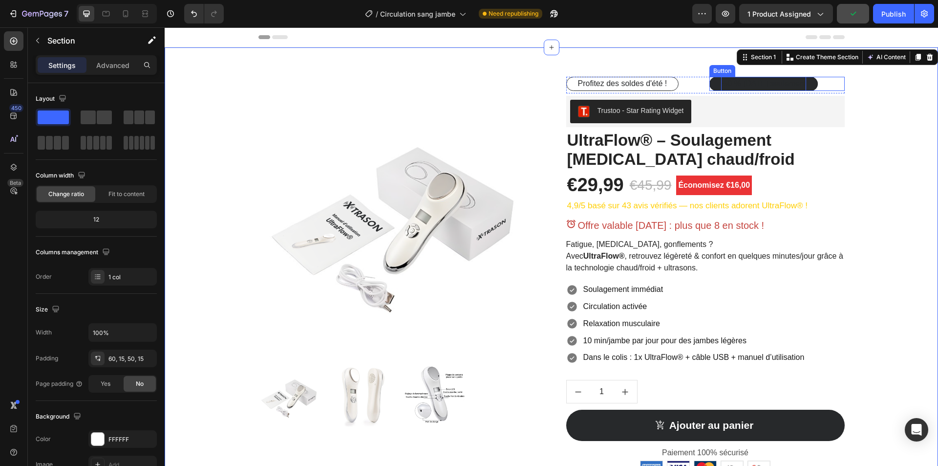
click at [784, 83] on span "-50 % [DATE] seulement" at bounding box center [764, 83] width 86 height 8
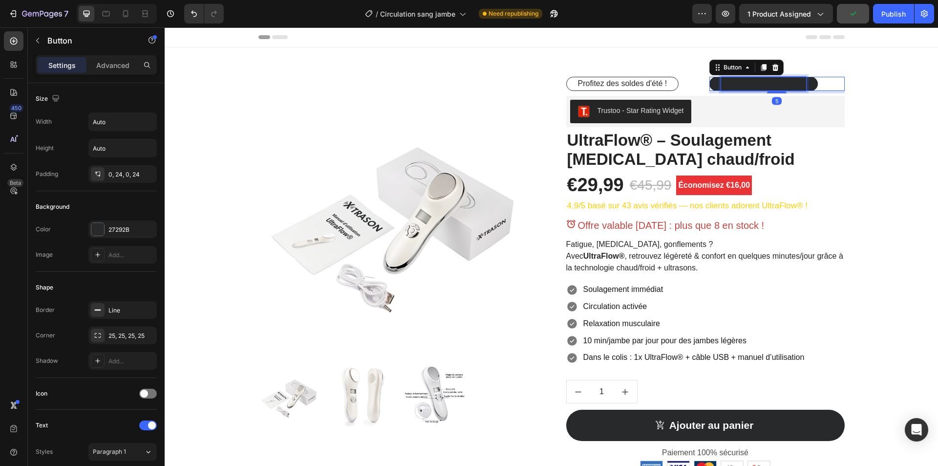
click at [784, 83] on span "-50 % [DATE] seulement" at bounding box center [764, 83] width 86 height 8
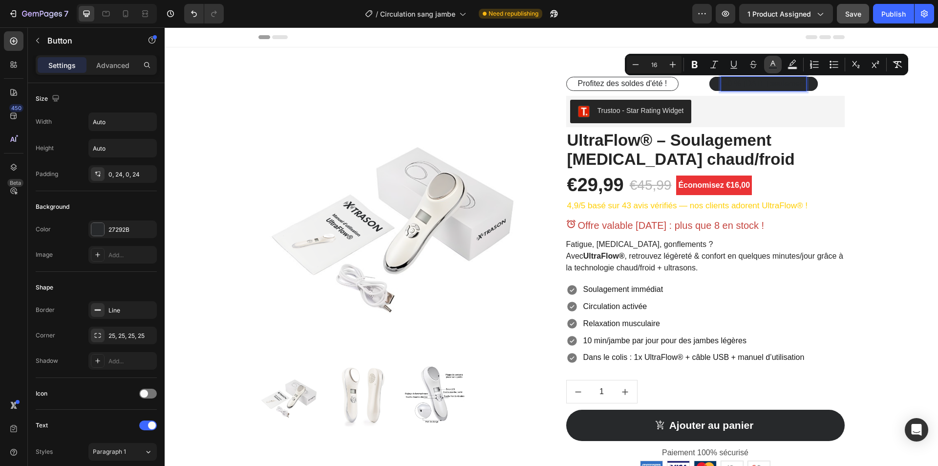
click at [778, 67] on button "color" at bounding box center [773, 65] width 18 height 18
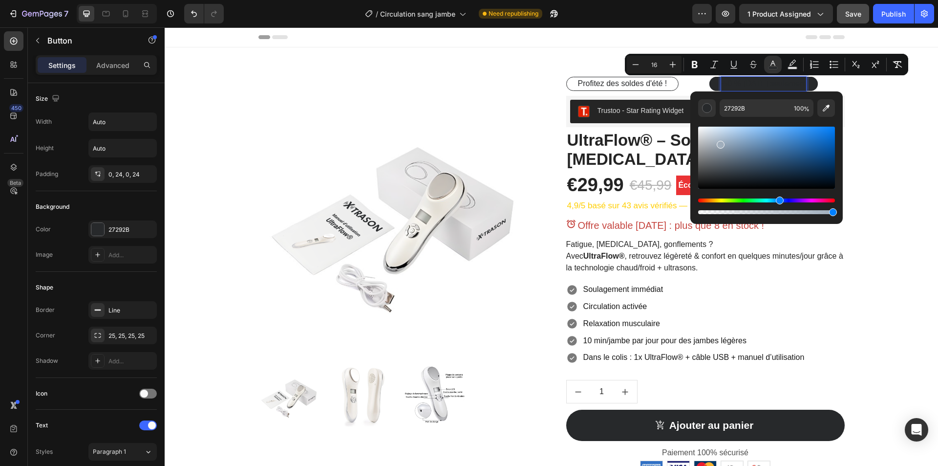
type input "F7F7F7"
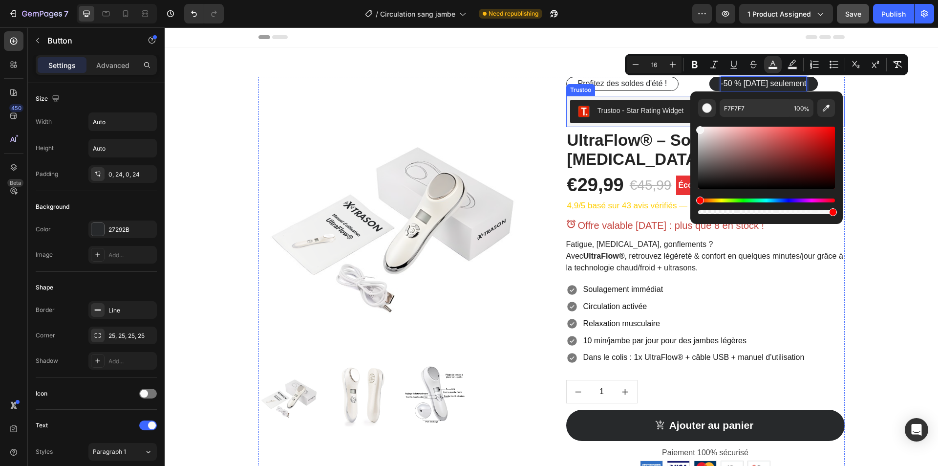
drag, startPoint x: 885, startPoint y: 170, endPoint x: 667, endPoint y: 113, distance: 225.3
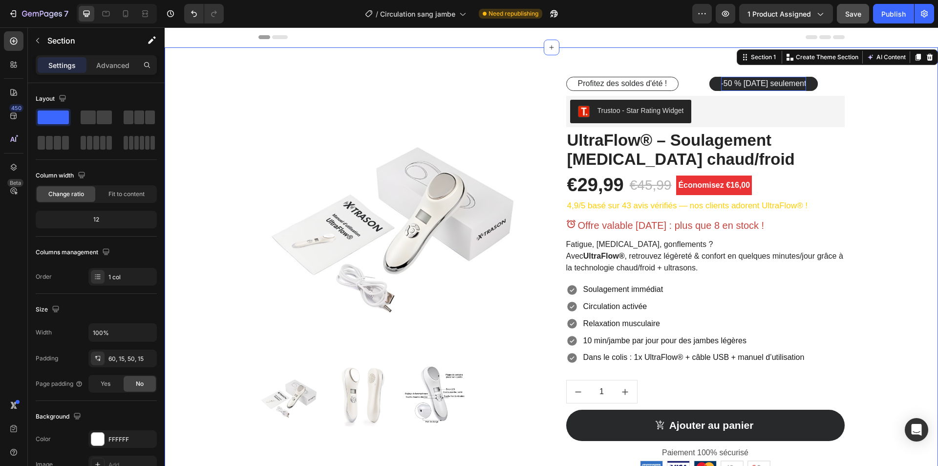
click at [928, 112] on div "Product Images Profitez des soldes d'été ! Button -50 % [DATE] seulement Button…" at bounding box center [552, 304] width 774 height 515
click at [689, 83] on div "Profitez des soldes d'été ! Button" at bounding box center [633, 84] width 135 height 14
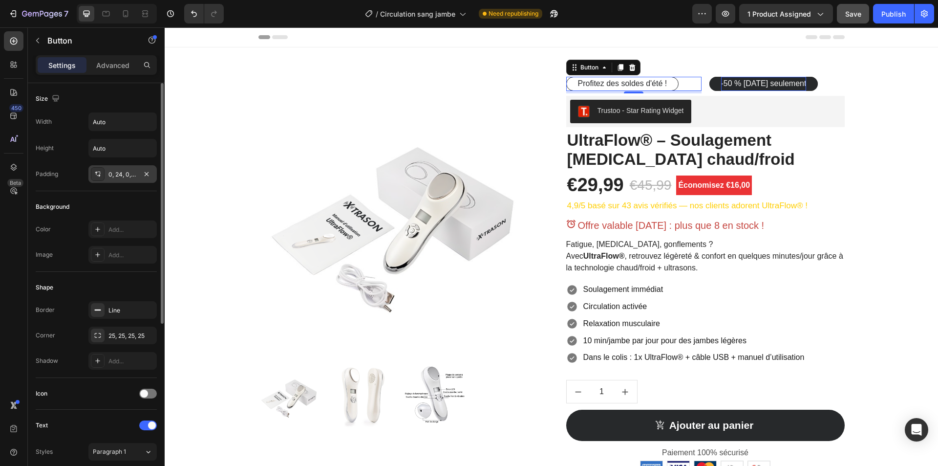
click at [126, 173] on div "0, 24, 0, 24" at bounding box center [122, 174] width 28 height 9
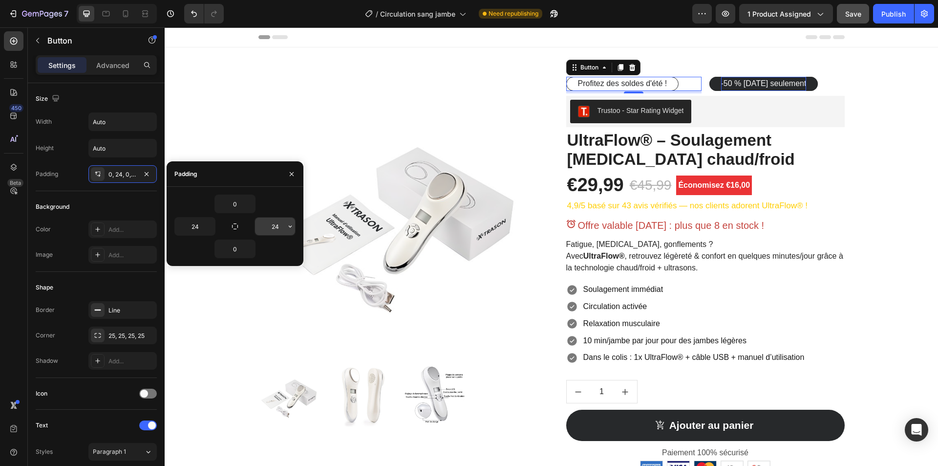
click at [276, 228] on input "24" at bounding box center [275, 226] width 40 height 18
type input "0"
click at [291, 176] on icon "button" at bounding box center [292, 174] width 8 height 8
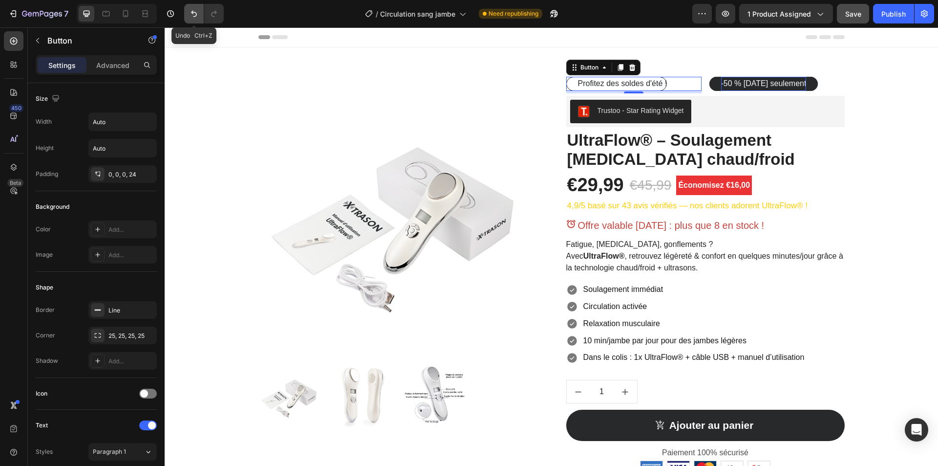
click at [194, 13] on icon "Undo/Redo" at bounding box center [194, 14] width 6 height 6
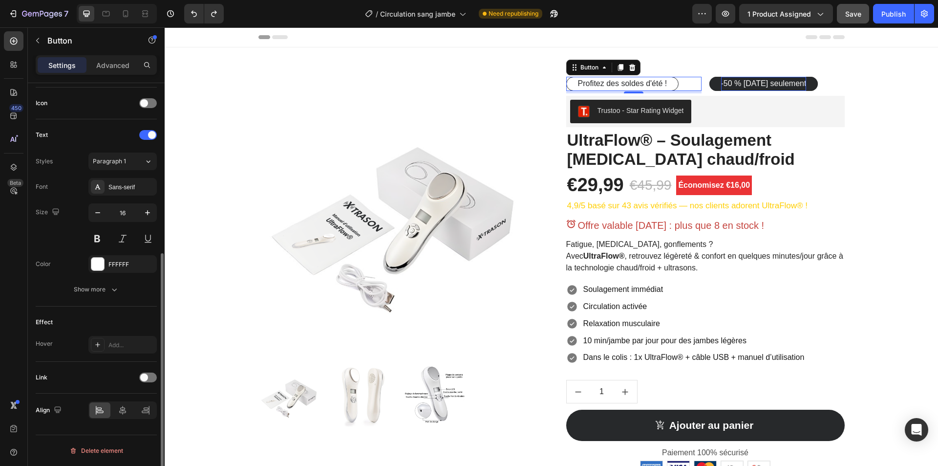
scroll to position [0, 0]
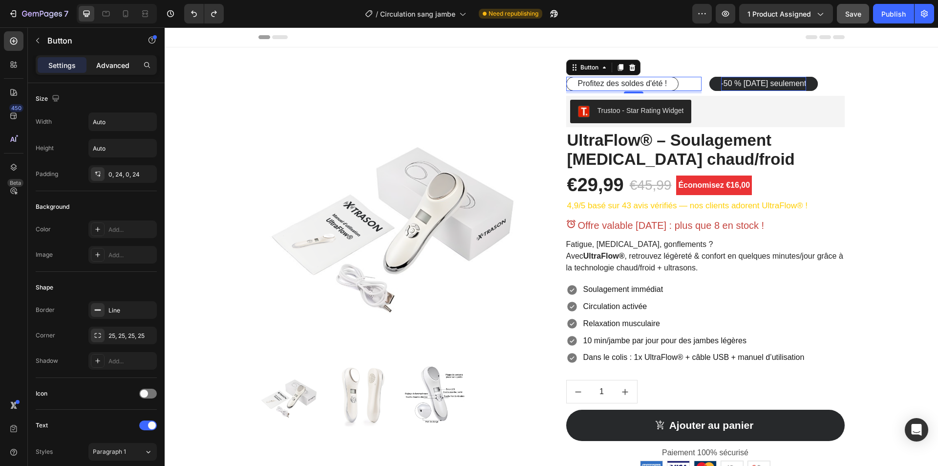
click at [106, 60] on p "Advanced" at bounding box center [112, 65] width 33 height 10
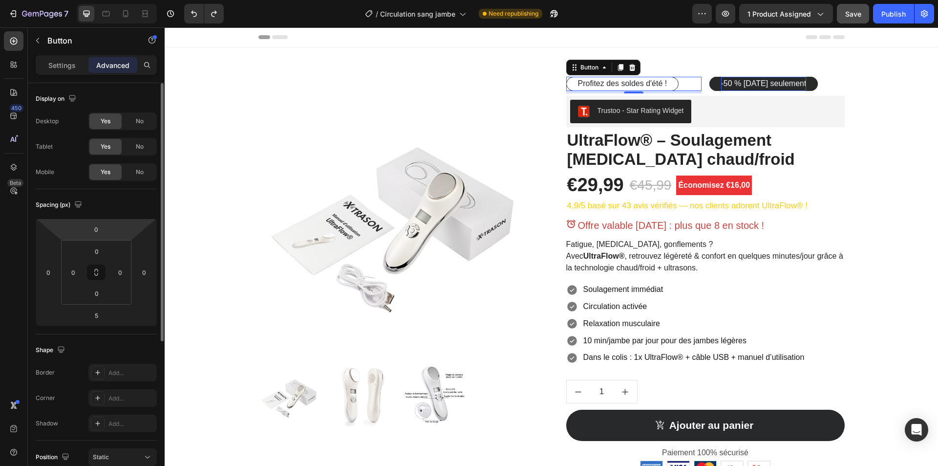
click at [65, 64] on p "Settings" at bounding box center [61, 65] width 27 height 10
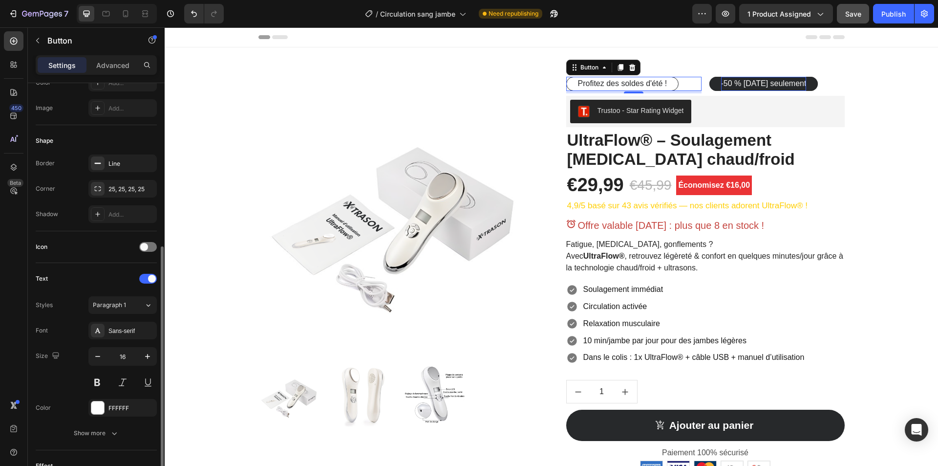
scroll to position [290, 0]
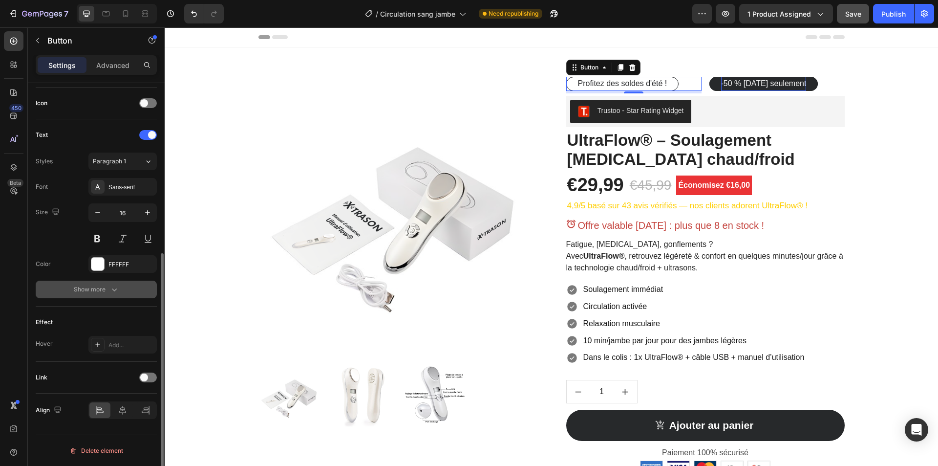
click at [91, 296] on button "Show more" at bounding box center [96, 290] width 121 height 18
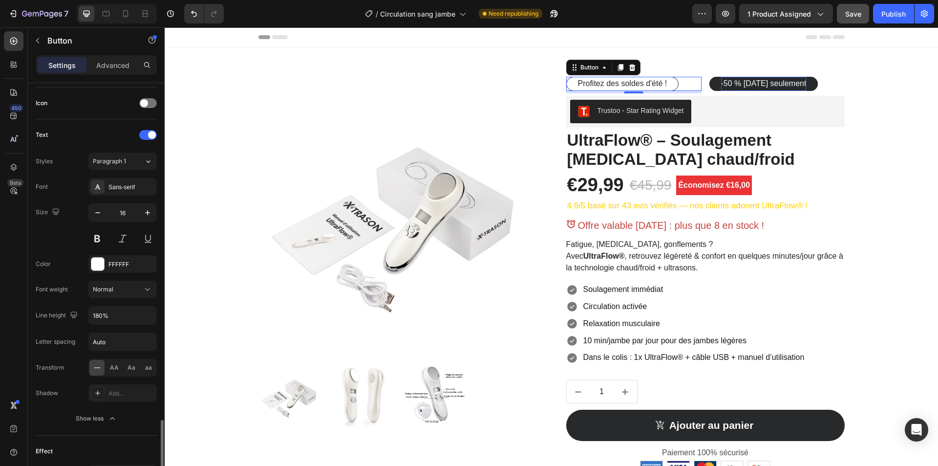
scroll to position [419, 0]
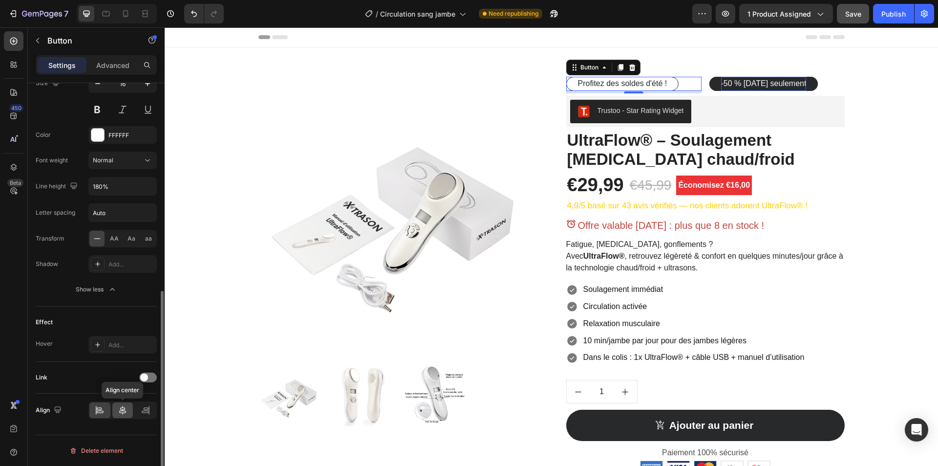
click at [125, 412] on icon at bounding box center [122, 410] width 7 height 9
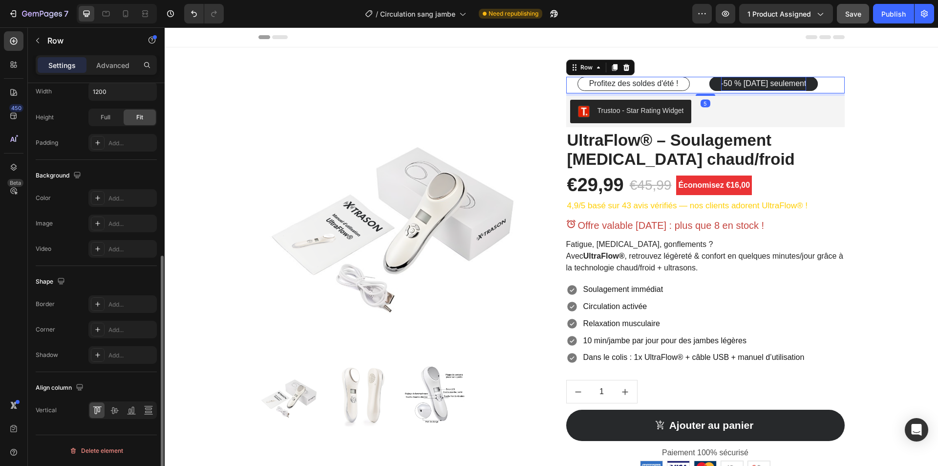
click at [705, 81] on div "Profitez des soldes d'été ! Button -50 % [DATE] seulement Button Row 5" at bounding box center [705, 85] width 279 height 17
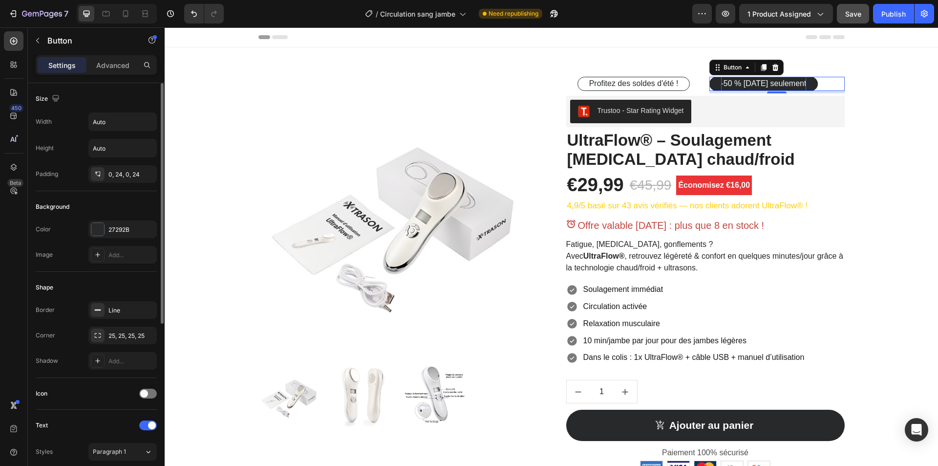
click at [834, 84] on div "-50 % [DATE] seulement Button 0" at bounding box center [777, 84] width 135 height 14
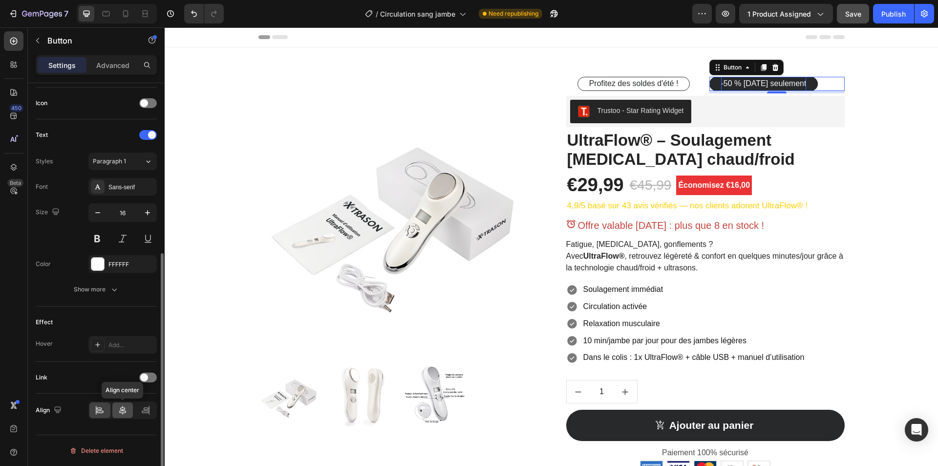
drag, startPoint x: 125, startPoint y: 409, endPoint x: 155, endPoint y: 330, distance: 84.8
click at [125, 409] on icon at bounding box center [123, 410] width 10 height 10
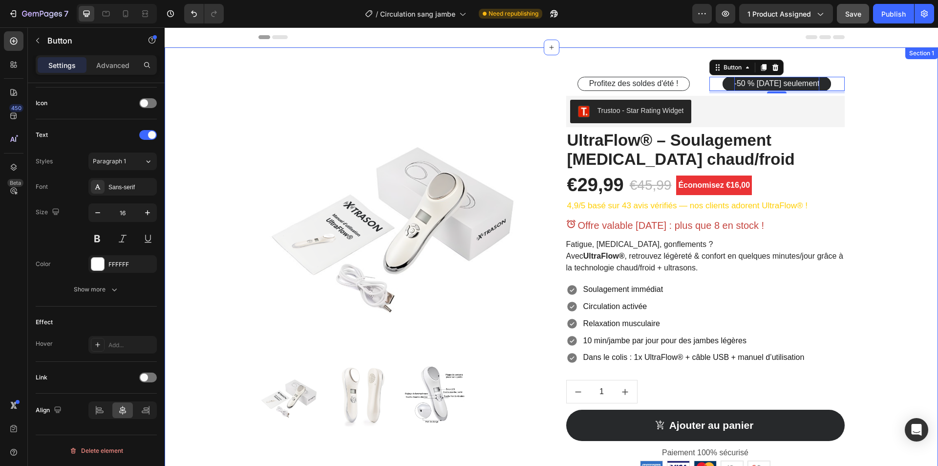
click at [877, 95] on div "Product Images Profitez des soldes d'été ! Button -50 % [DATE] seulement Button…" at bounding box center [551, 307] width 759 height 461
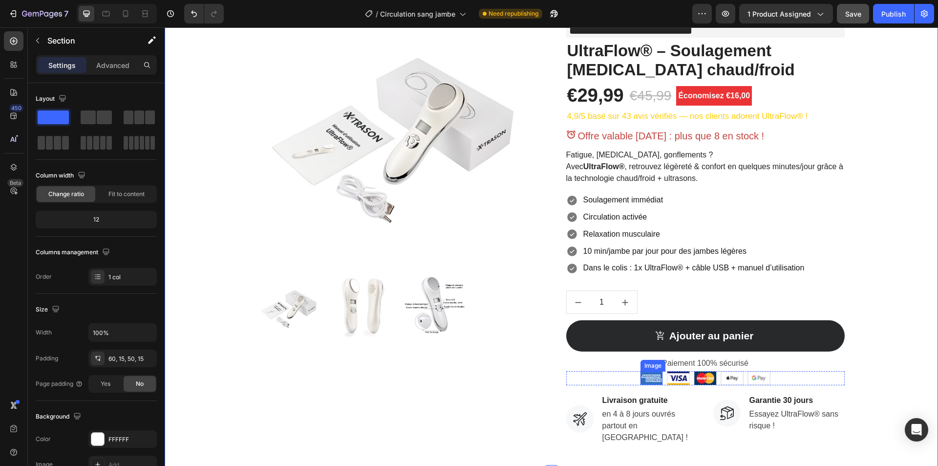
scroll to position [244, 0]
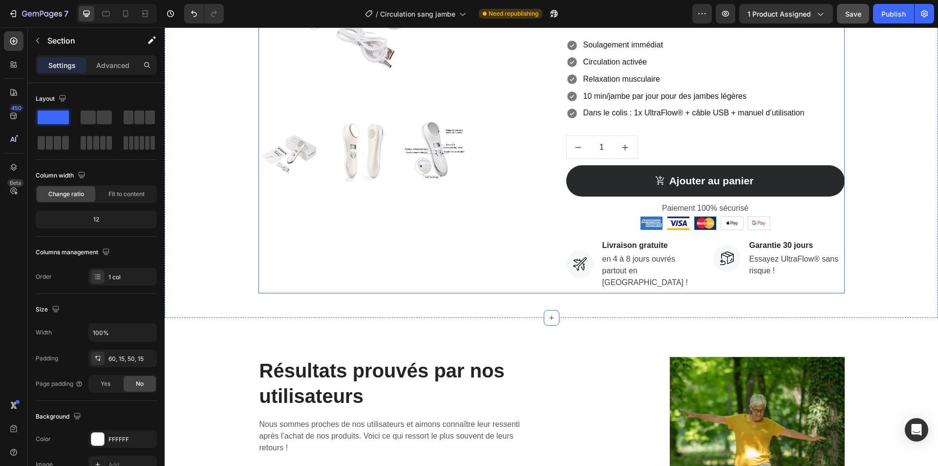
click at [562, 187] on div "Product Images Profitez des soldes d'été ! Button -50 % [DATE] seulement Button…" at bounding box center [552, 62] width 586 height 461
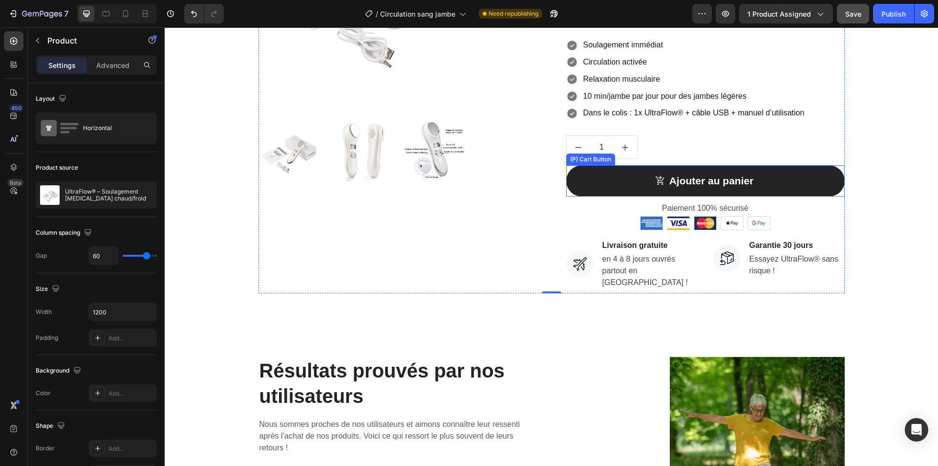
click at [603, 187] on button "Ajouter au panier" at bounding box center [705, 180] width 279 height 31
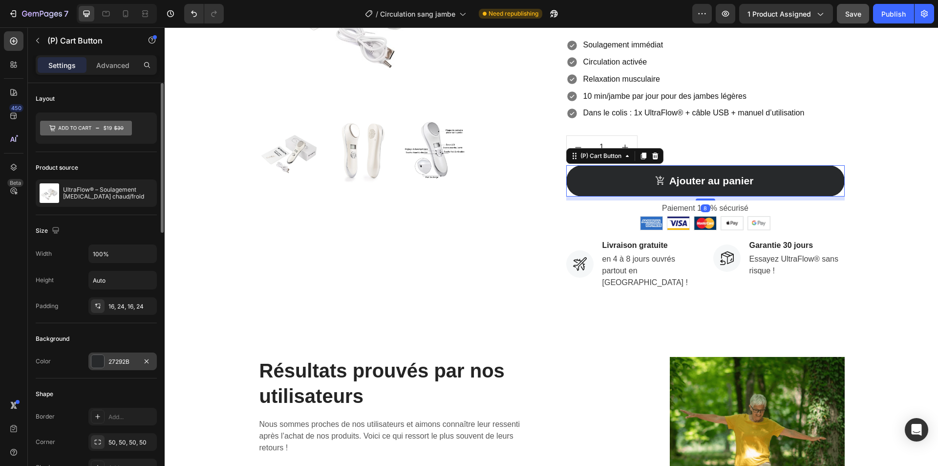
click at [112, 353] on div "27292B" at bounding box center [122, 361] width 68 height 18
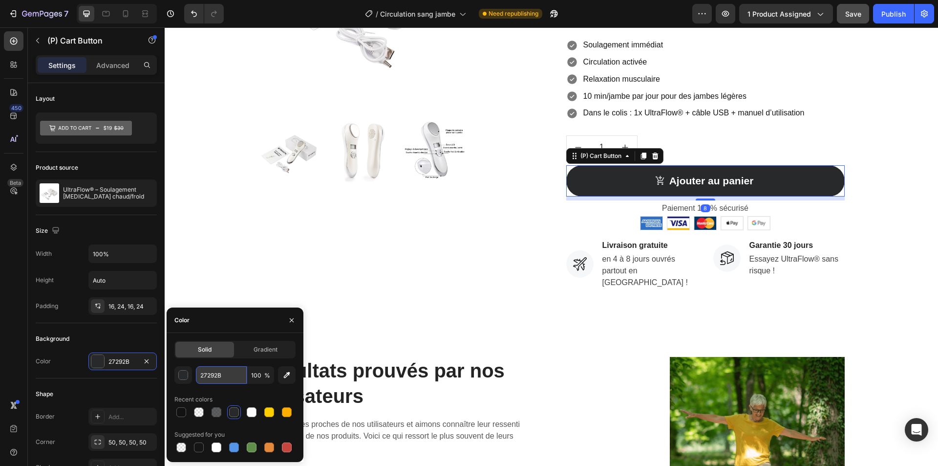
click at [240, 379] on input "27292B" at bounding box center [221, 375] width 51 height 18
paste input "FFD812"
type input "FFD812"
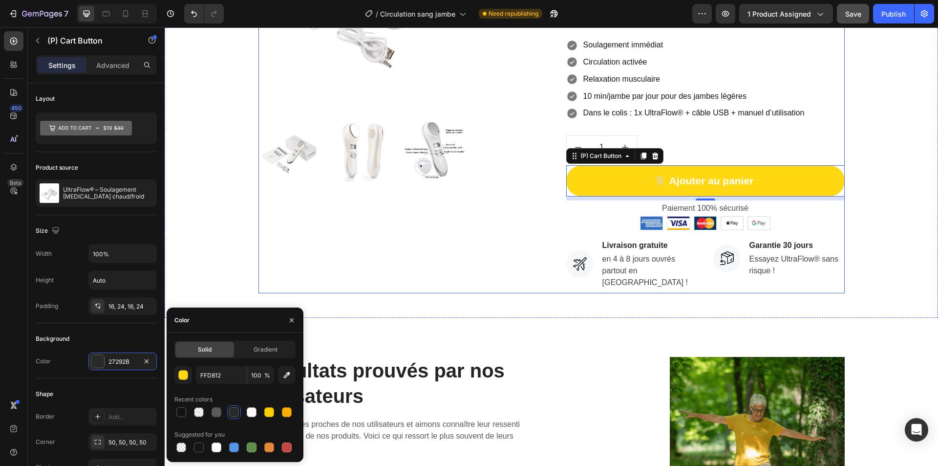
drag, startPoint x: 549, startPoint y: 230, endPoint x: 553, endPoint y: 226, distance: 5.5
click at [549, 230] on div "Product Images Profitez des soldes d'été ! Button -50 % [DATE] seulement Button…" at bounding box center [552, 62] width 586 height 461
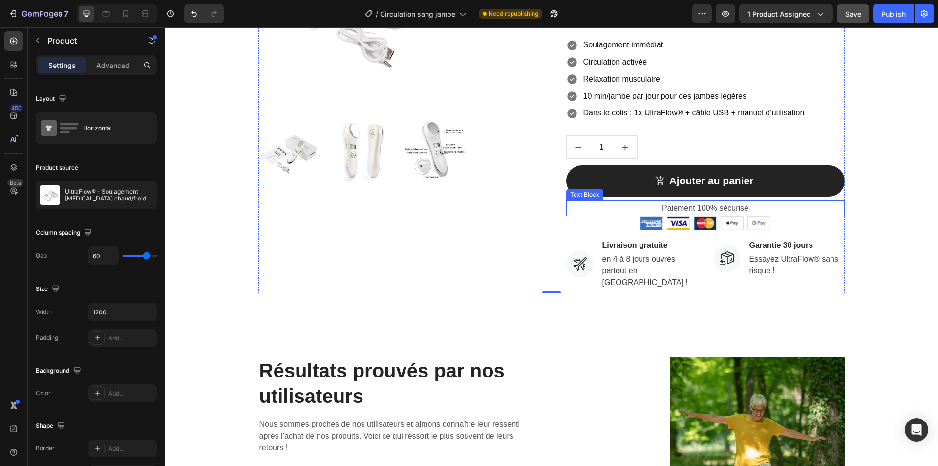
click at [573, 180] on button "Ajouter au panier" at bounding box center [705, 180] width 279 height 31
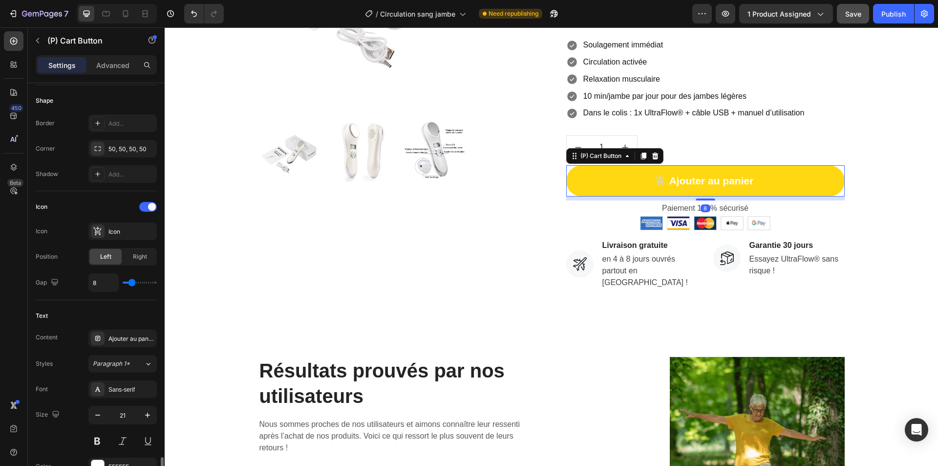
scroll to position [538, 0]
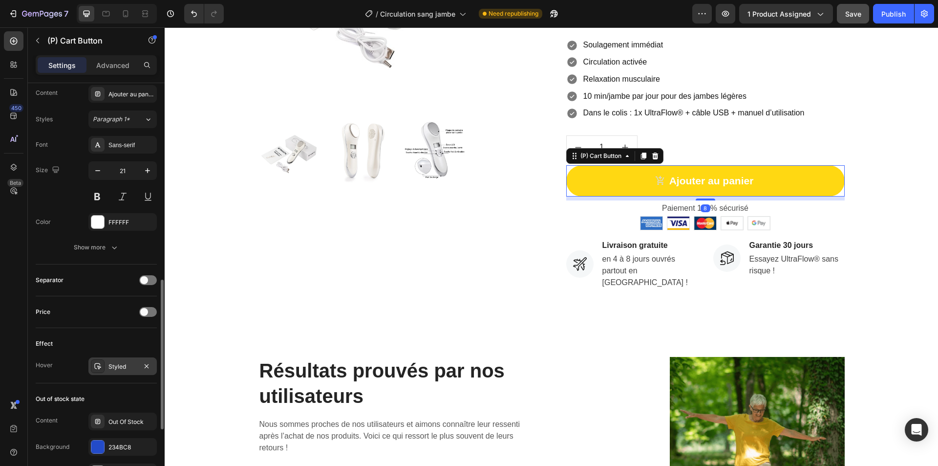
click at [114, 365] on div "Styled" at bounding box center [122, 366] width 28 height 9
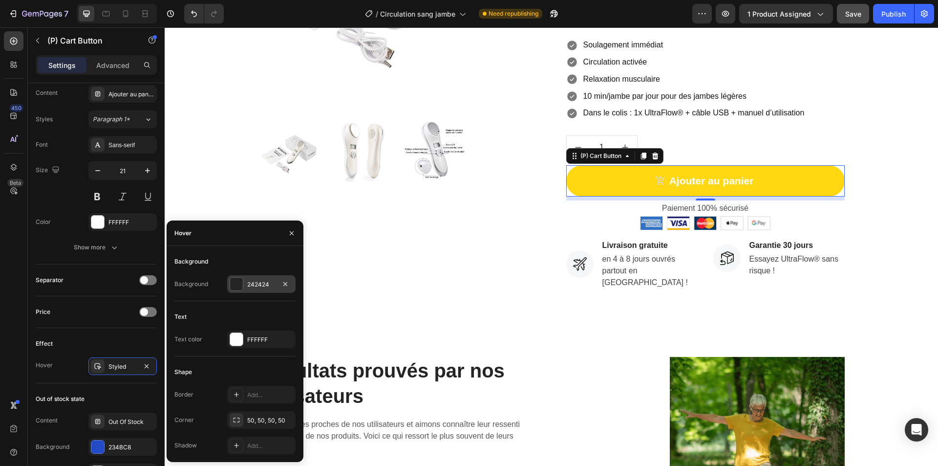
drag, startPoint x: 265, startPoint y: 283, endPoint x: 107, endPoint y: 260, distance: 159.4
click at [265, 283] on div "242424" at bounding box center [261, 284] width 28 height 9
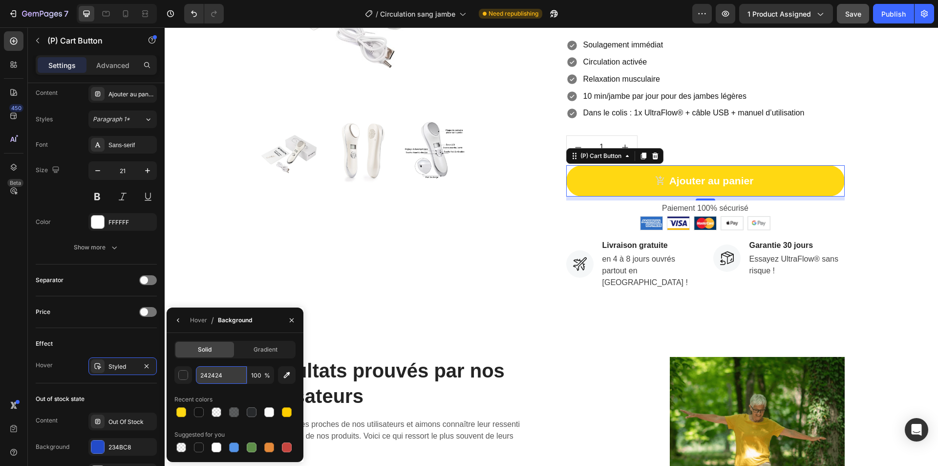
click at [226, 369] on input "242424" at bounding box center [221, 375] width 51 height 18
paste input "FFD812"
type input "FFD812"
click at [528, 245] on div "Product Images" at bounding box center [398, 62] width 279 height 461
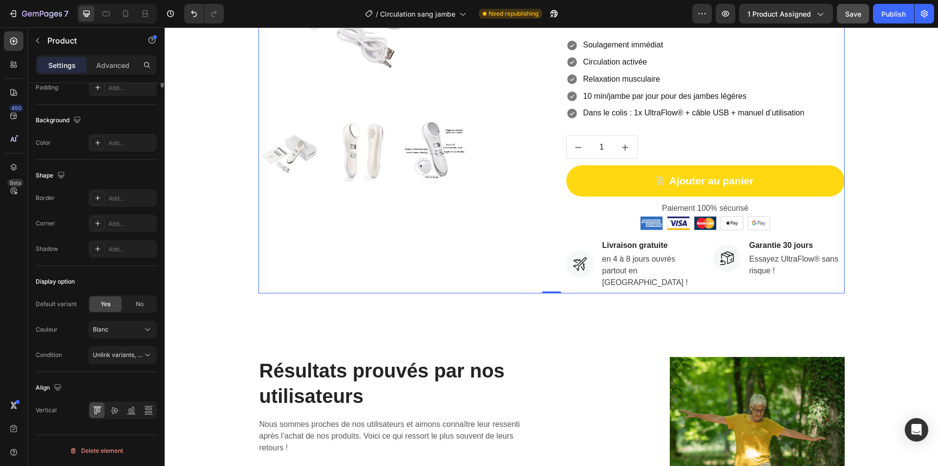
scroll to position [0, 0]
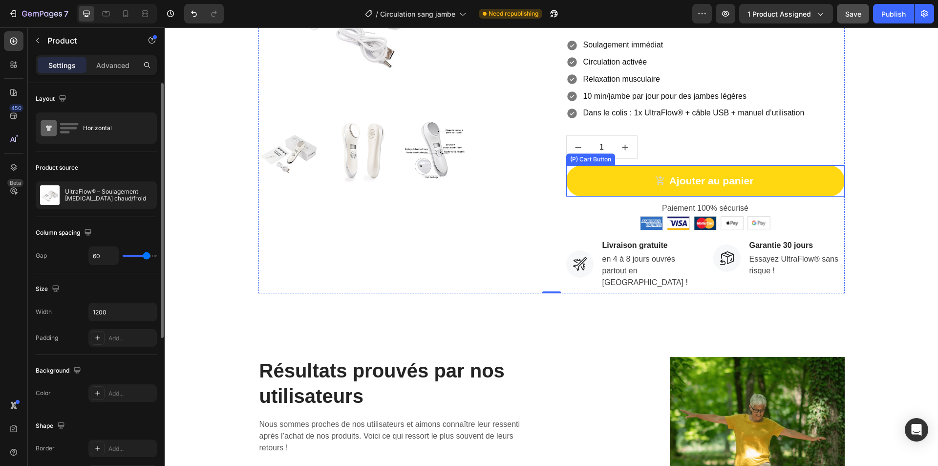
click at [622, 179] on button "Ajouter au panier" at bounding box center [705, 180] width 279 height 31
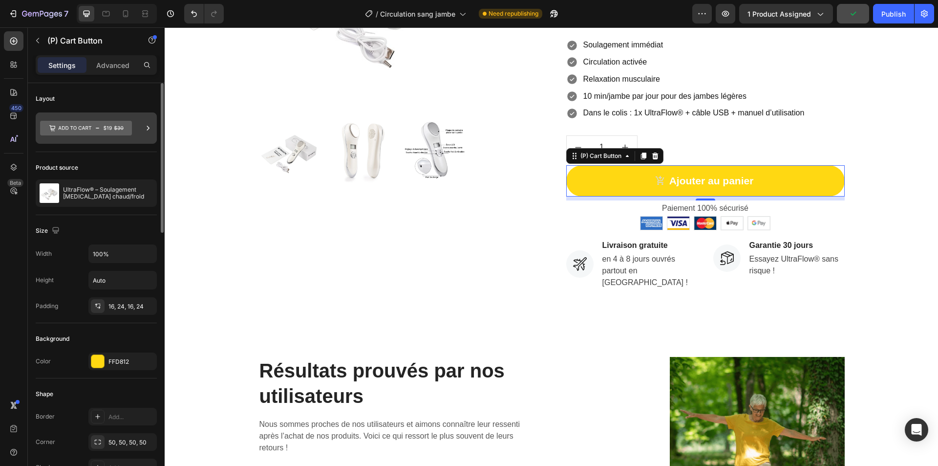
click at [136, 126] on div at bounding box center [96, 127] width 121 height 31
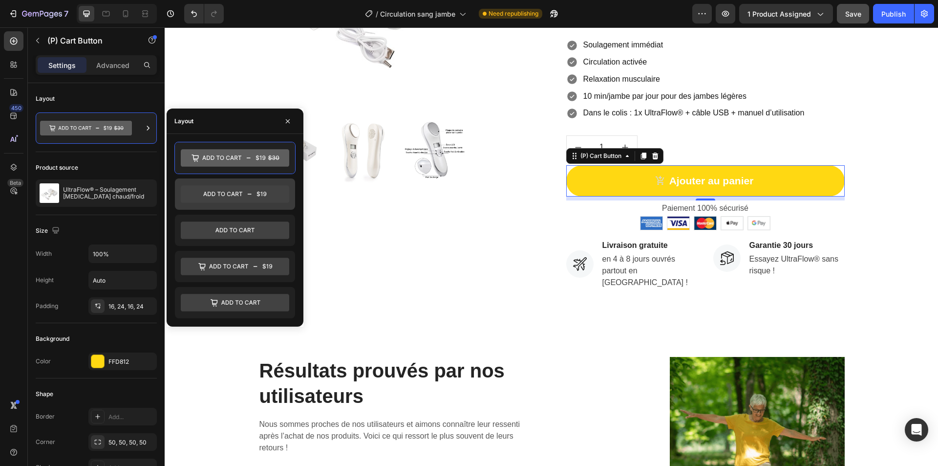
click at [241, 194] on icon at bounding box center [235, 194] width 108 height 18
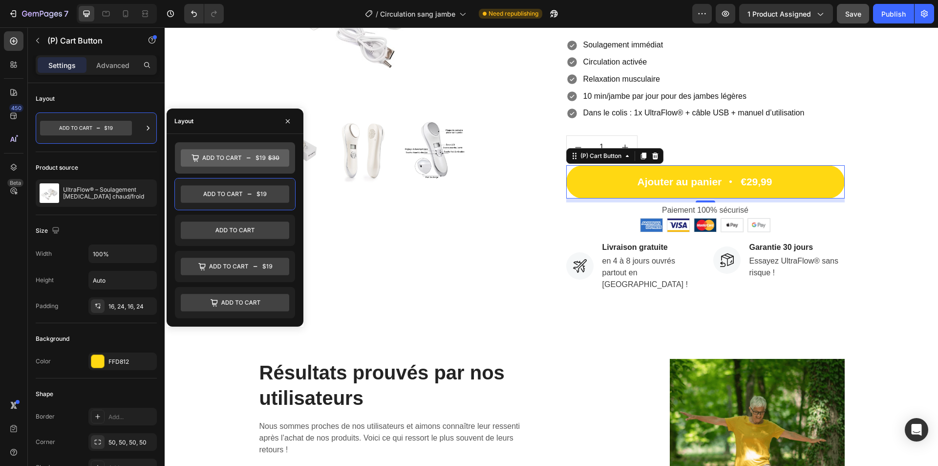
click at [248, 165] on icon at bounding box center [235, 158] width 108 height 18
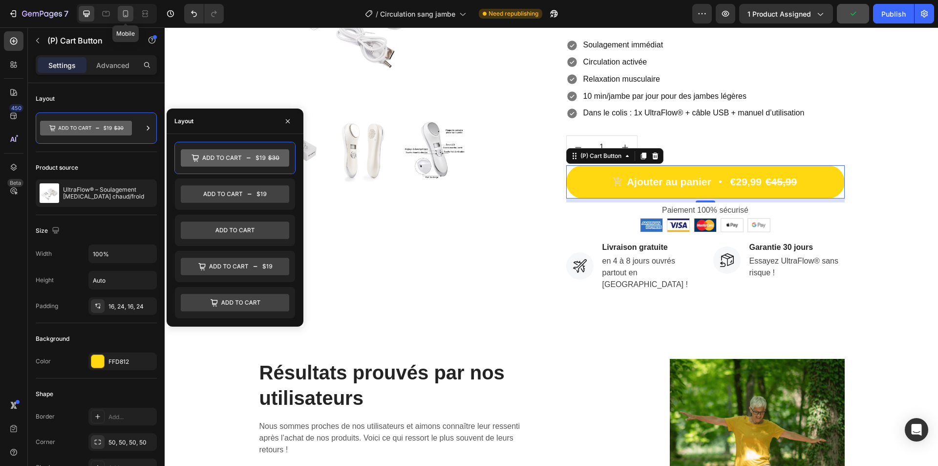
click at [127, 19] on div at bounding box center [126, 14] width 16 height 16
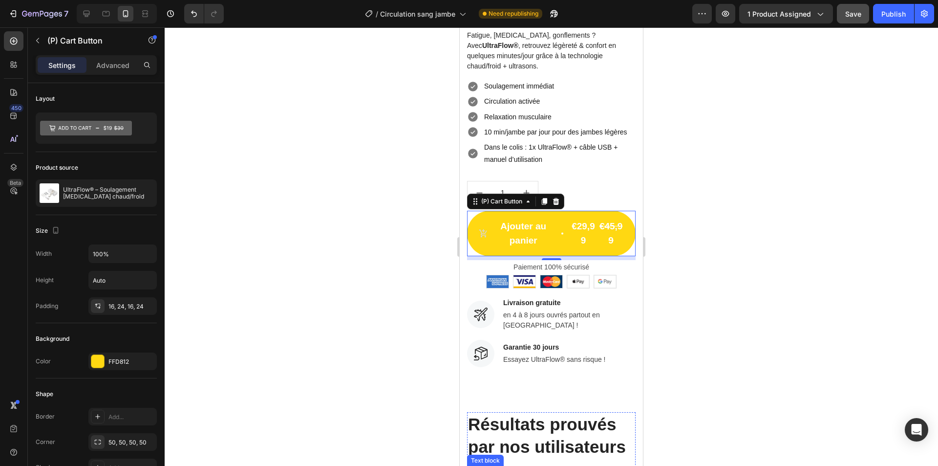
scroll to position [456, 0]
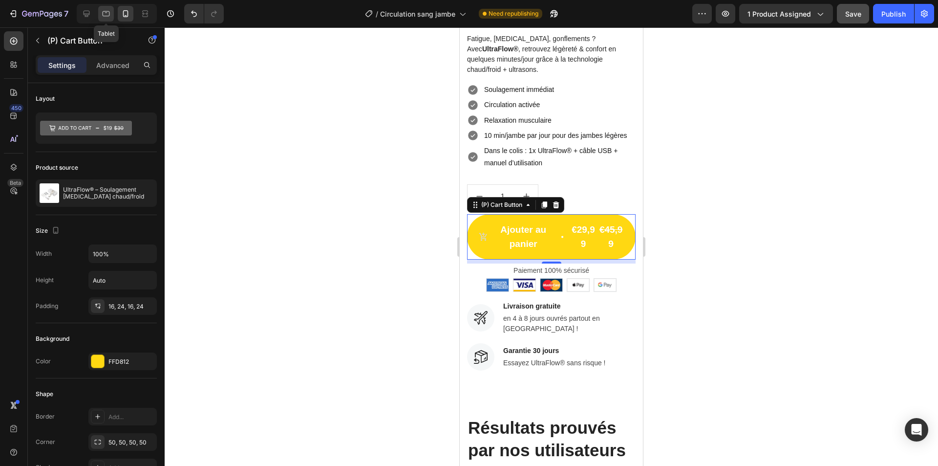
click at [102, 15] on icon at bounding box center [106, 14] width 10 height 10
type input "21"
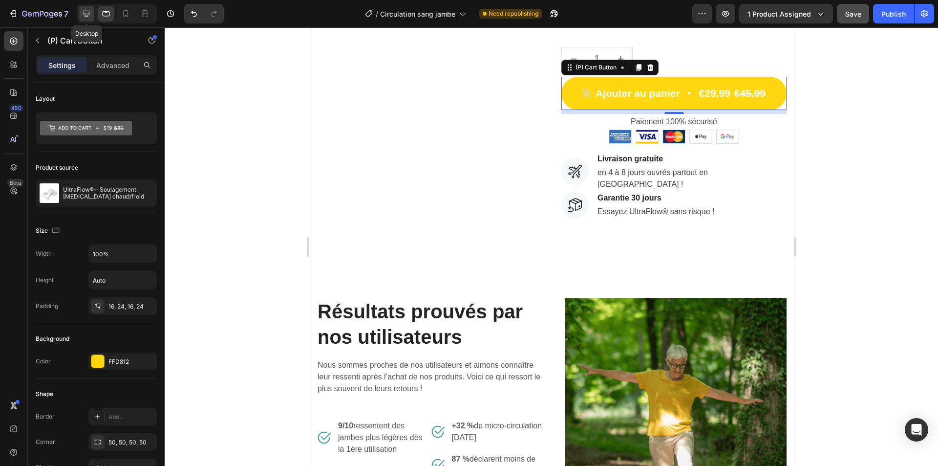
click at [86, 15] on icon at bounding box center [87, 14] width 6 height 6
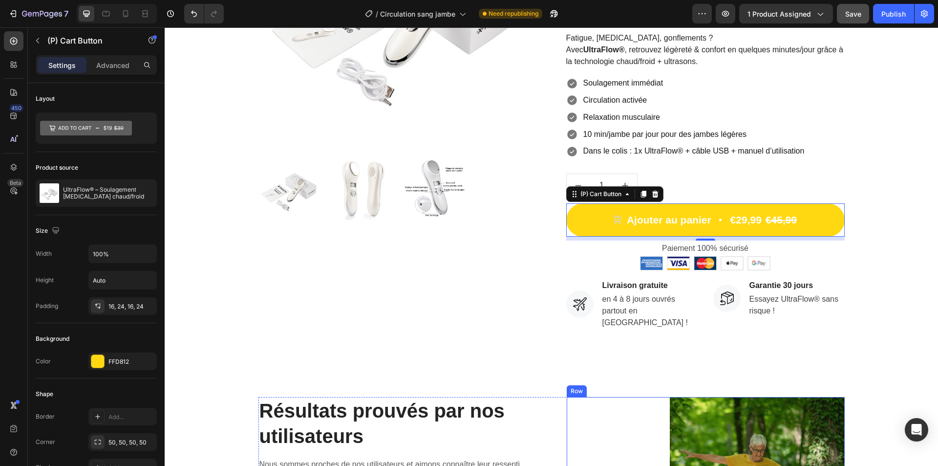
scroll to position [201, 0]
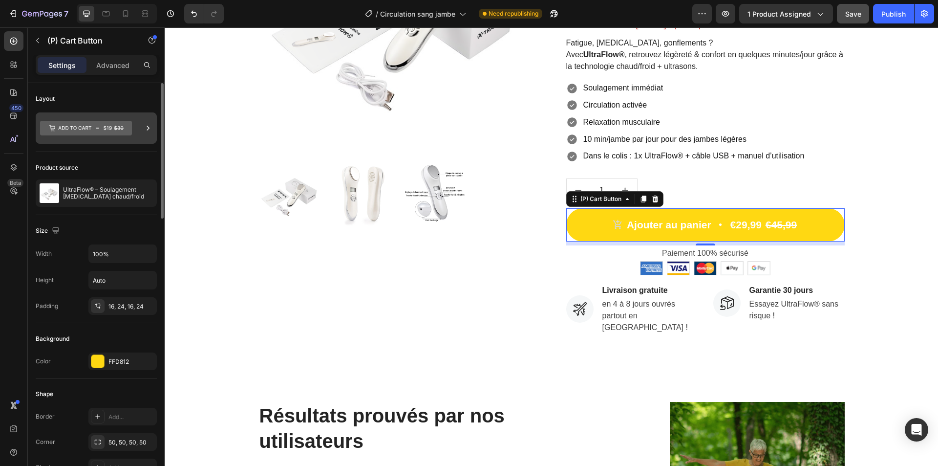
click at [110, 124] on icon at bounding box center [86, 128] width 92 height 15
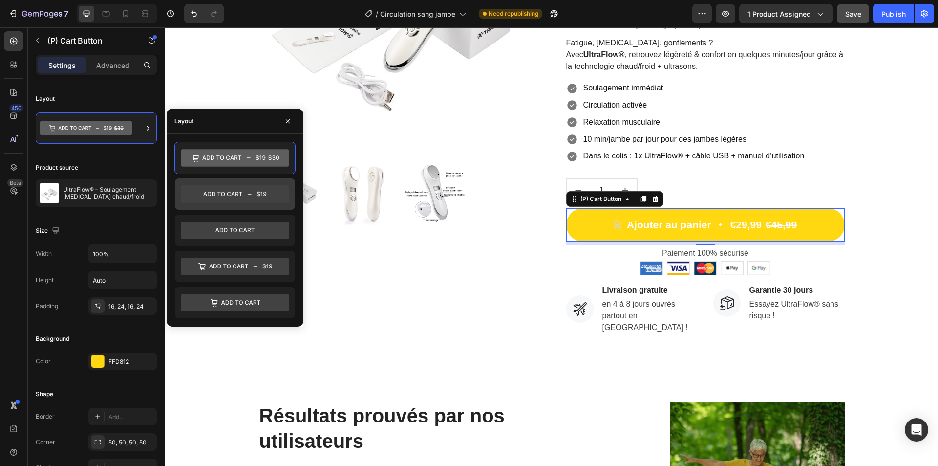
click at [234, 194] on icon at bounding box center [222, 194] width 39 height 4
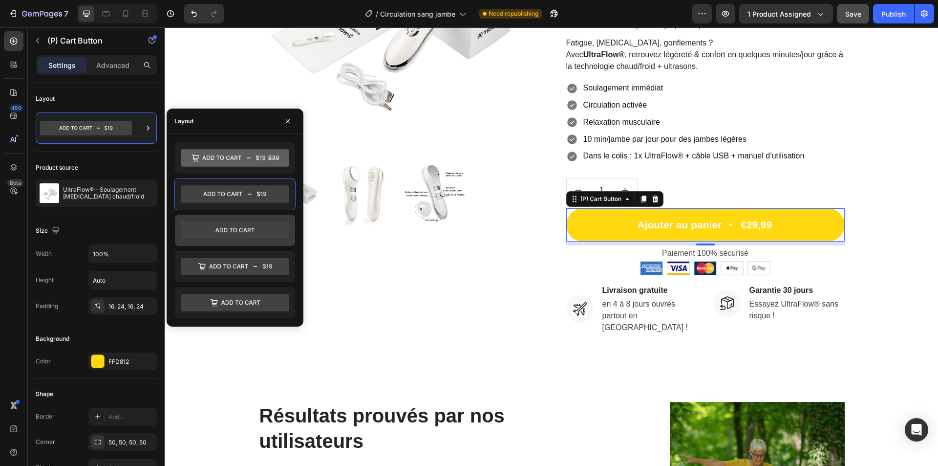
click at [235, 226] on icon at bounding box center [235, 230] width 108 height 18
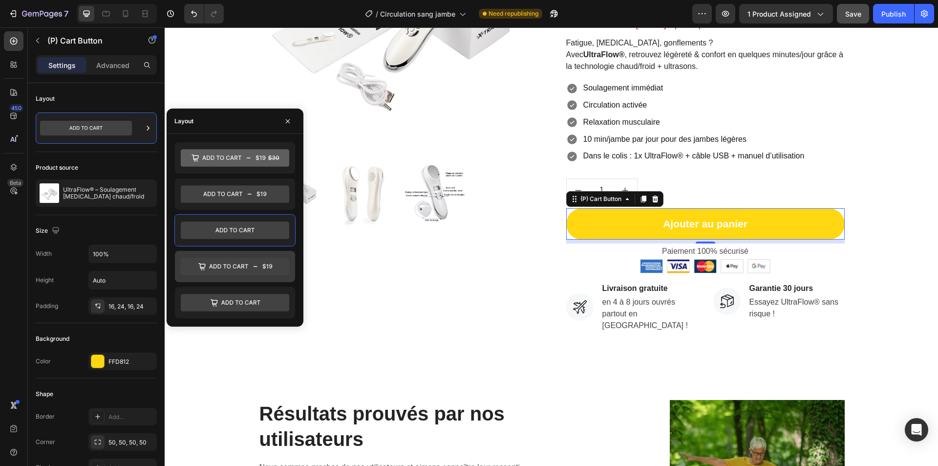
click at [236, 262] on icon at bounding box center [235, 267] width 108 height 18
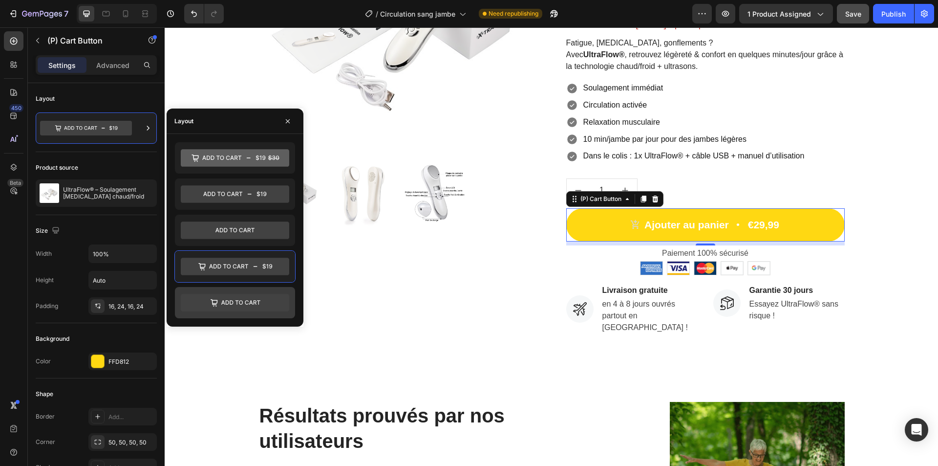
click at [240, 296] on icon at bounding box center [235, 303] width 108 height 18
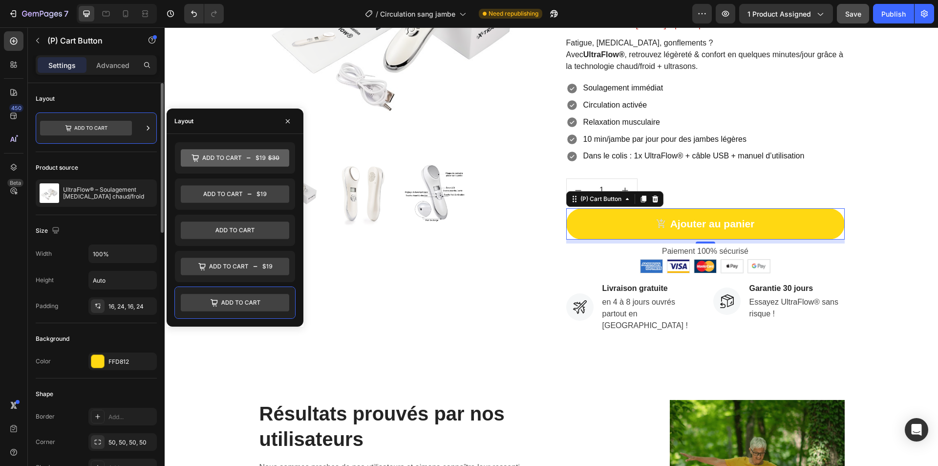
click at [61, 266] on div "Width 100% Height Auto Padding 16, 24, 16, 24" at bounding box center [96, 279] width 121 height 70
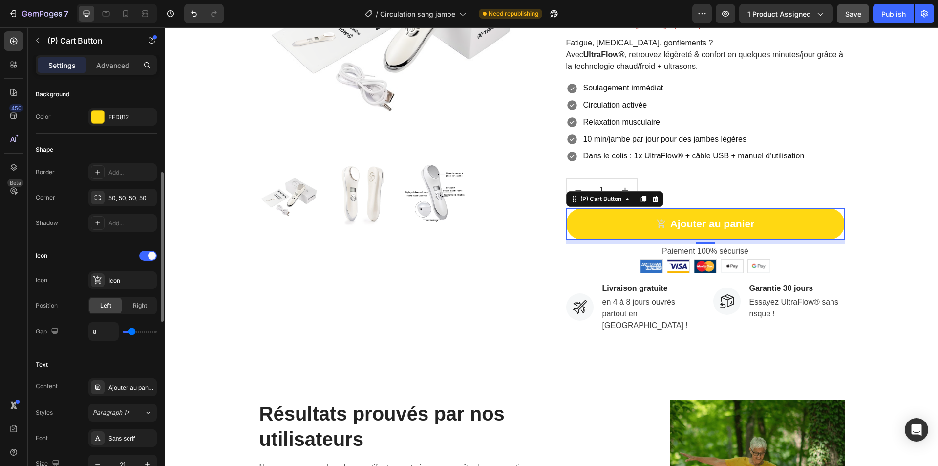
scroll to position [391, 0]
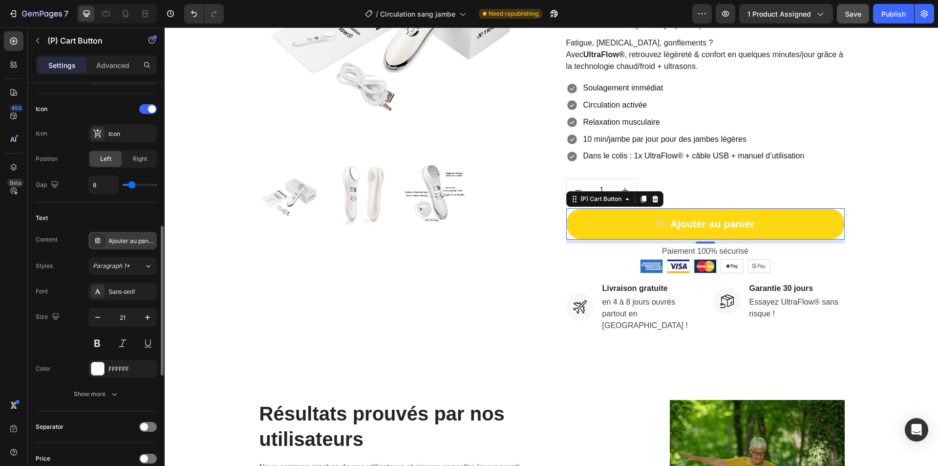
click at [110, 241] on div "Ajouter au panier" at bounding box center [131, 241] width 46 height 9
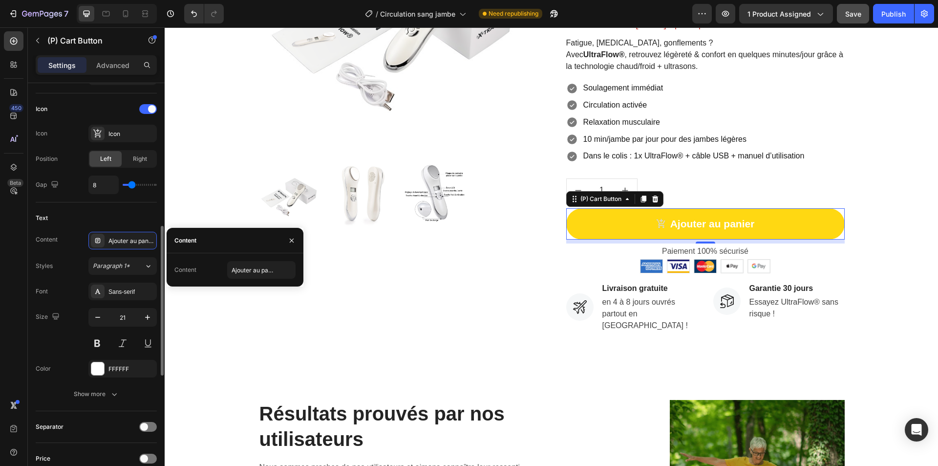
click at [54, 241] on div "Content" at bounding box center [47, 239] width 22 height 9
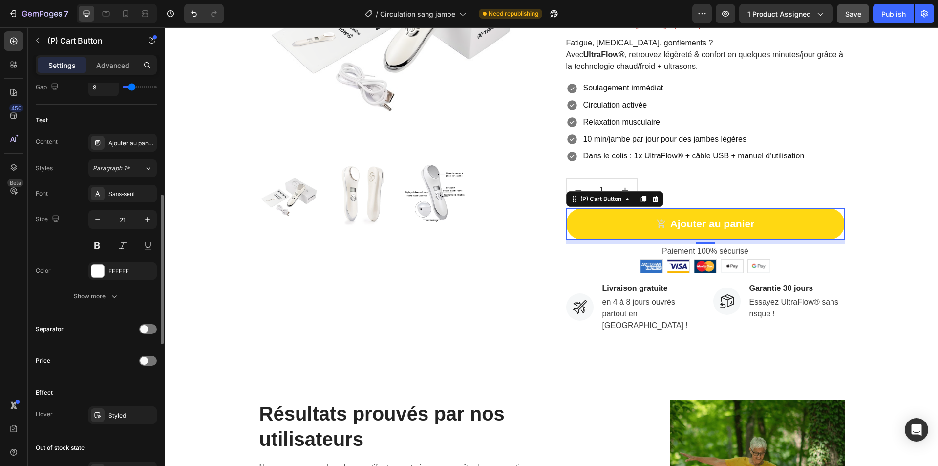
scroll to position [440, 0]
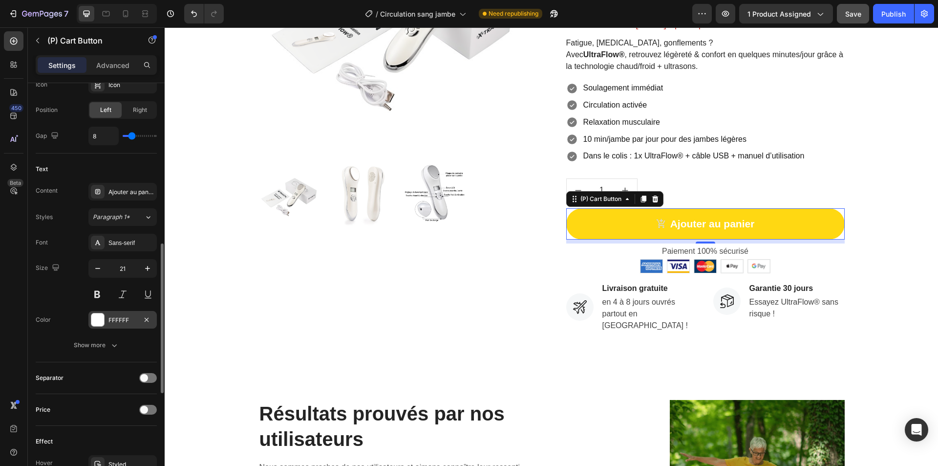
click at [122, 321] on div "FFFFFF" at bounding box center [122, 320] width 28 height 9
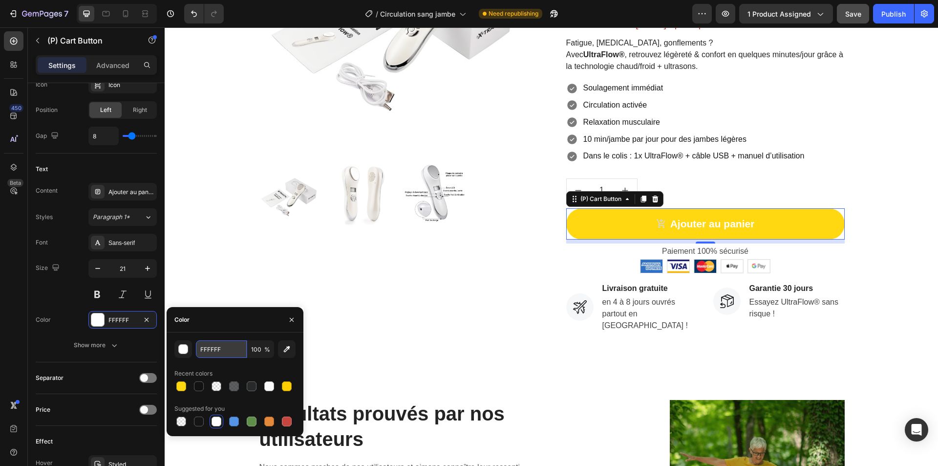
click at [226, 350] on input "FFFFFF" at bounding box center [221, 349] width 51 height 18
paste input "D812"
click at [236, 351] on input "FFD812" at bounding box center [221, 349] width 51 height 18
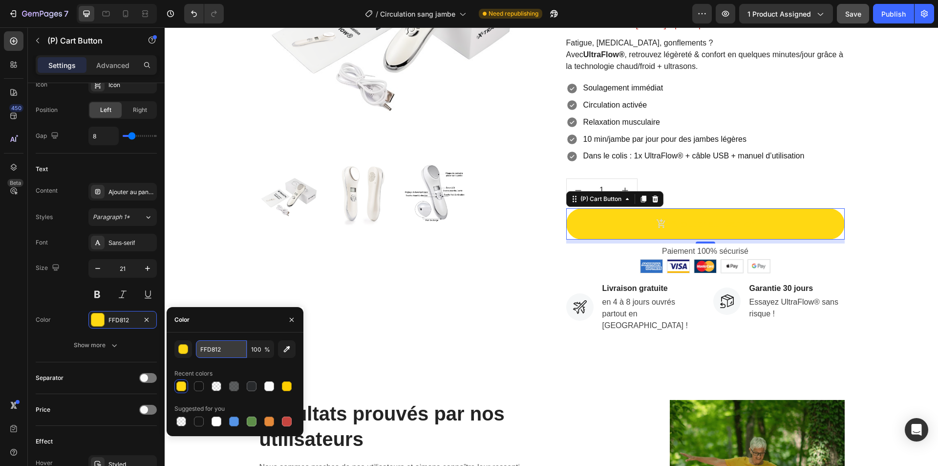
paste input "27292B"
type input "27292B"
click at [480, 309] on div "Product Images" at bounding box center [398, 105] width 279 height 461
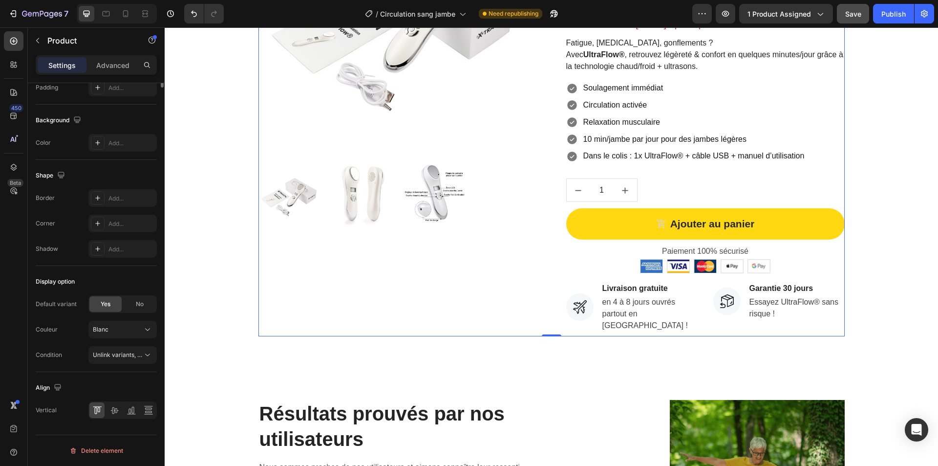
scroll to position [0, 0]
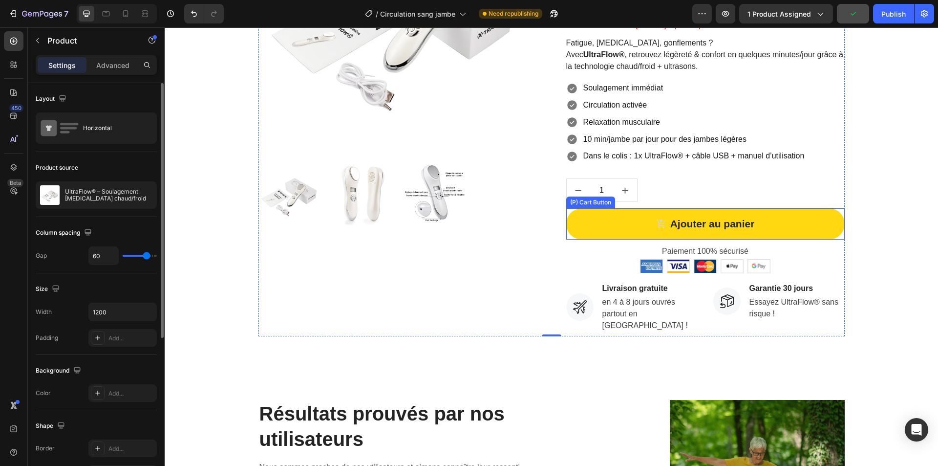
click at [616, 222] on button "Ajouter au panier" at bounding box center [705, 223] width 279 height 31
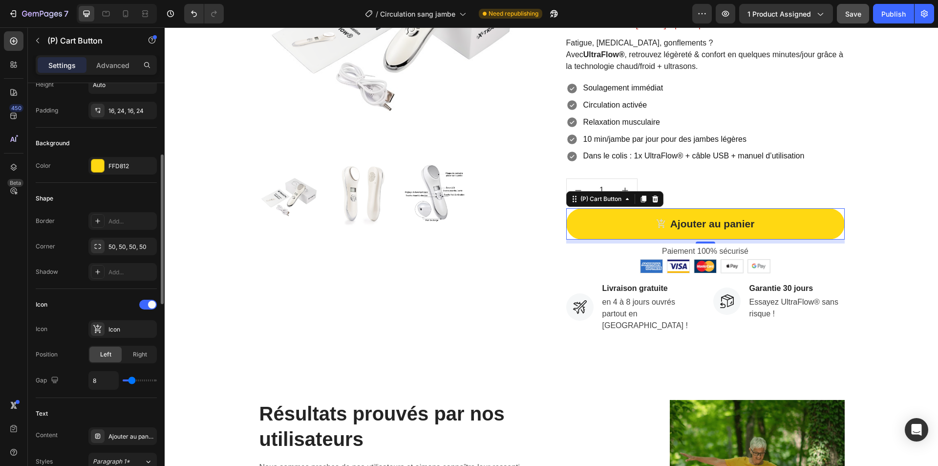
scroll to position [293, 0]
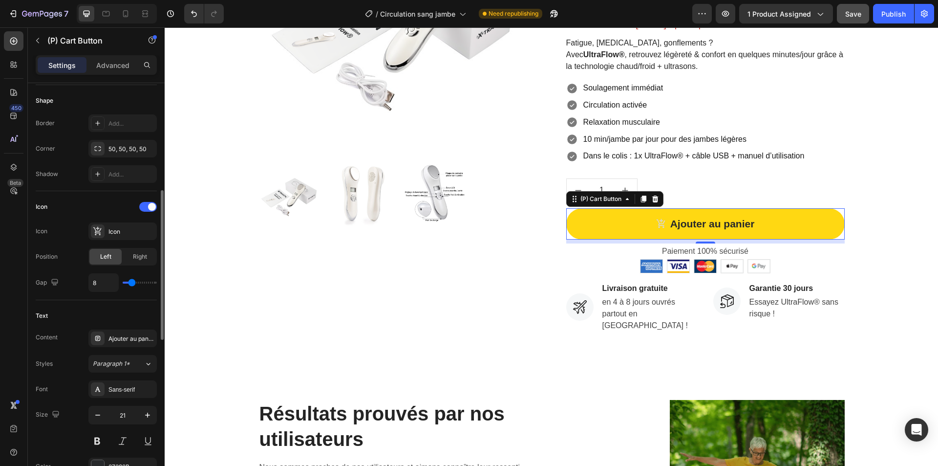
type input "10"
type input "12"
type input "14"
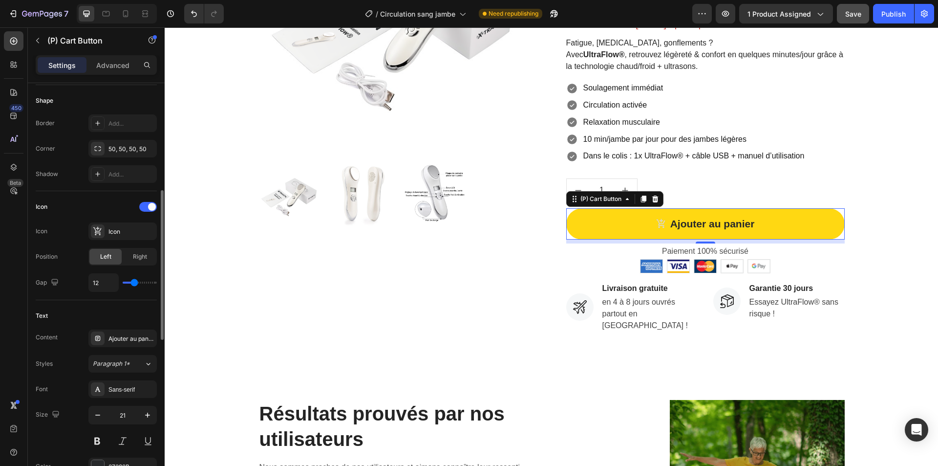
type input "14"
type input "16"
type input "17"
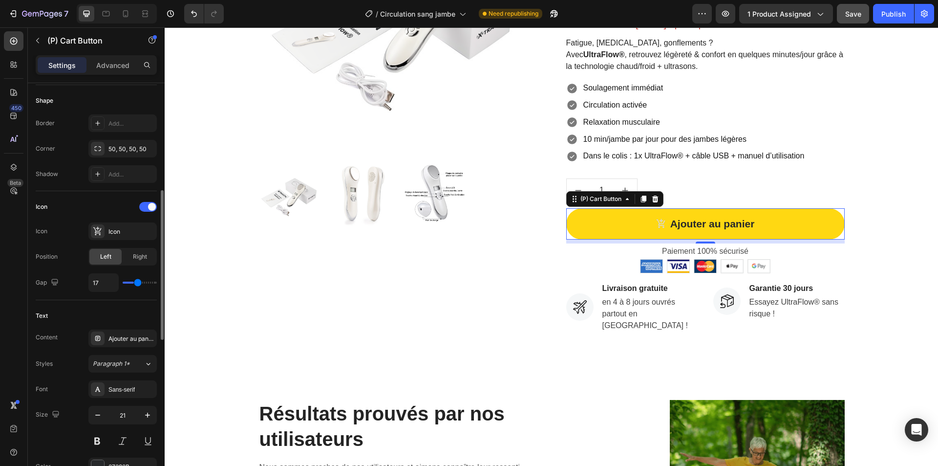
type input "19"
type input "20"
type input "21"
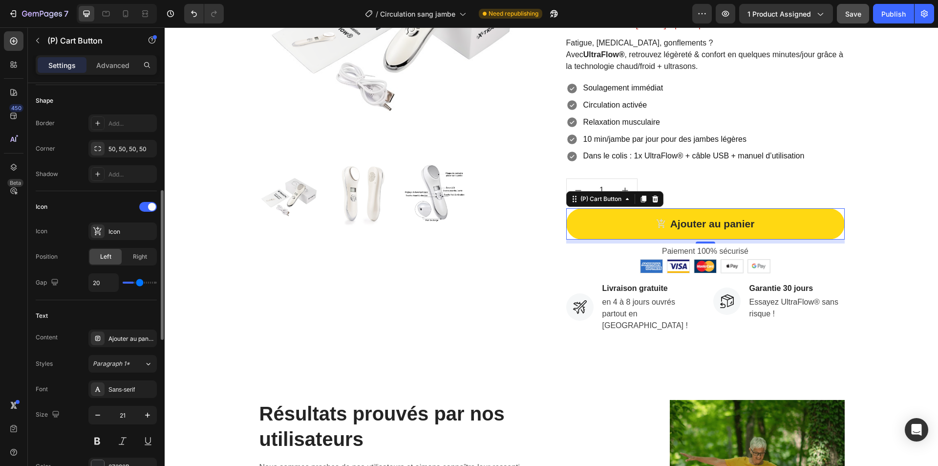
type input "21"
type input "22"
type input "23"
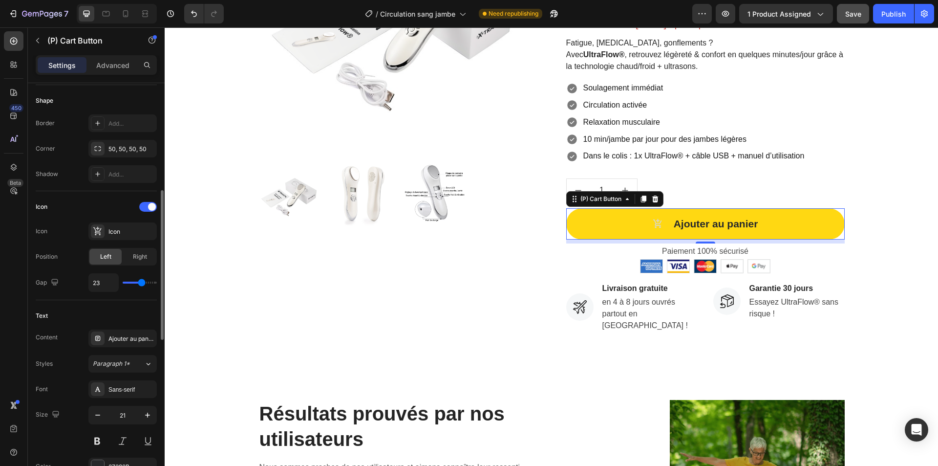
type input "24"
type input "26"
type input "27"
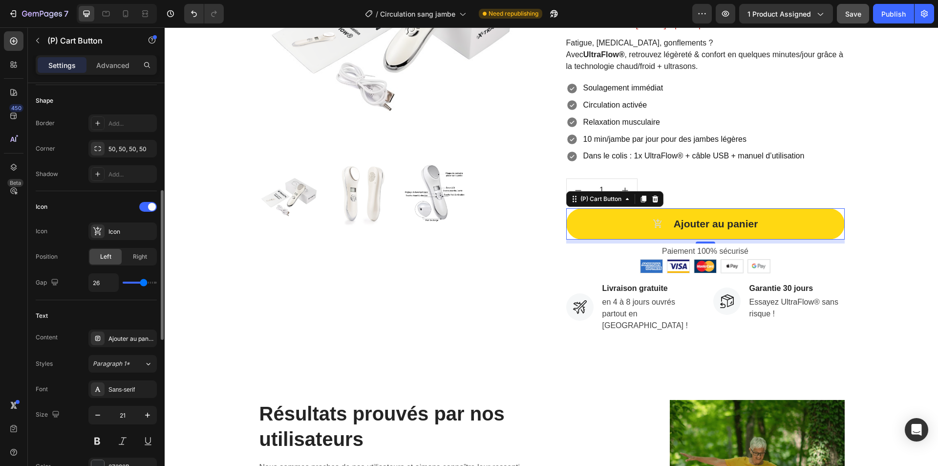
type input "27"
type input "28"
type input "29"
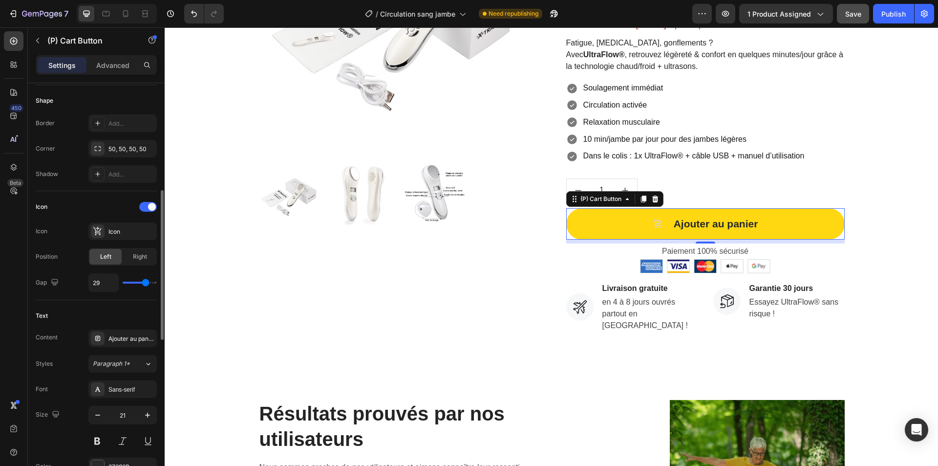
type input "30"
type input "31"
type input "32"
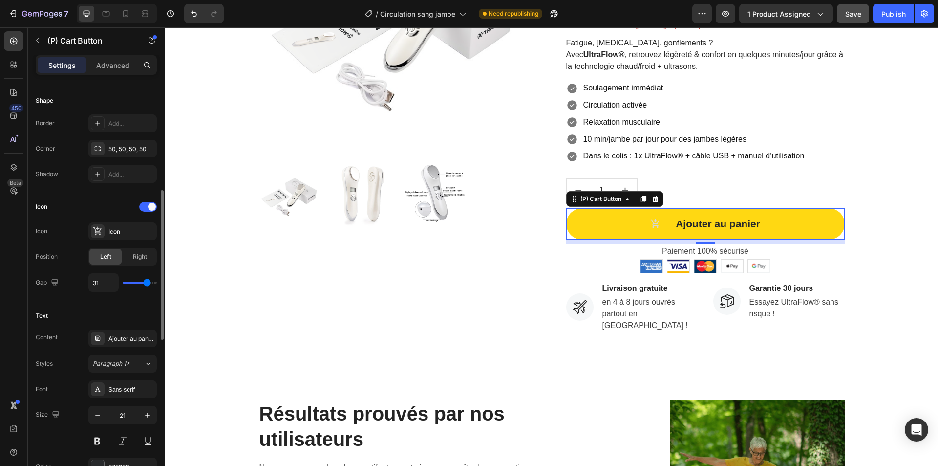
type input "32"
type input "33"
type input "30"
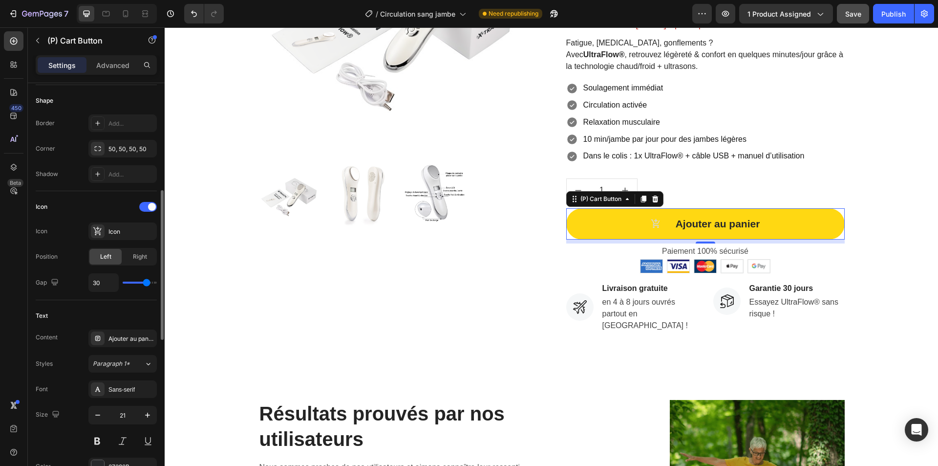
type input "27"
type input "23"
type input "19"
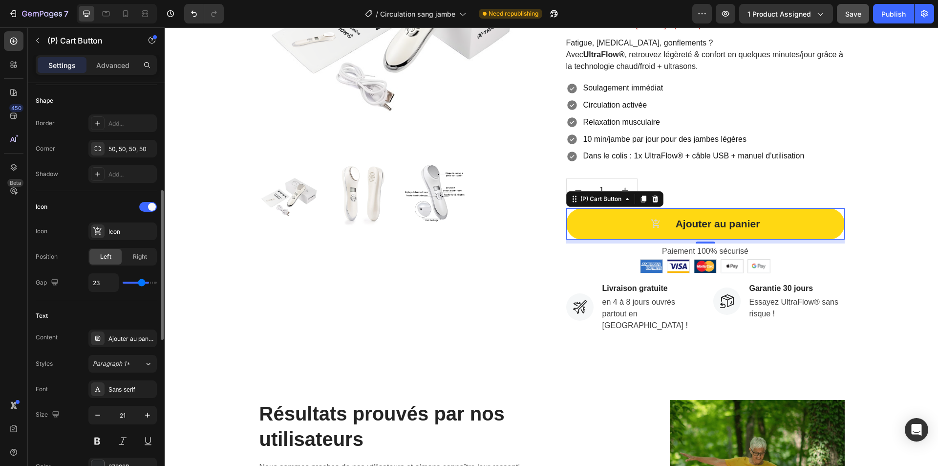
type input "19"
type input "15"
type input "13"
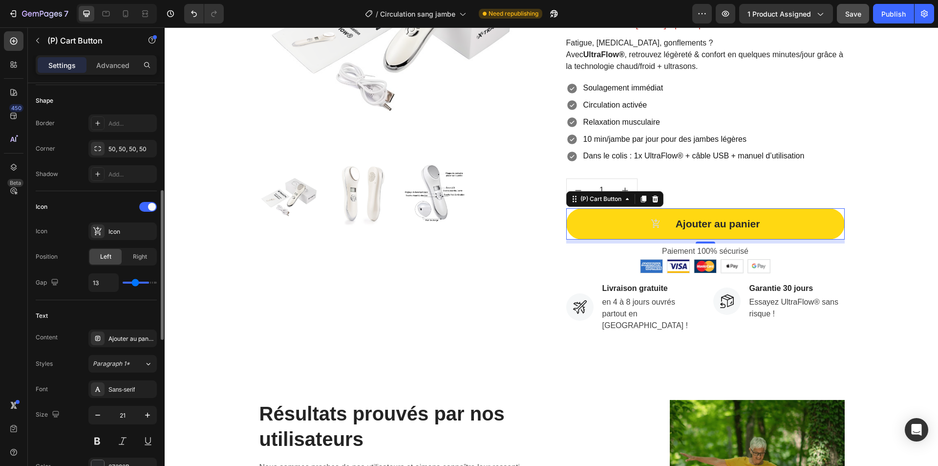
type input "11"
type input "10"
type input "9"
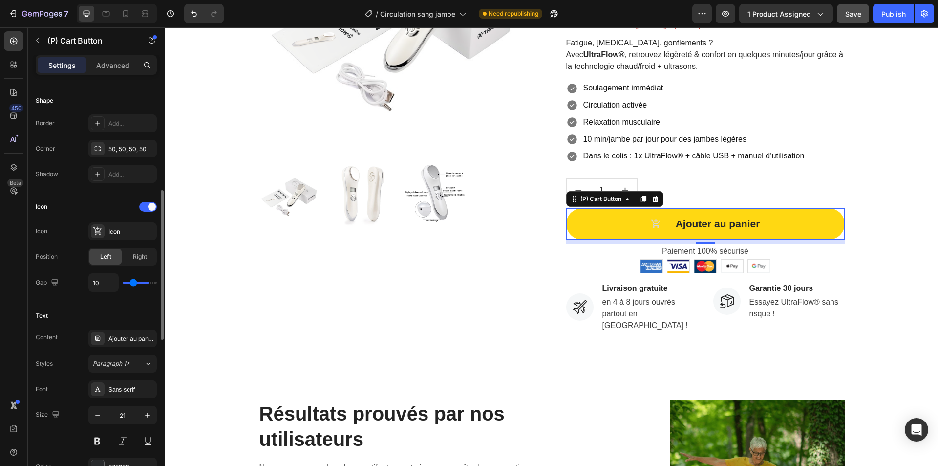
type input "9"
type input "7"
type input "6"
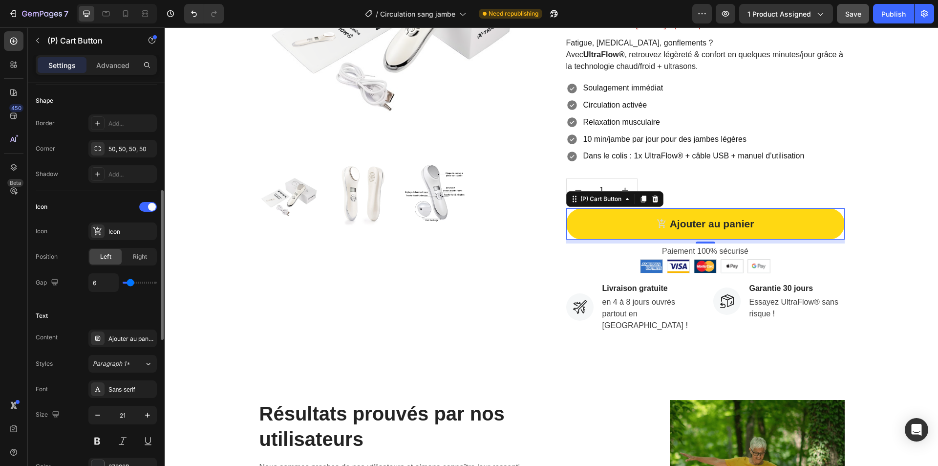
type input "7"
click at [131, 282] on input "range" at bounding box center [140, 282] width 34 height 2
click at [126, 234] on div "Icon" at bounding box center [131, 231] width 46 height 9
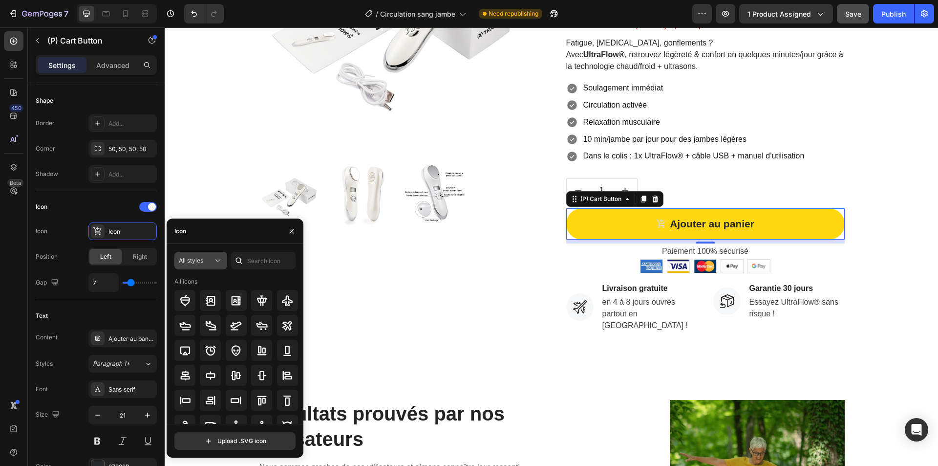
click at [199, 259] on span "All styles" at bounding box center [191, 260] width 24 height 7
click at [200, 357] on p "Filled" at bounding box center [191, 359] width 56 height 10
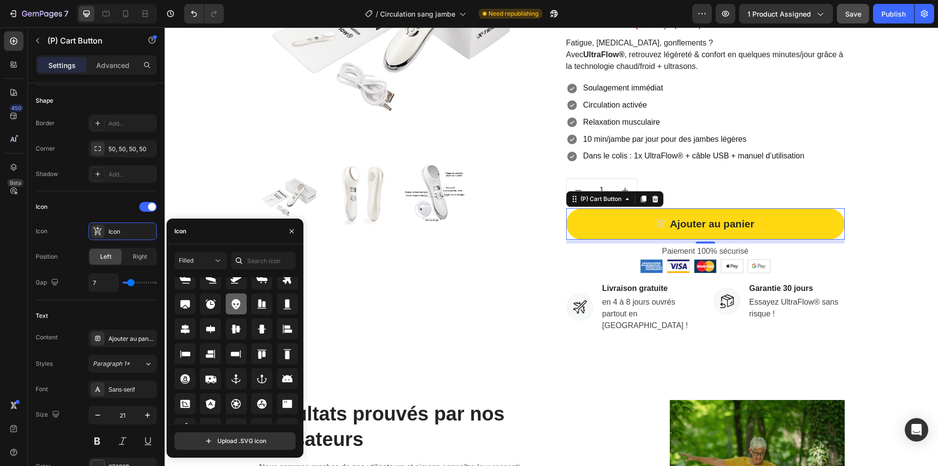
scroll to position [108, 0]
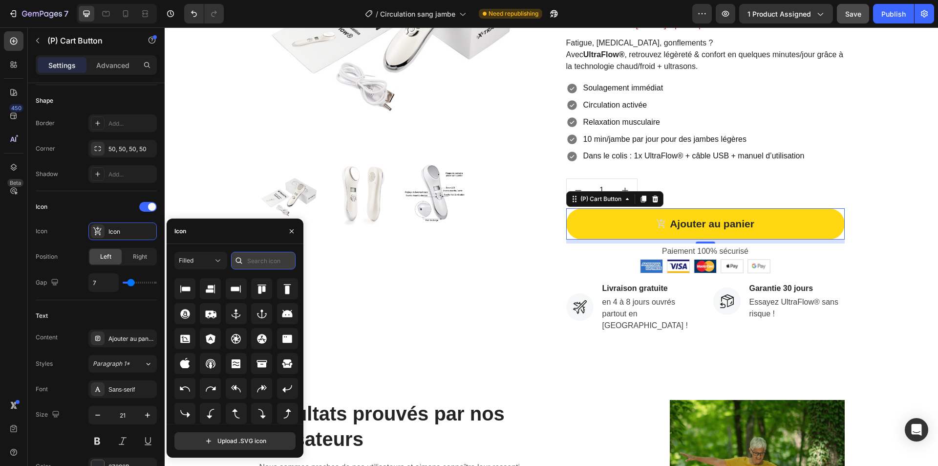
click at [253, 260] on input "text" at bounding box center [263, 261] width 65 height 18
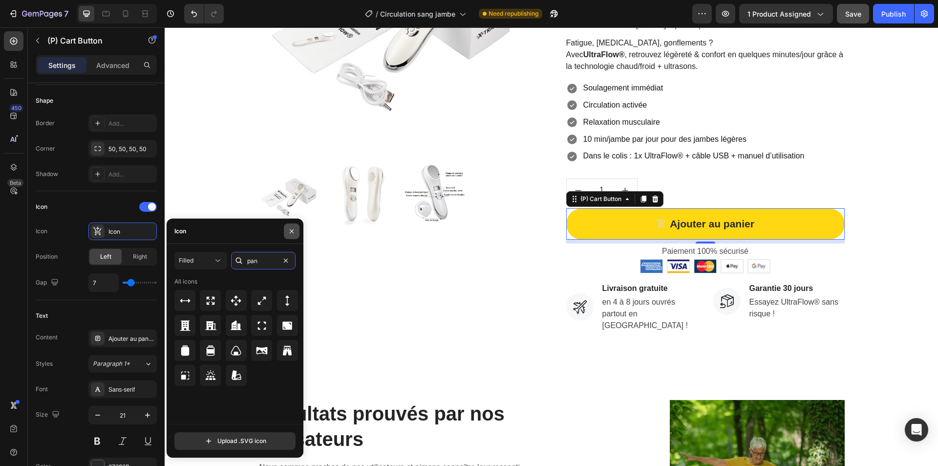
type input "pan"
click at [290, 231] on icon "button" at bounding box center [292, 231] width 8 height 8
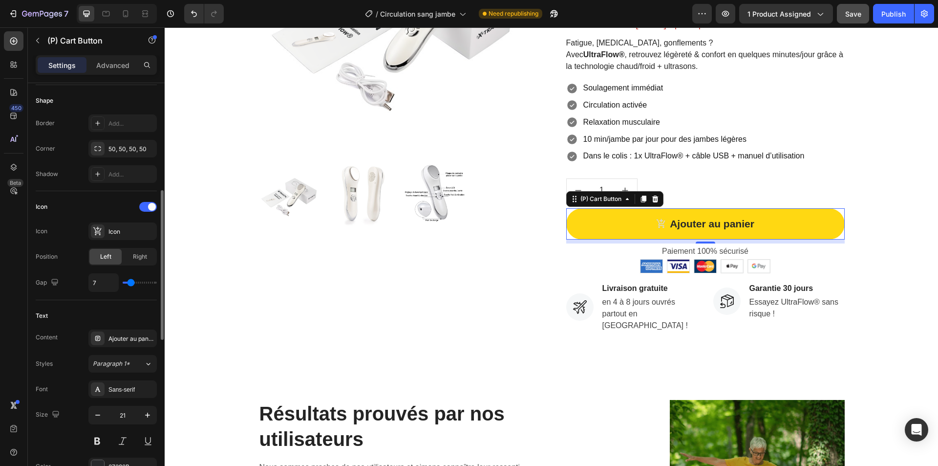
scroll to position [98, 0]
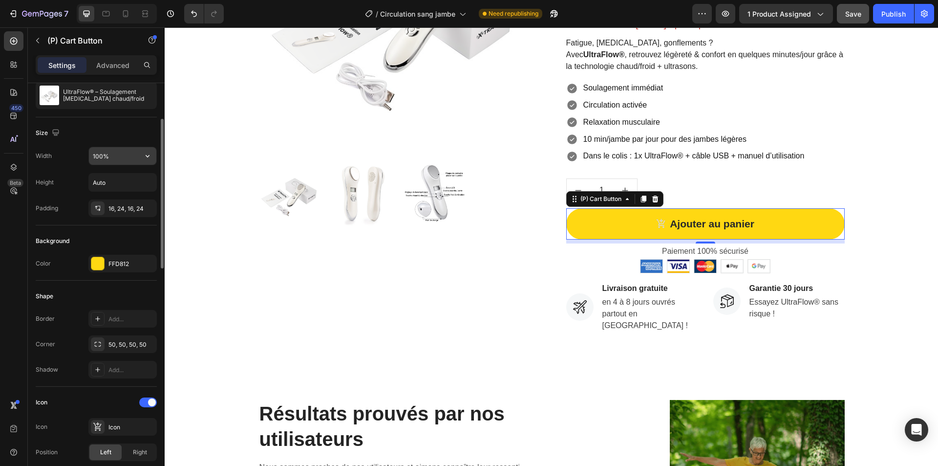
click at [122, 153] on input "100%" at bounding box center [122, 156] width 67 height 18
click at [122, 159] on input "100%" at bounding box center [122, 156] width 67 height 18
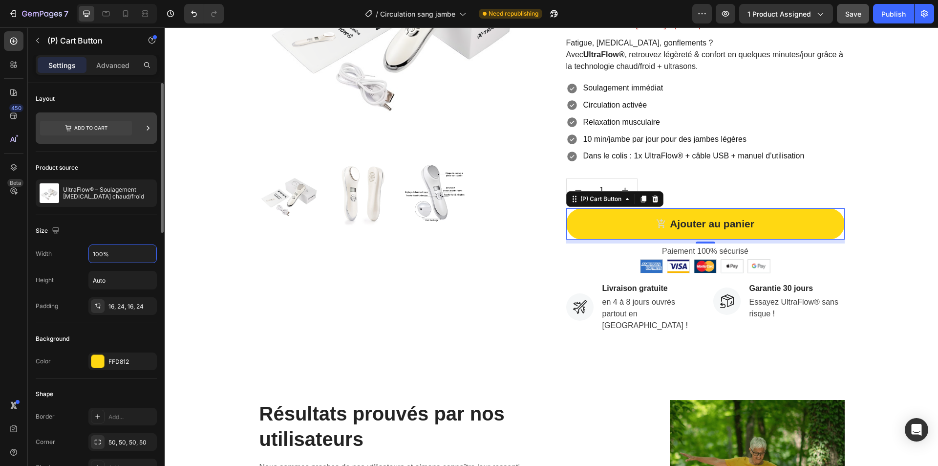
click at [108, 127] on icon at bounding box center [86, 128] width 92 height 15
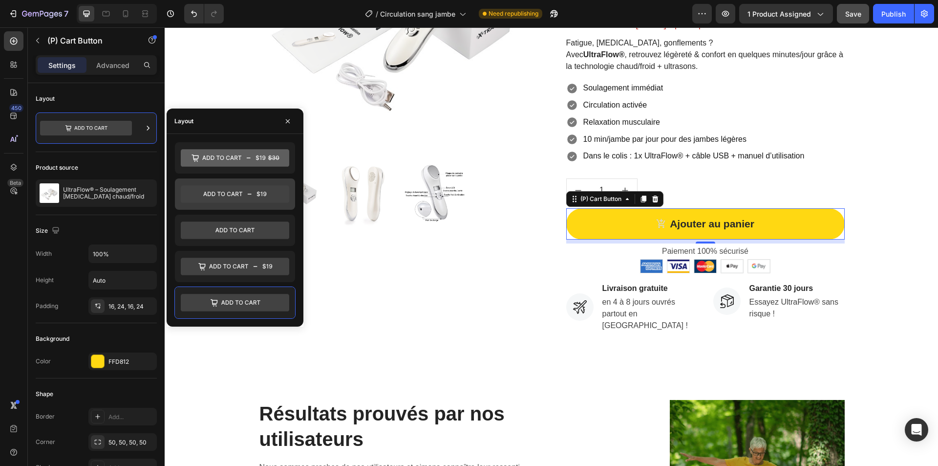
click at [239, 202] on icon at bounding box center [235, 194] width 108 height 18
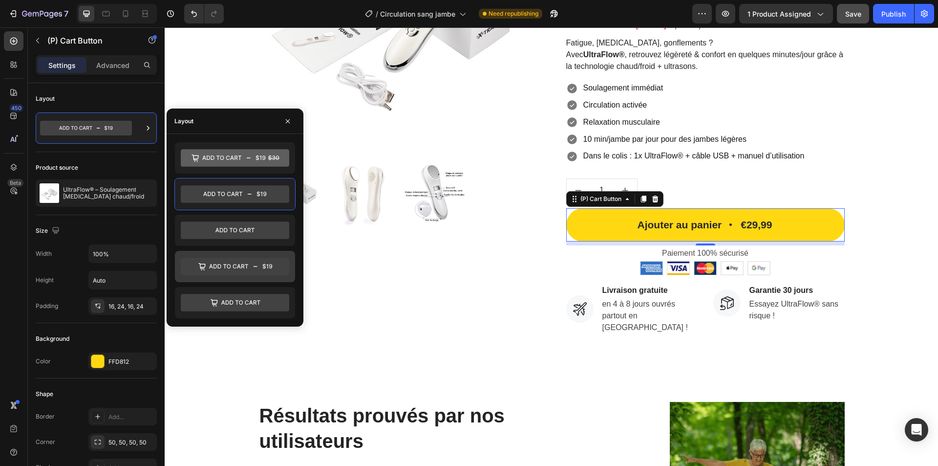
click at [243, 264] on icon at bounding box center [235, 267] width 108 height 18
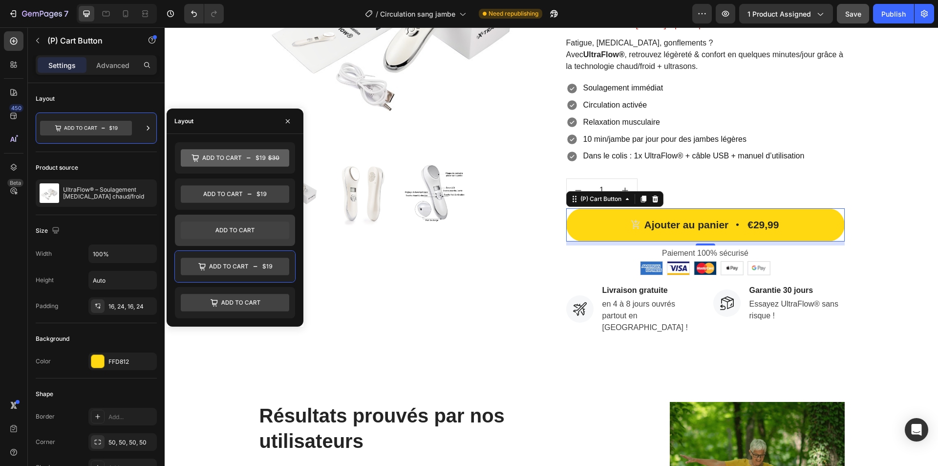
click at [243, 225] on icon at bounding box center [235, 230] width 108 height 18
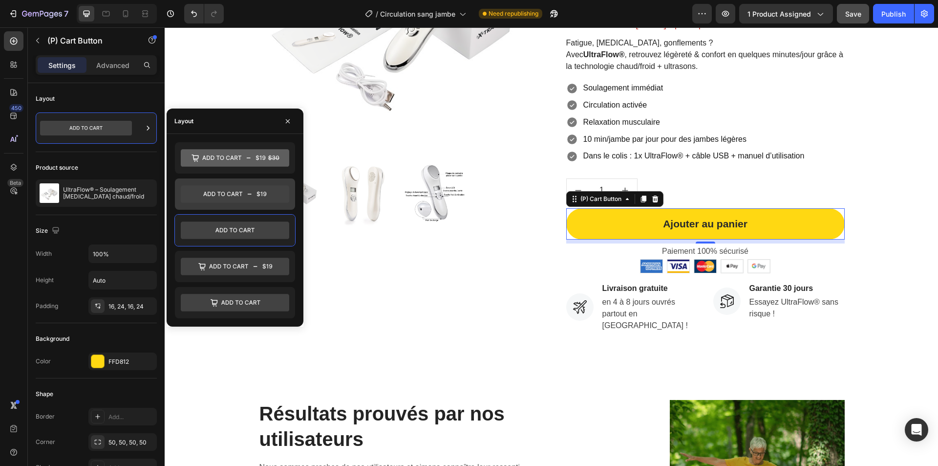
click at [244, 197] on icon at bounding box center [235, 194] width 108 height 18
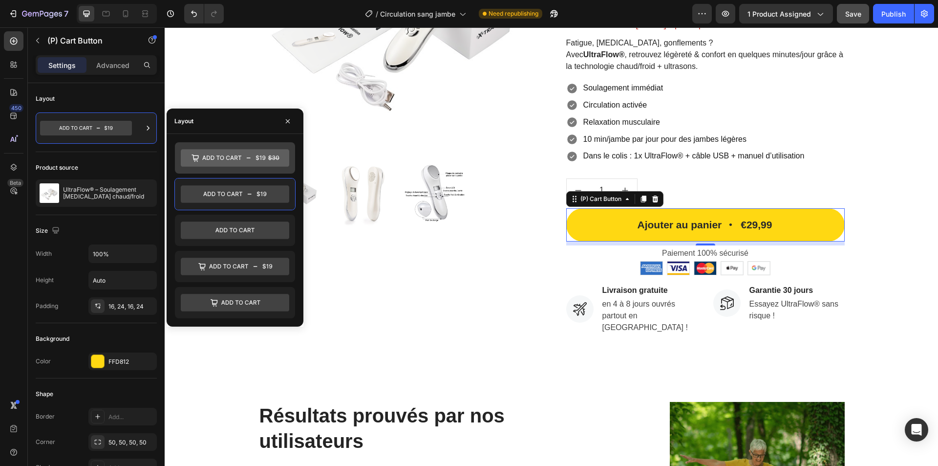
click at [244, 166] on icon at bounding box center [235, 158] width 108 height 18
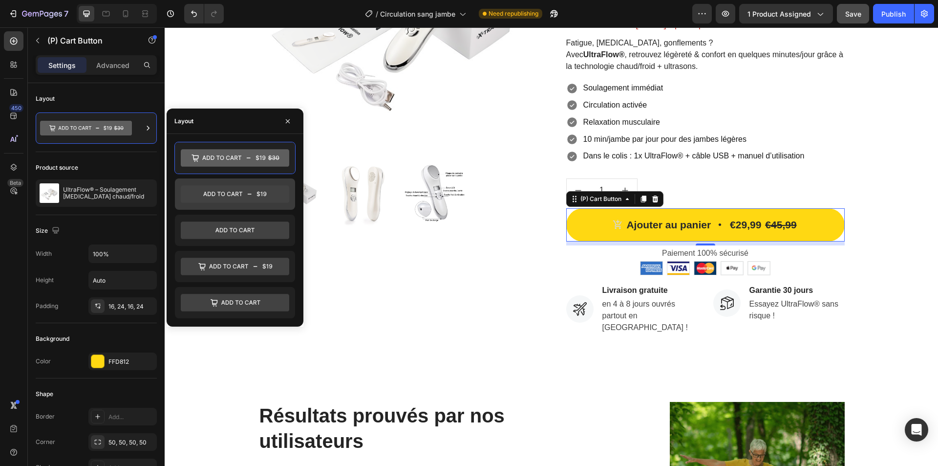
click at [244, 198] on icon at bounding box center [235, 194] width 108 height 18
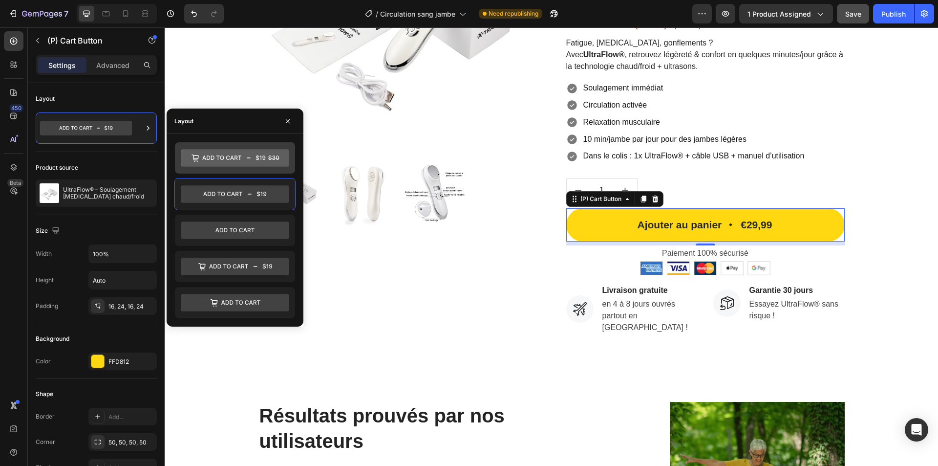
click at [245, 165] on icon at bounding box center [235, 158] width 108 height 18
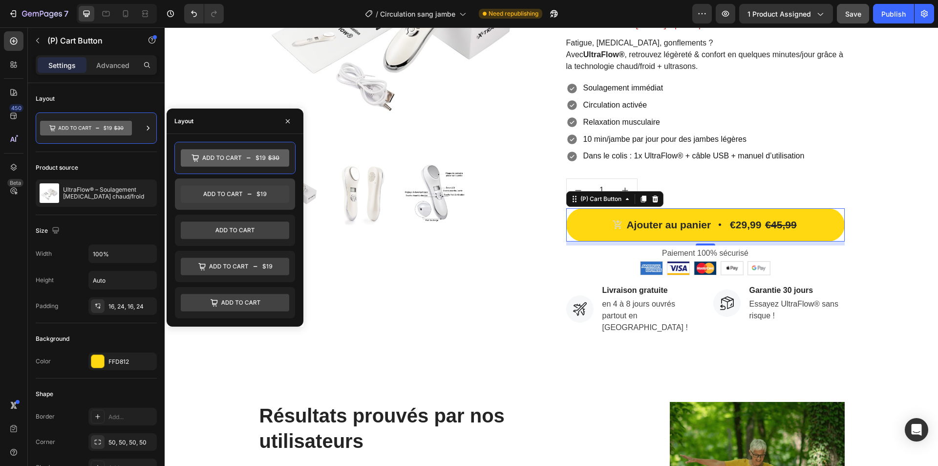
click at [241, 199] on icon at bounding box center [235, 194] width 108 height 18
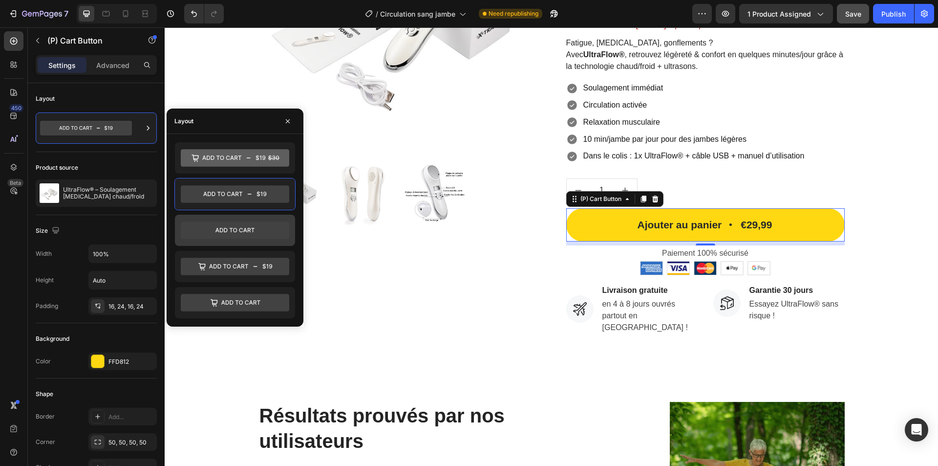
click at [237, 233] on icon at bounding box center [235, 230] width 108 height 18
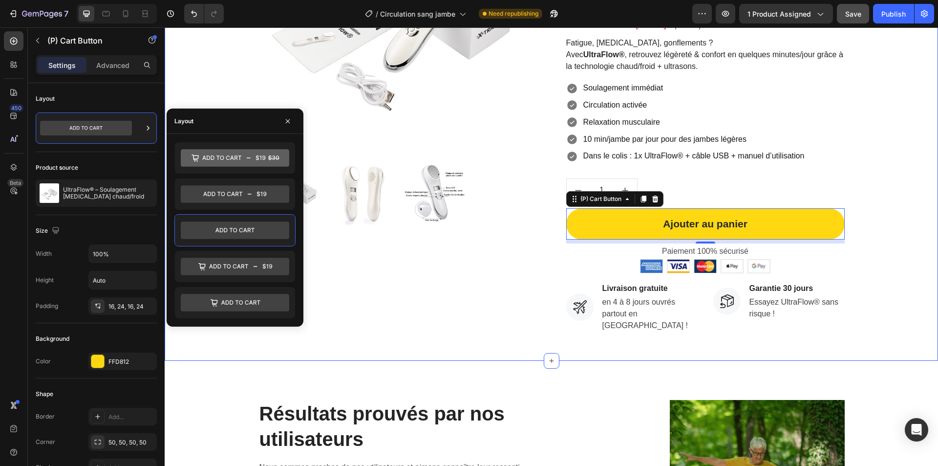
click at [610, 351] on div "Product Images Profitez des soldes d'été ! Button -50 % [DATE] seulement Button…" at bounding box center [552, 103] width 774 height 515
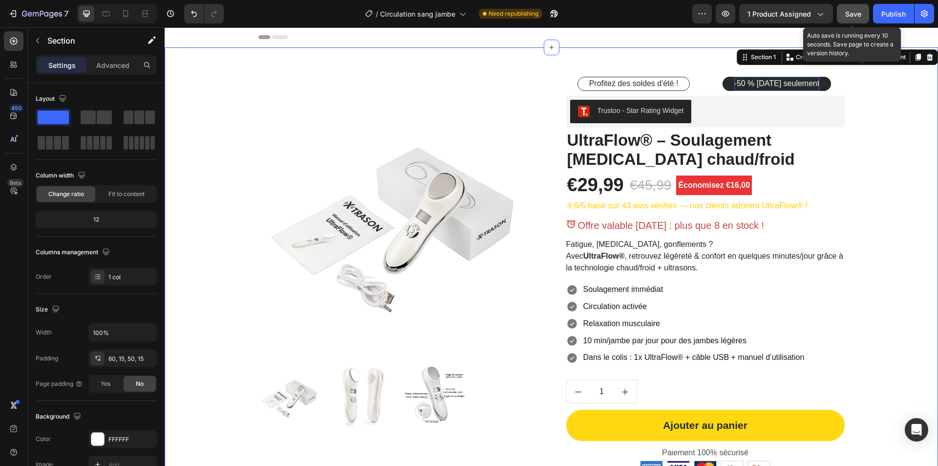
click at [845, 15] on button "Save" at bounding box center [853, 14] width 32 height 20
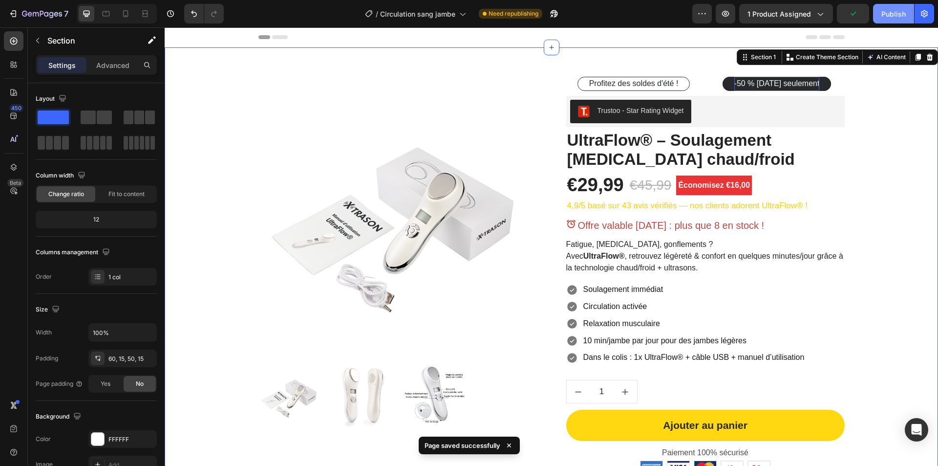
click at [897, 15] on div "Publish" at bounding box center [894, 14] width 24 height 10
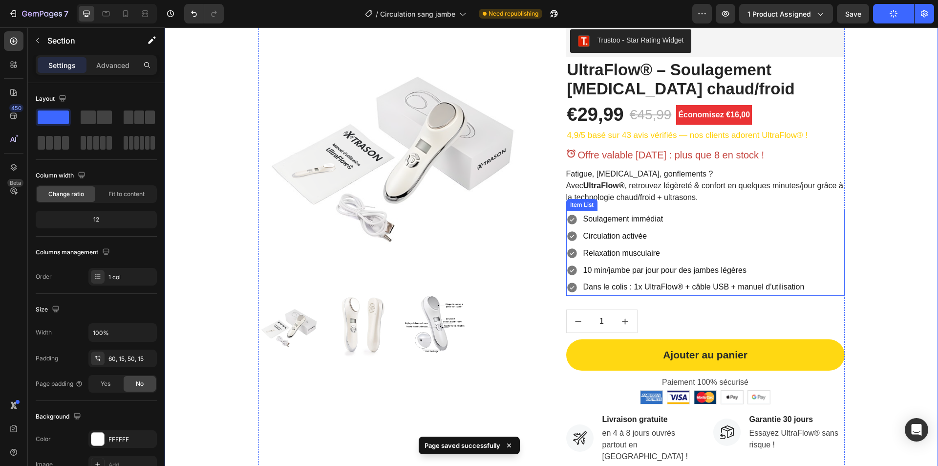
scroll to position [195, 0]
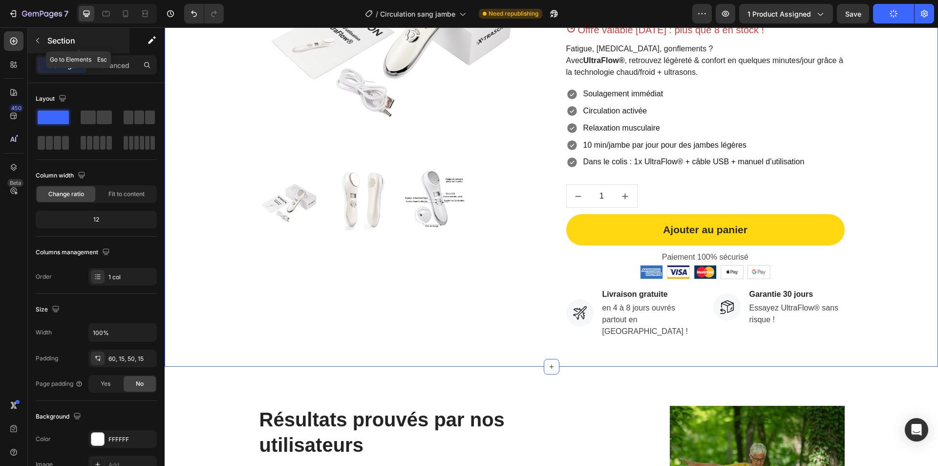
click at [54, 41] on p "Section" at bounding box center [87, 41] width 80 height 12
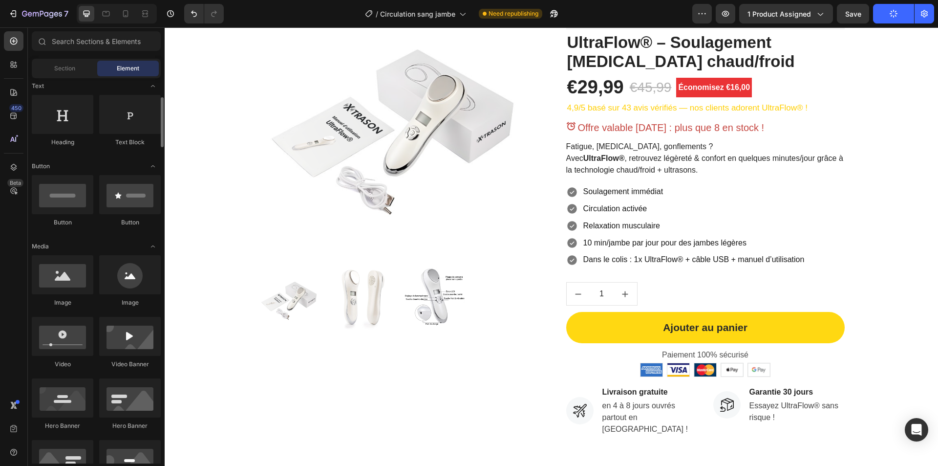
scroll to position [440, 0]
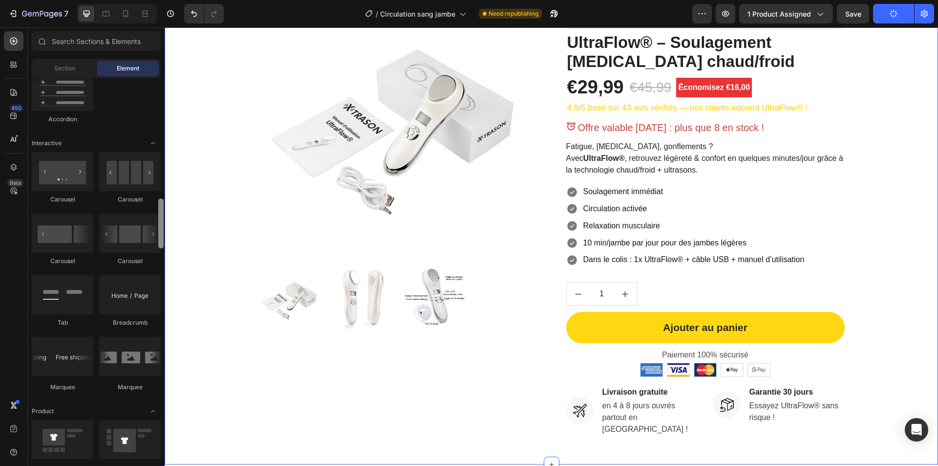
drag, startPoint x: 166, startPoint y: 250, endPoint x: 167, endPoint y: 270, distance: 20.1
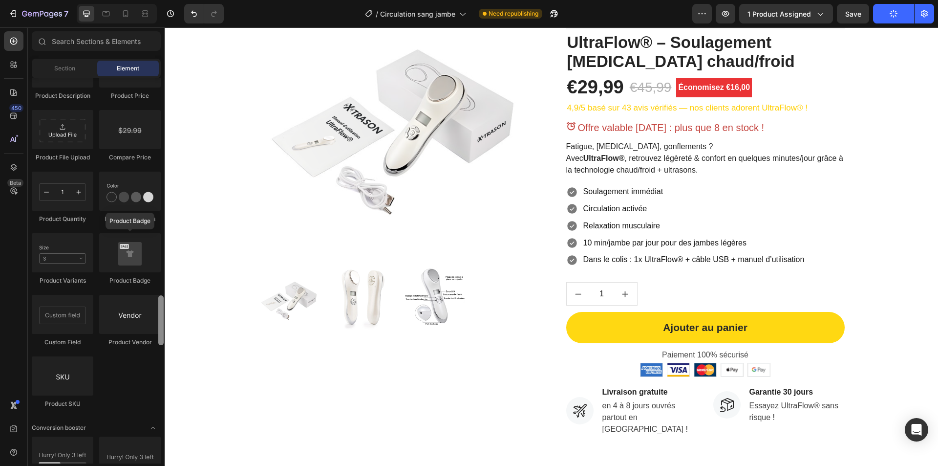
scroll to position [1912, 0]
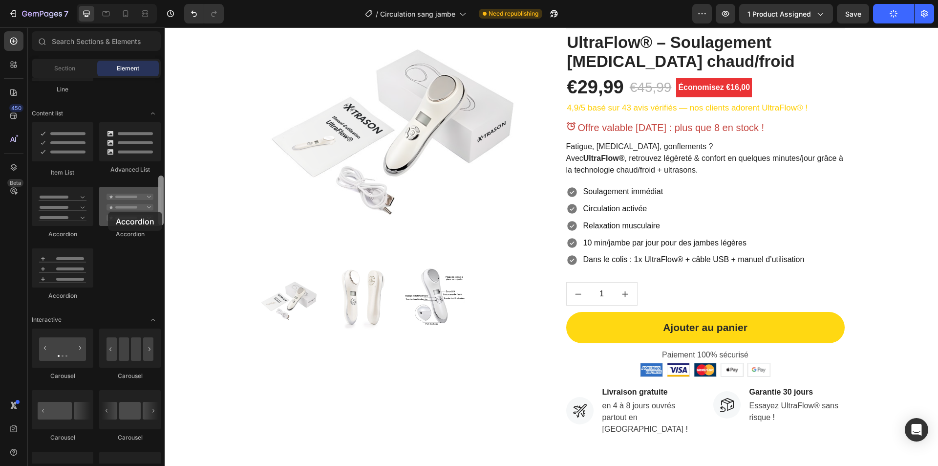
click at [108, 212] on div at bounding box center [130, 206] width 62 height 39
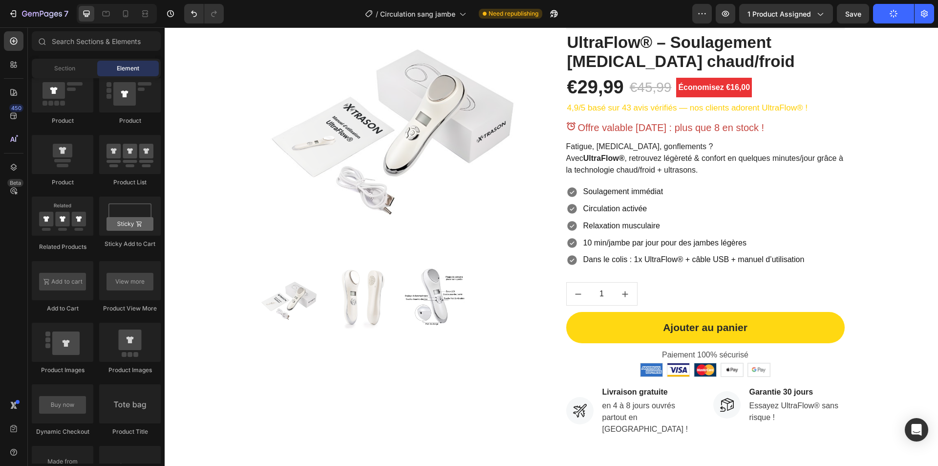
scroll to position [1466, 0]
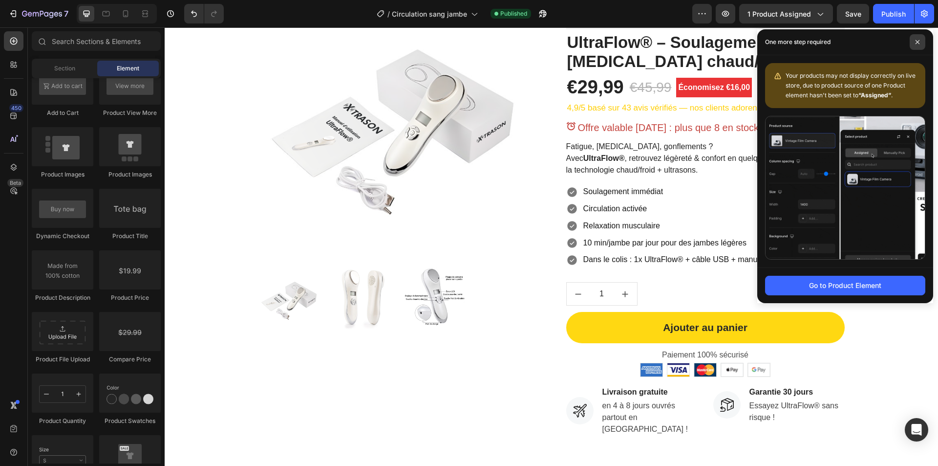
click at [922, 44] on span at bounding box center [918, 42] width 16 height 16
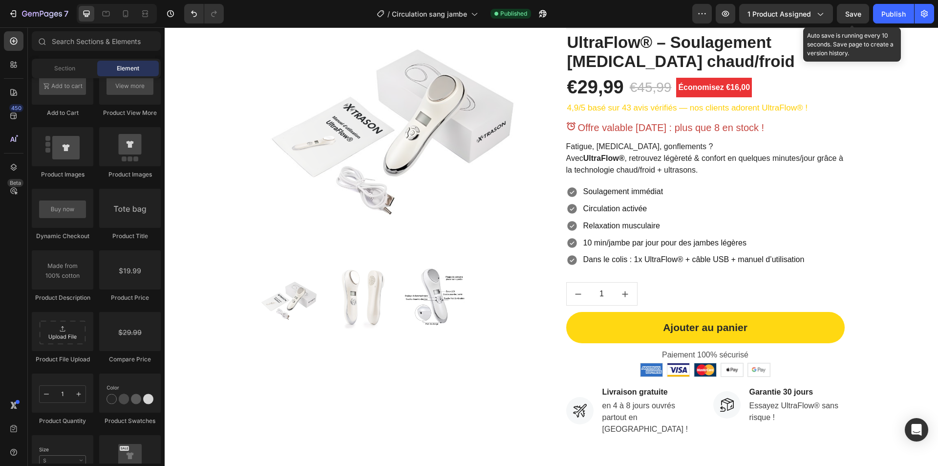
click at [855, 13] on span "Save" at bounding box center [853, 14] width 16 height 8
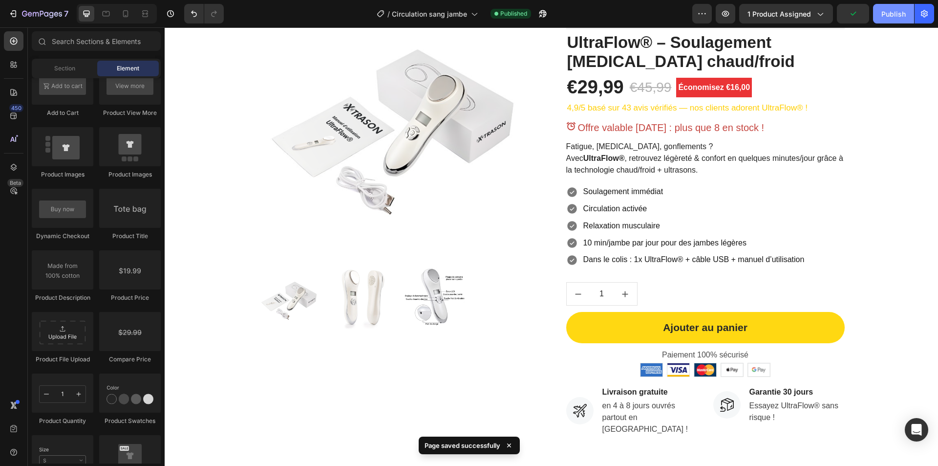
click at [879, 12] on button "Publish" at bounding box center [893, 14] width 41 height 20
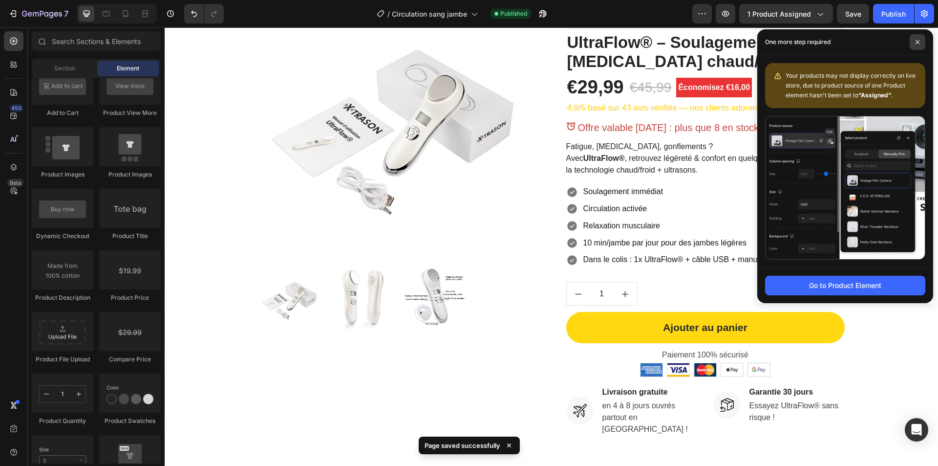
drag, startPoint x: 913, startPoint y: 39, endPoint x: 518, endPoint y: 11, distance: 395.8
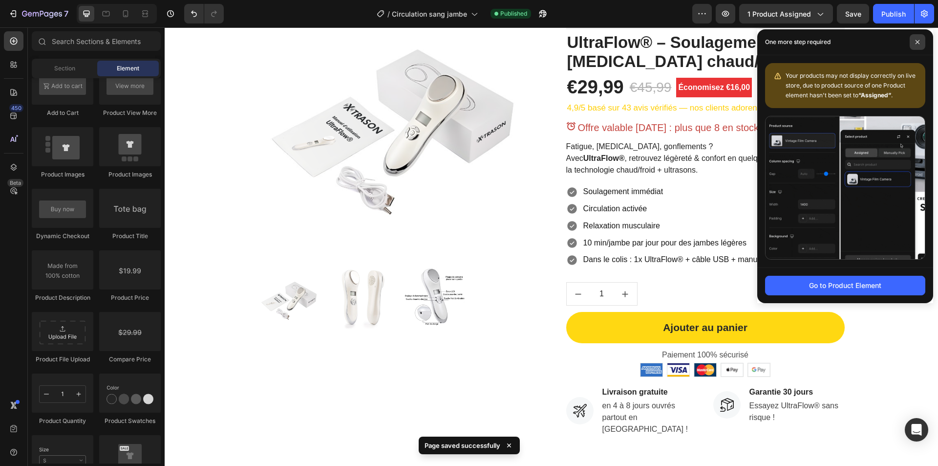
click at [913, 39] on span at bounding box center [918, 42] width 16 height 16
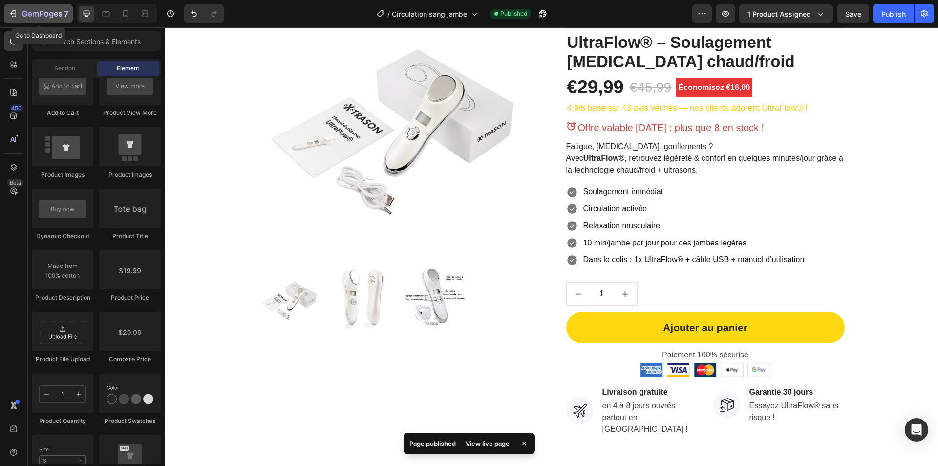
click at [43, 21] on button "7" at bounding box center [38, 14] width 69 height 20
